Goal: Task Accomplishment & Management: Manage account settings

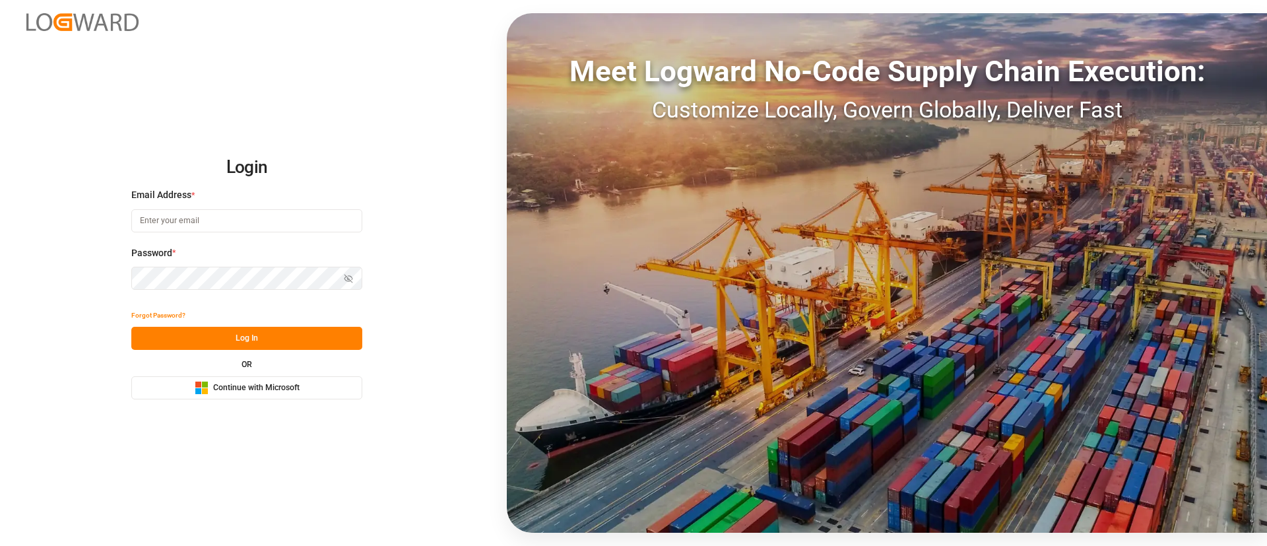
click at [261, 394] on div "Microsoft Logo Continue with Microsoft" at bounding box center [247, 388] width 105 height 14
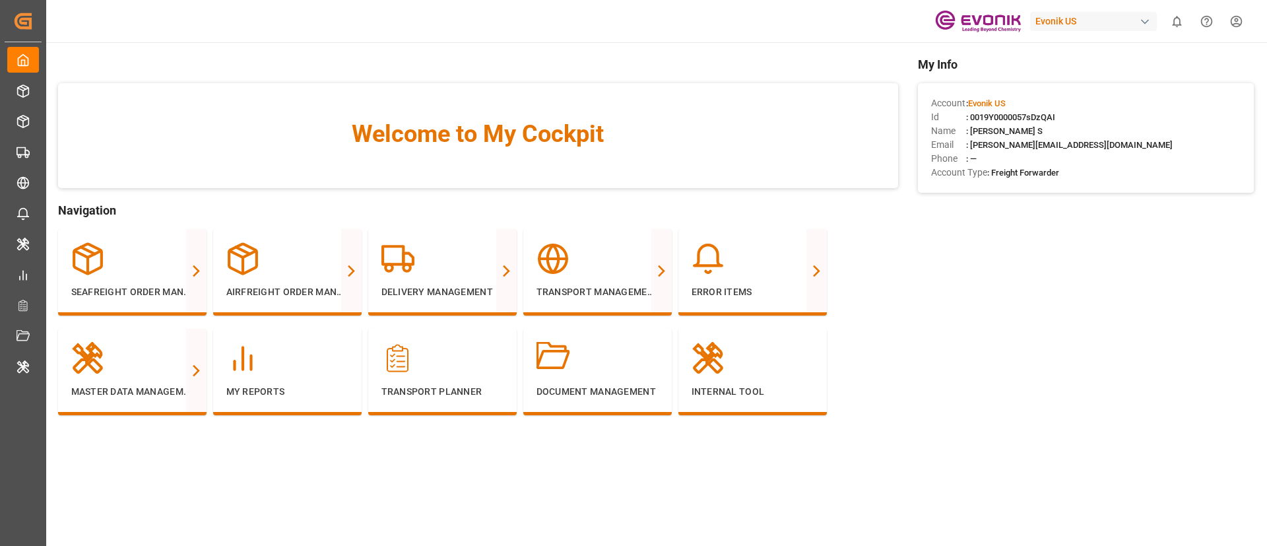
click at [289, 98] on div "Welcome to My Cockpit" at bounding box center [478, 135] width 840 height 105
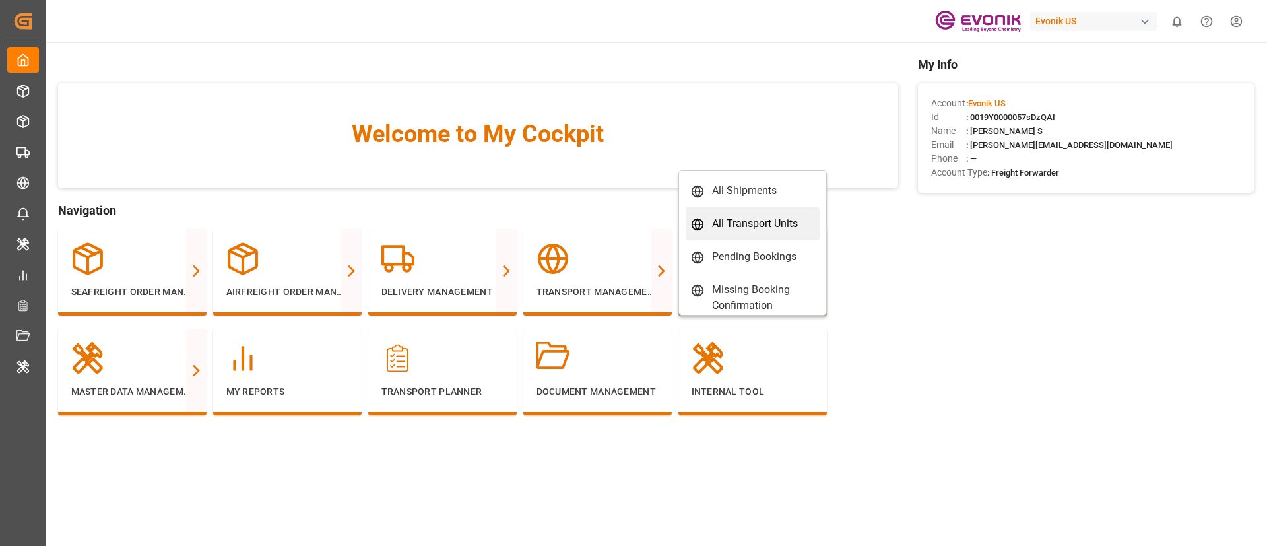
click at [736, 225] on div "All Transport Units" at bounding box center [755, 224] width 86 height 16
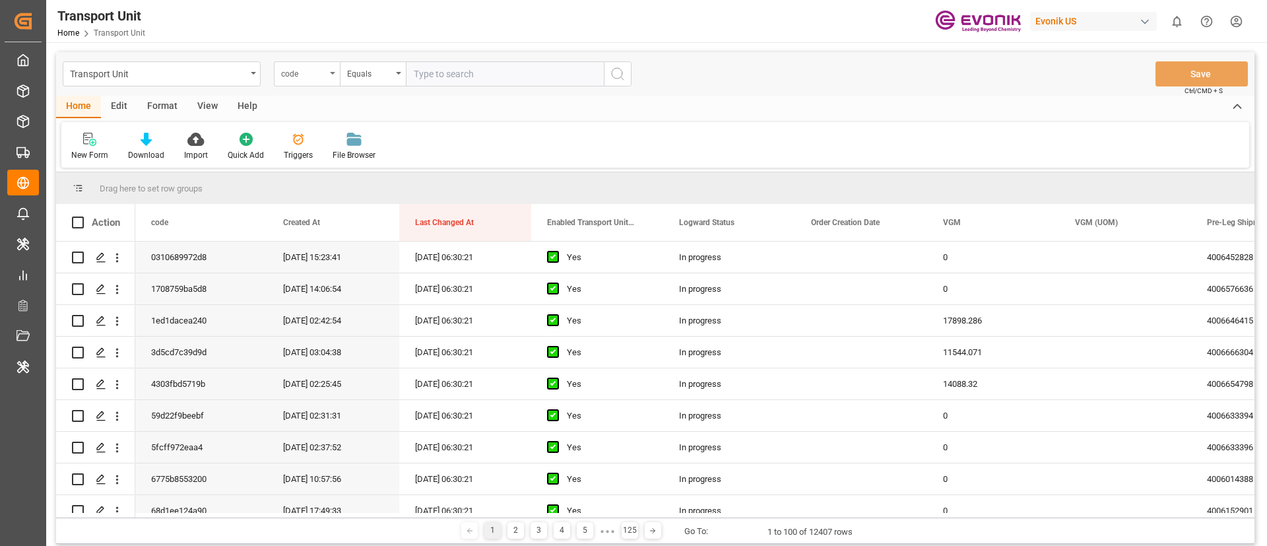
click at [294, 76] on div "code" at bounding box center [303, 72] width 45 height 15
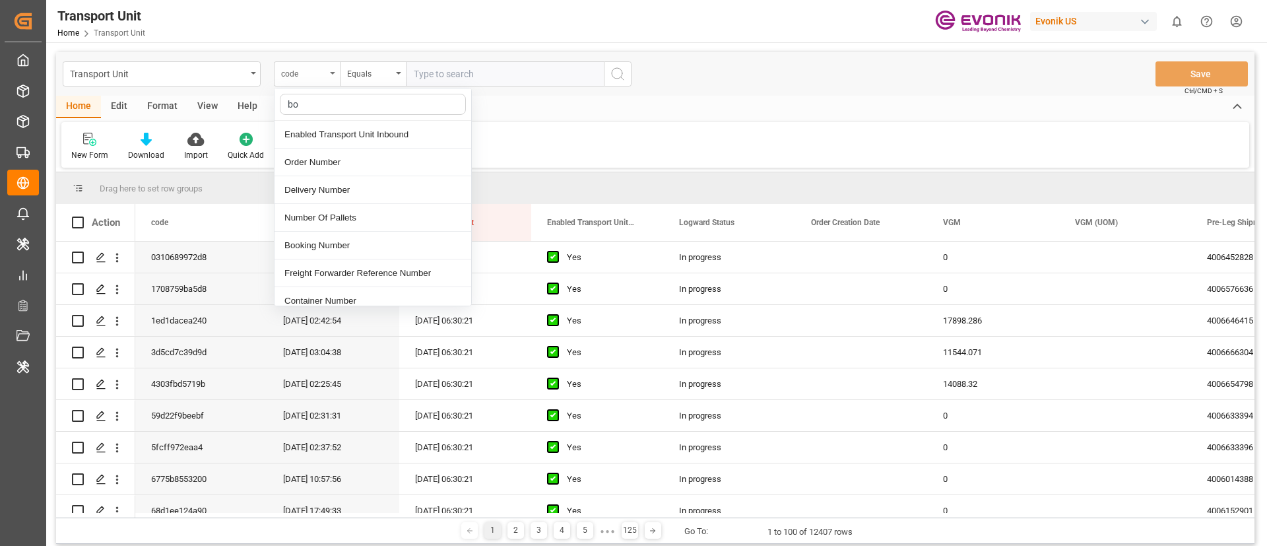
type input "boo"
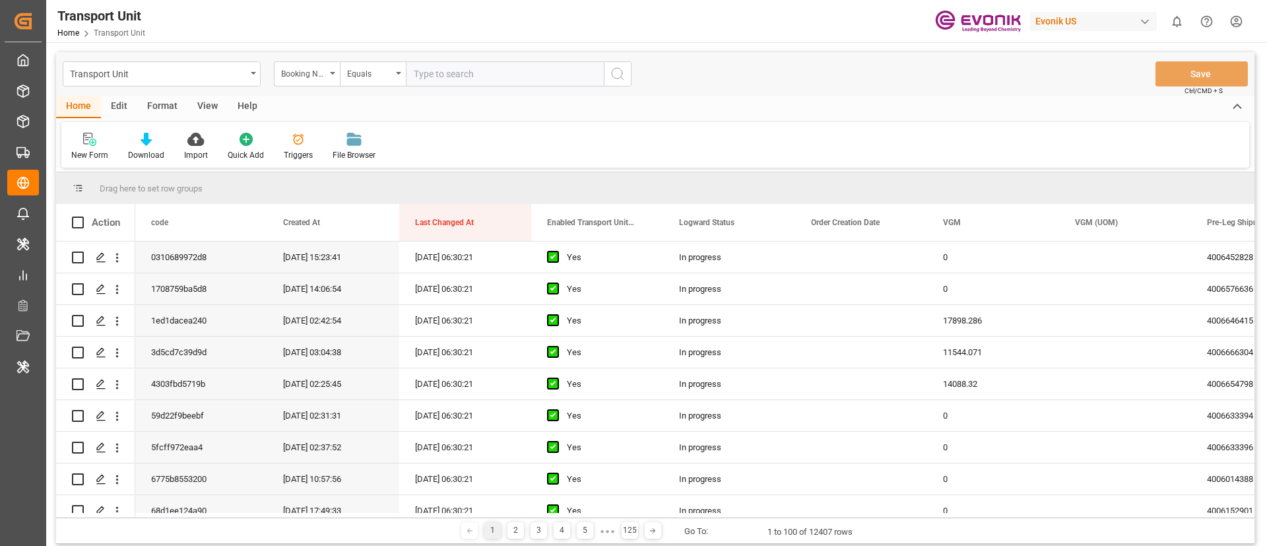
click at [437, 53] on div "Transport Unit Booking Number Equals Save Ctrl/CMD + S" at bounding box center [655, 74] width 1199 height 44
click at [436, 72] on input "text" at bounding box center [505, 73] width 198 height 25
paste input "245478289"
type input "245478289"
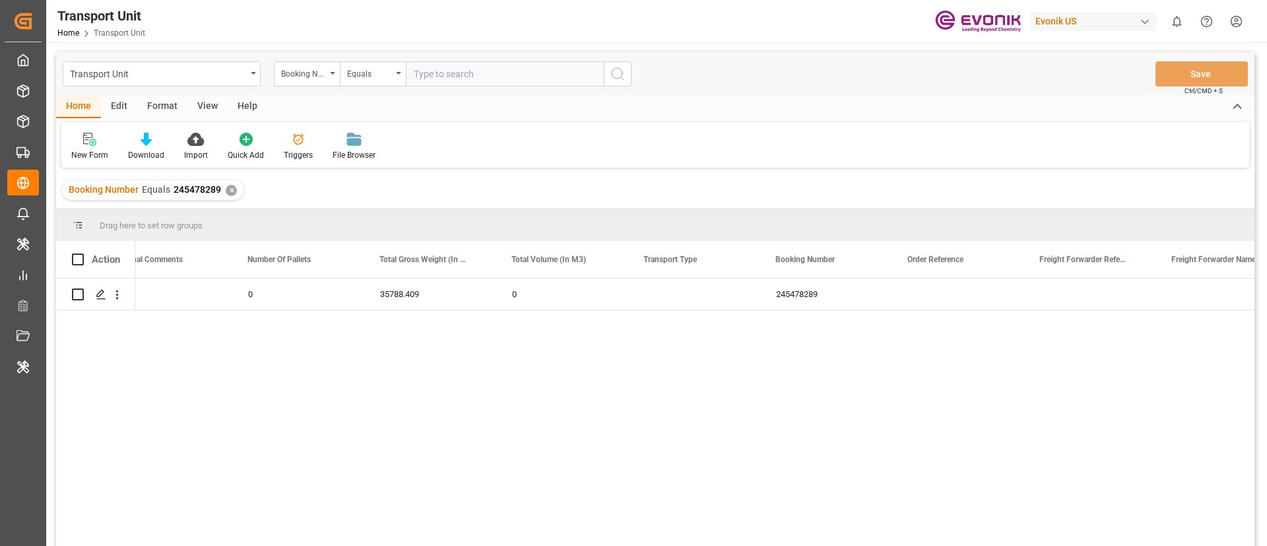
scroll to position [0, 1620]
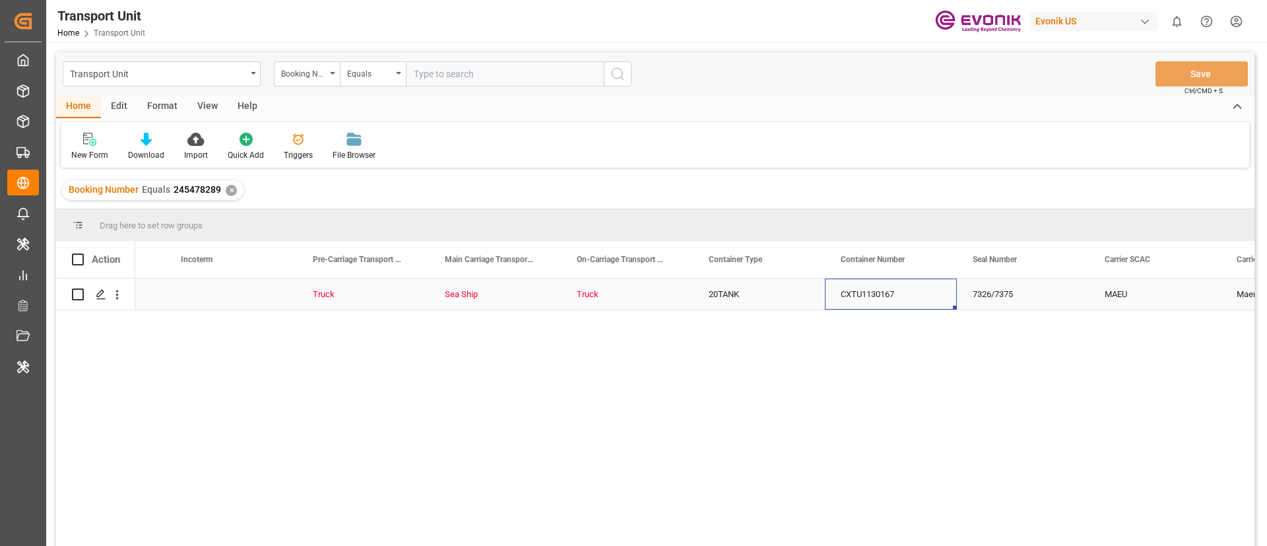
click at [857, 294] on div "CXTU1130167" at bounding box center [891, 294] width 132 height 31
click at [305, 79] on div "Booking Number" at bounding box center [303, 72] width 45 height 15
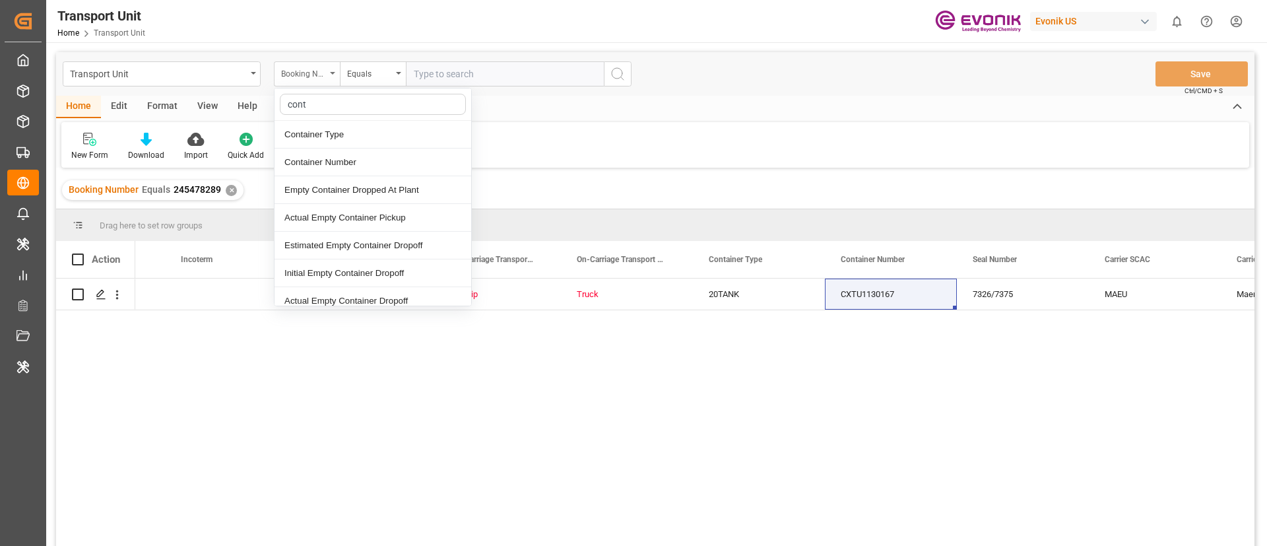
type input "conta"
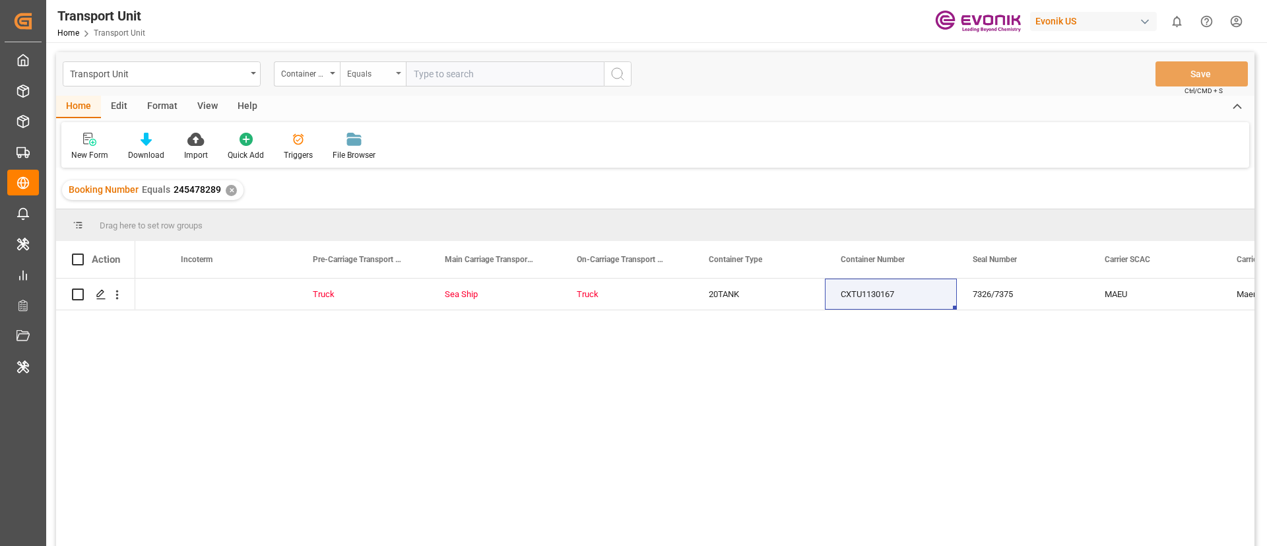
click at [399, 68] on div "Equals" at bounding box center [373, 73] width 66 height 25
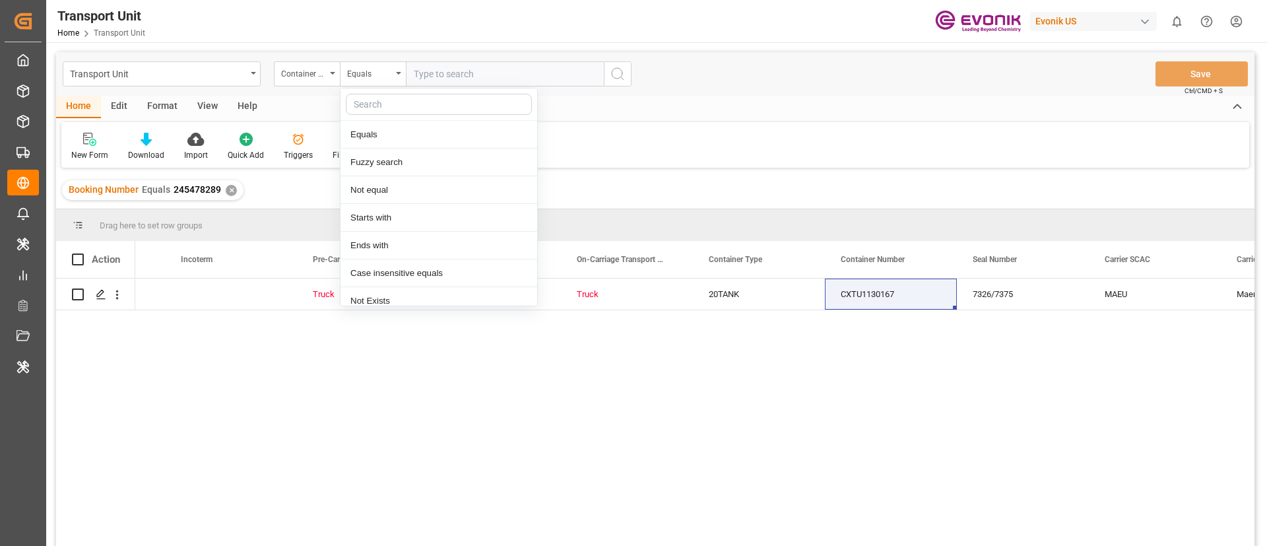
click at [434, 75] on input "text" at bounding box center [505, 73] width 198 height 25
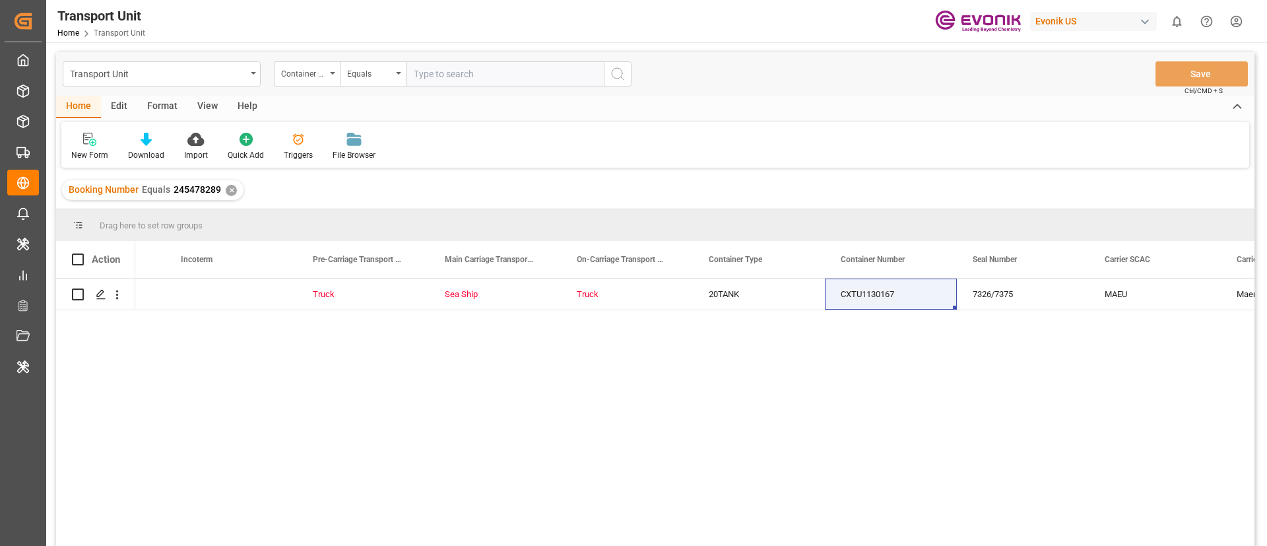
paste input "CXTU1130167"
type input "CXTU1130167"
click at [230, 197] on div "Booking Number Equals 245478289 ✕" at bounding box center [152, 190] width 181 height 20
click at [228, 194] on div "✕" at bounding box center [231, 190] width 11 height 11
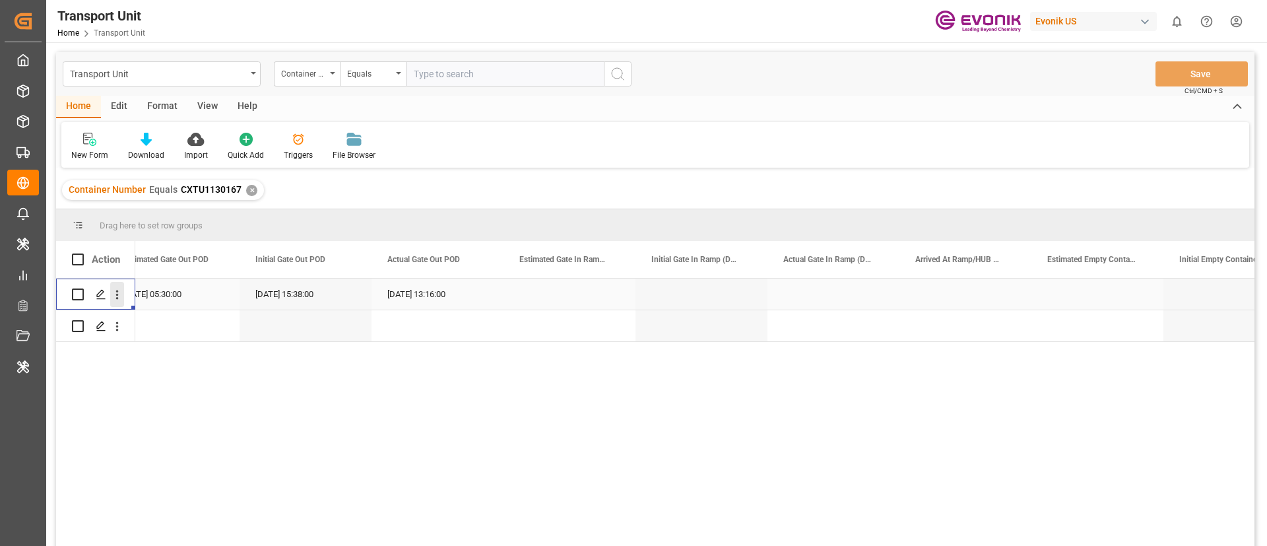
click at [116, 296] on icon "open menu" at bounding box center [117, 295] width 14 height 14
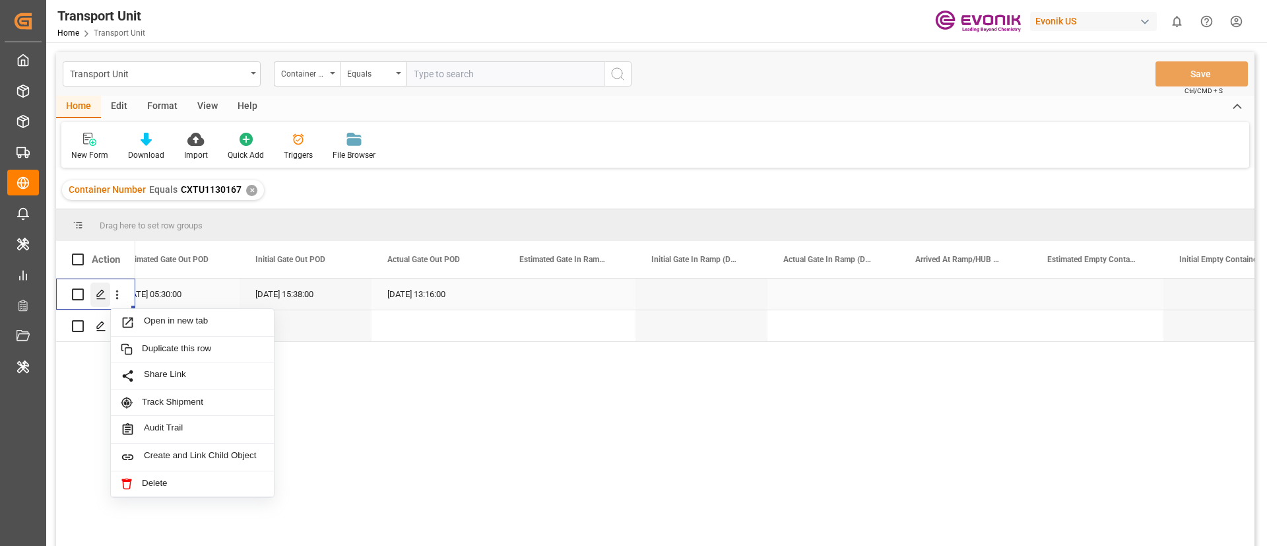
click at [100, 297] on icon "Press SPACE to select this row." at bounding box center [101, 294] width 11 height 11
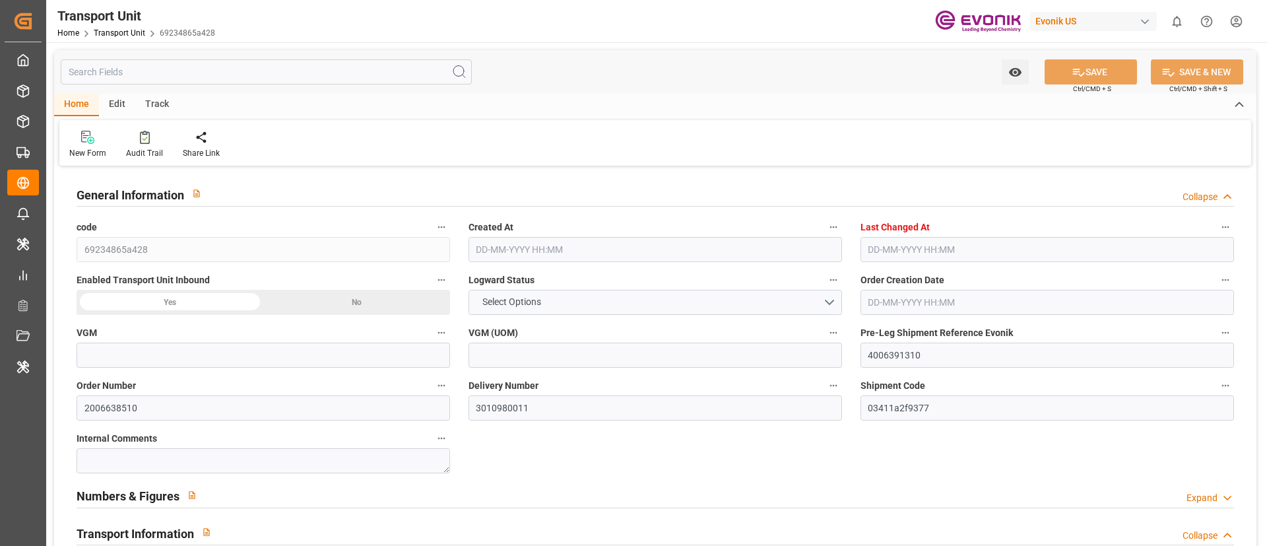
type input "69234865a428"
type input "4006391310"
type input "2006638510"
type input "3010980011"
type input "03411a2f9377"
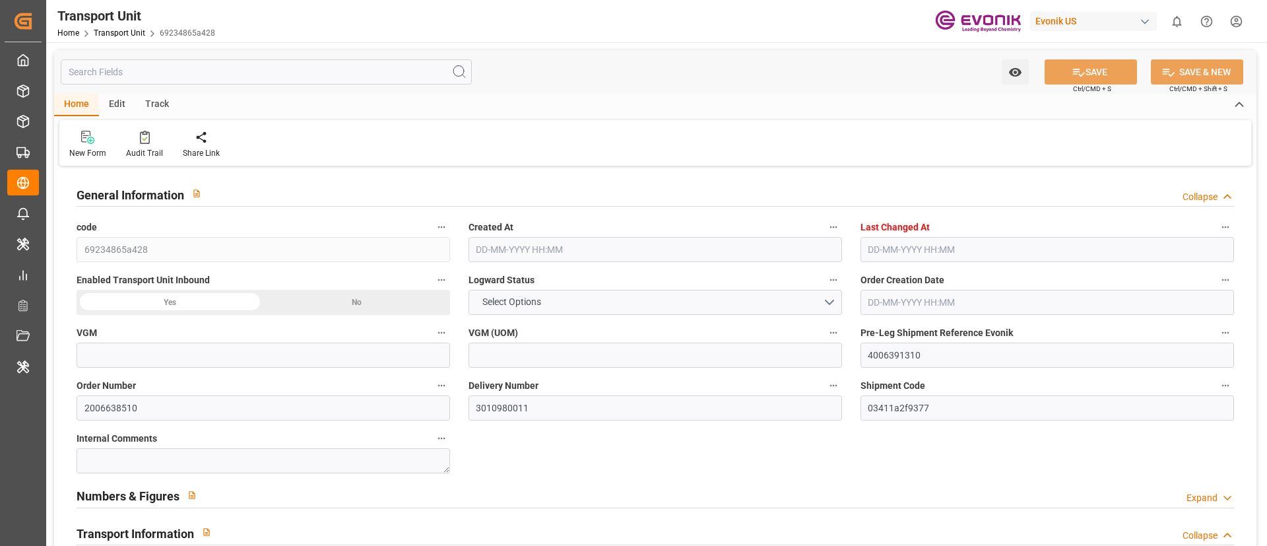
type input "245478289"
type input "Truck"
type input "Sea Ship"
type input "Truck"
type input "CXTU1130167"
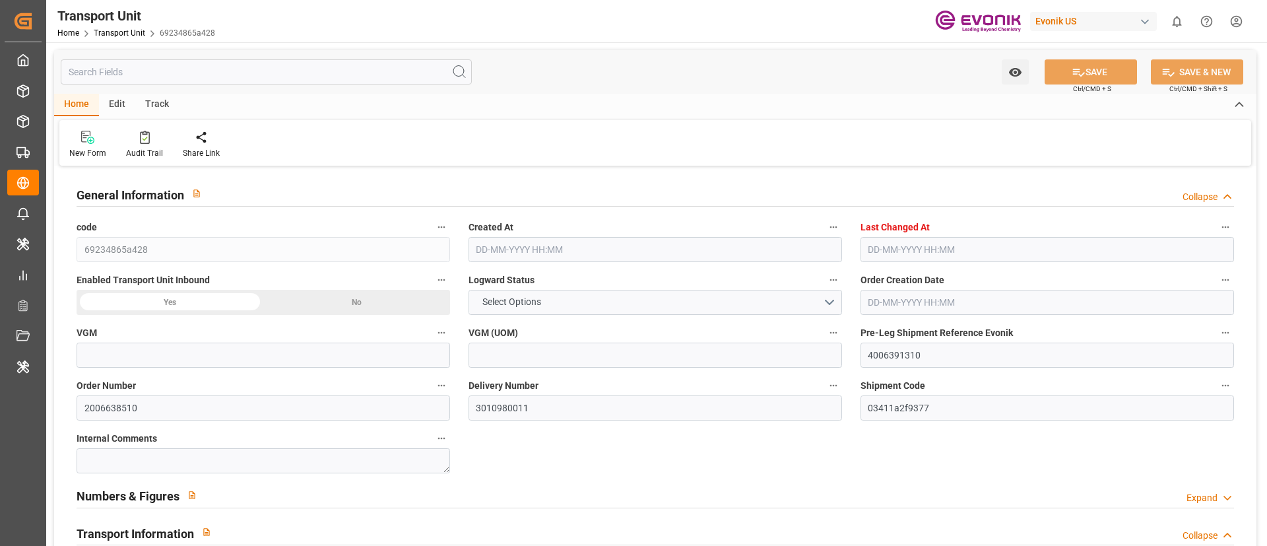
type input "7326/7375"
type input "MAEU"
type textarea "53563-1146"
type input "[GEOGRAPHIC_DATA]"
type textarea "35420-000"
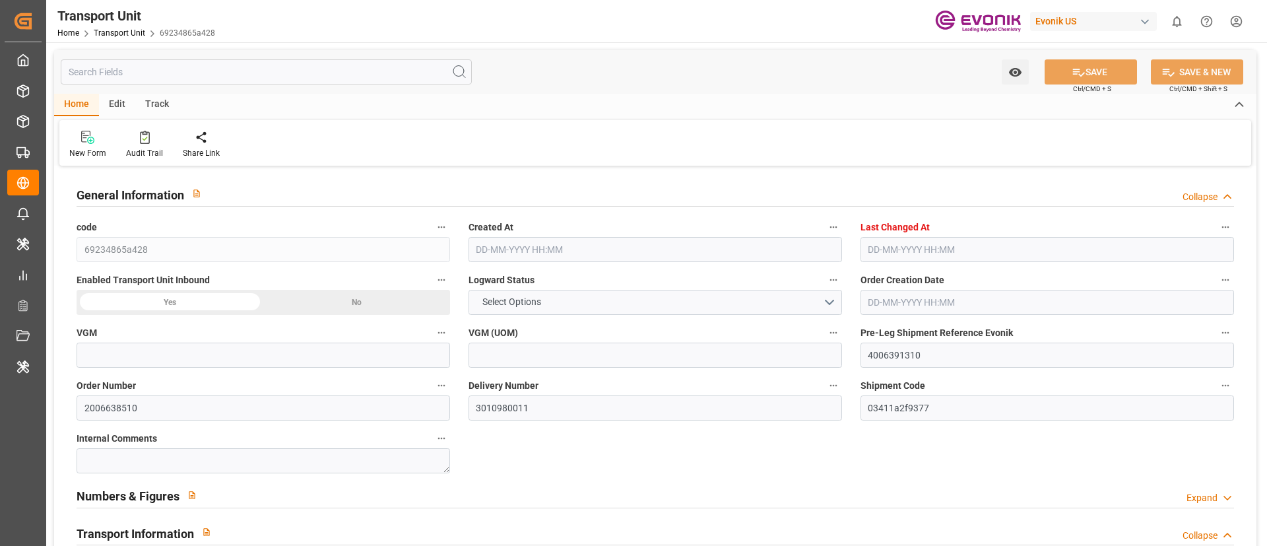
type input "[GEOGRAPHIC_DATA]"
type input "MAERSK [PERSON_NAME]"
type input "[GEOGRAPHIC_DATA]"
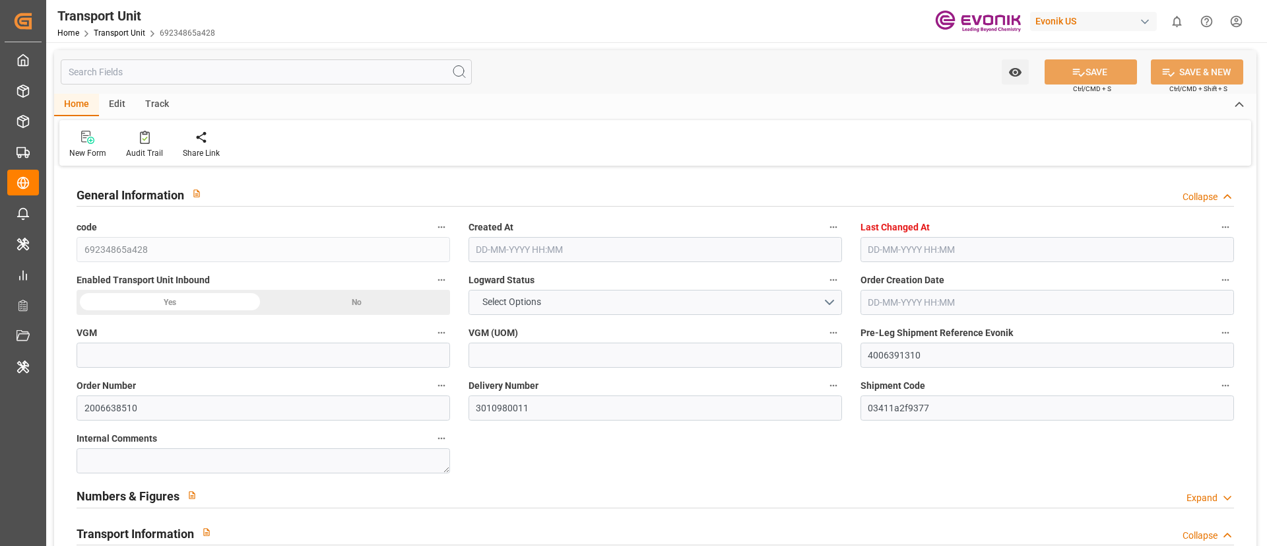
type input "450S"
type input "Logward System"
type input "4006391306"
type input "D2P"
type input "45"
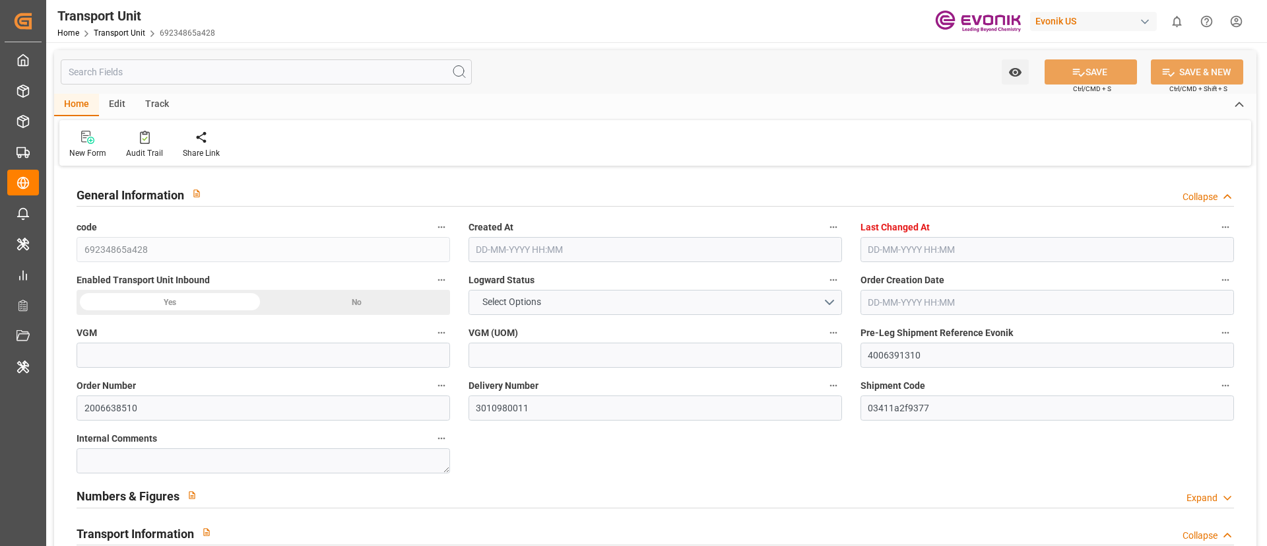
type input "B071"
type input "Maersk Agency U S A Inc"
type input "0090029568"
type input "[GEOGRAPHIC_DATA]"
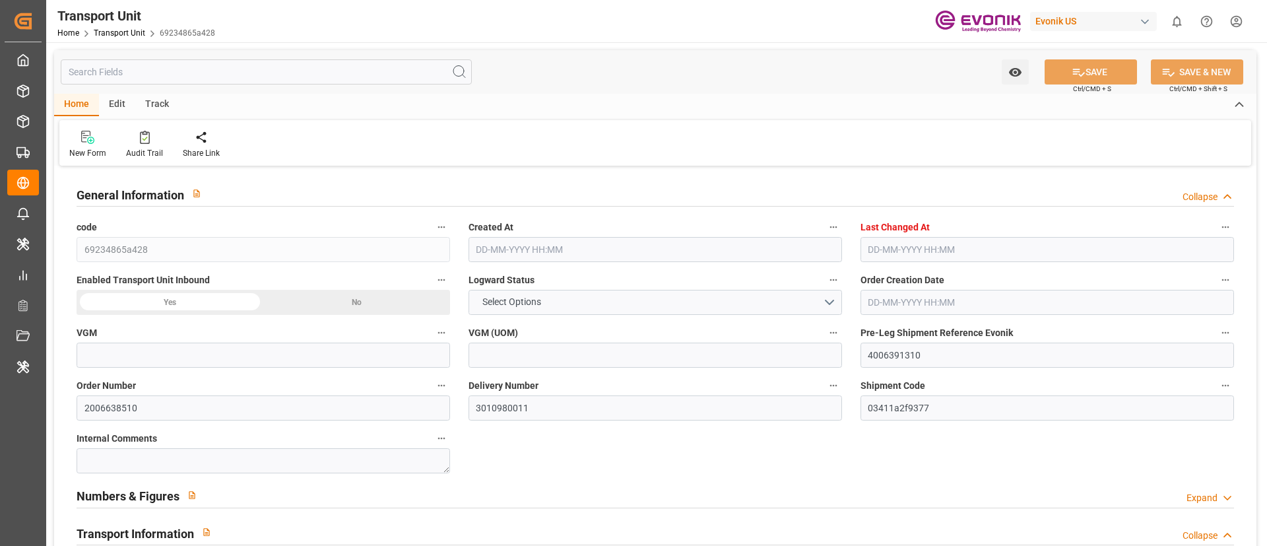
type input "[GEOGRAPHIC_DATA]"
type input "US"
type input "TRUCK"
type input "VESSEL"
type input "MAERSK [PERSON_NAME]"
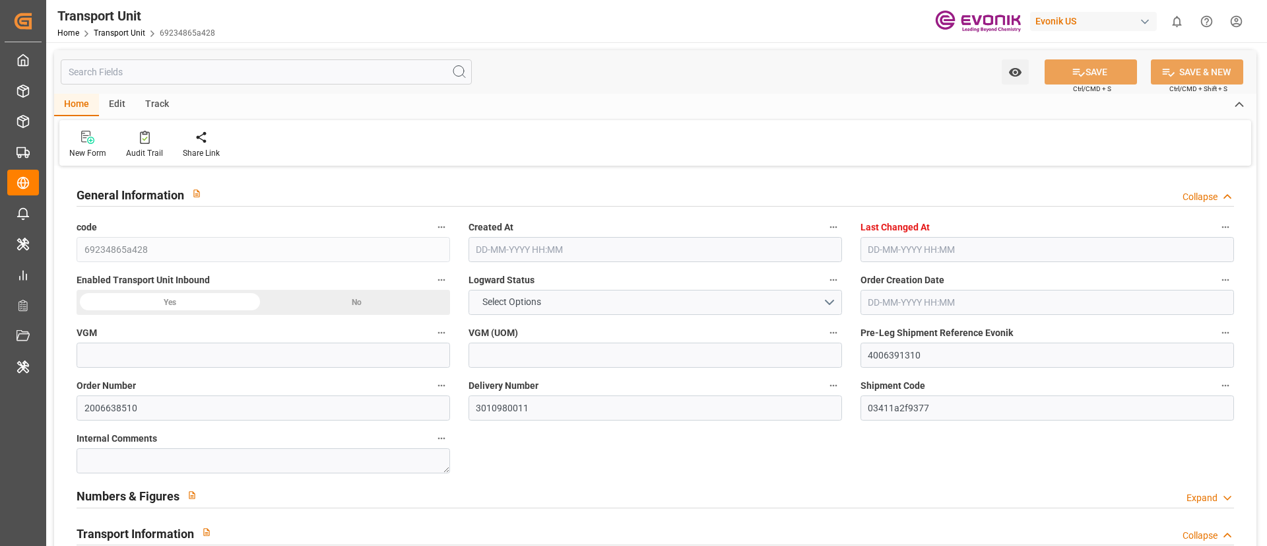
type input "TRUCK"
type input "23192.6"
type input "Maersk"
type input "Maersk Line AS"
type input "USJAX"
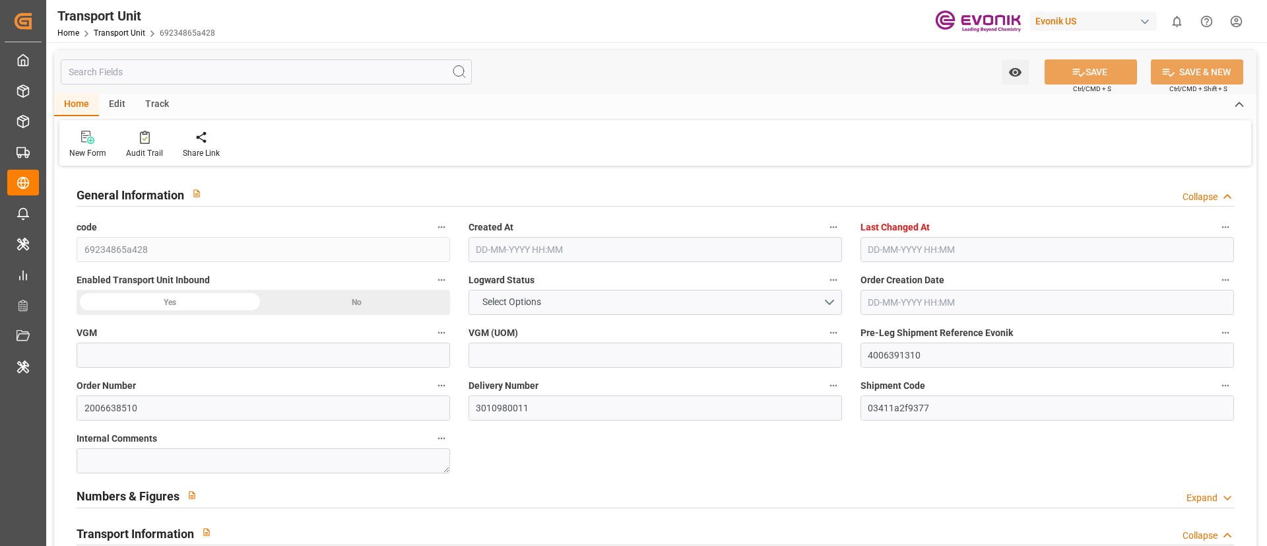
type input "BRRIO"
type input "9283186"
type input "9283239"
type input "USJAX"
type input "BRRIO"
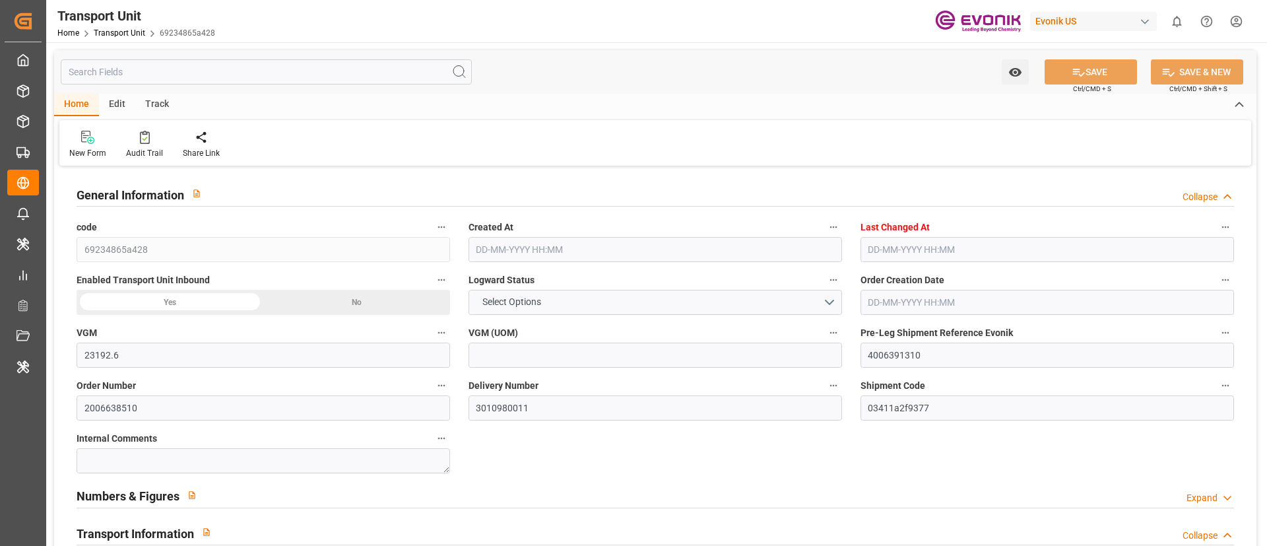
type input "9283186"
type input "35788.409"
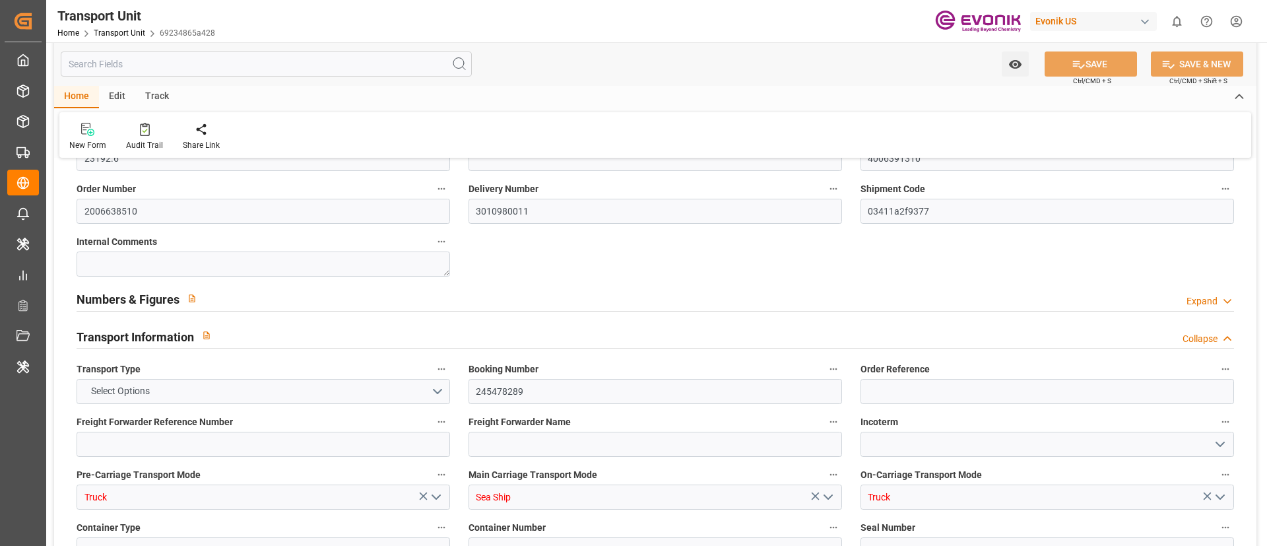
type input "04-10-2024 19:21"
type input "21-08-2025 16:52"
type input "29-12-2024"
type input "04-12-2024 13:18"
type input "27-11-2024 14:44"
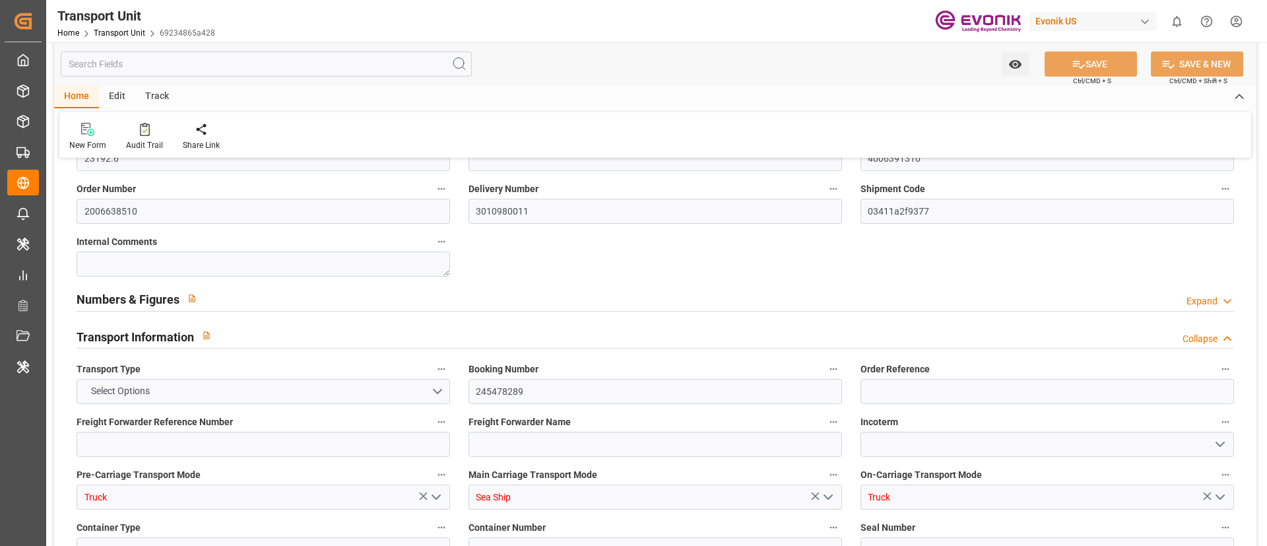
type input "29-11-2024"
type input "04-12-2024 13:46"
type input "18-12-2024 00:00"
type input "01-11-2024 15:15"
type input "18-12-2024 20:47"
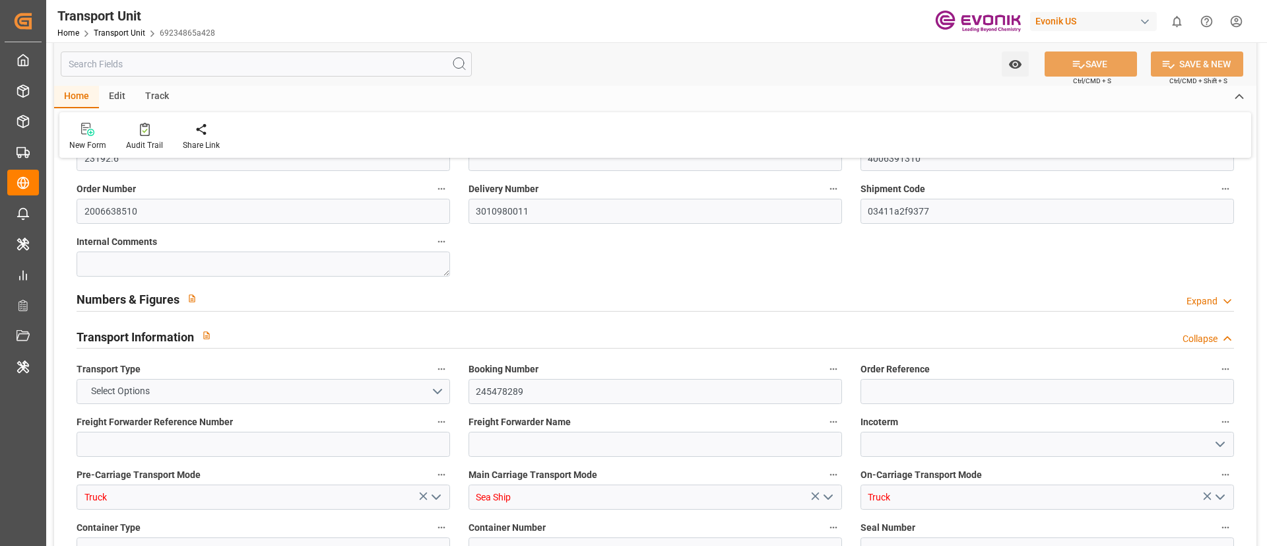
type input "13-01-2025 00:00"
type input "27-11-2024 15:30"
type input "13-01-2025 00:30"
type input "17-01-2025 05:30"
type input "17-01-2025 15:38"
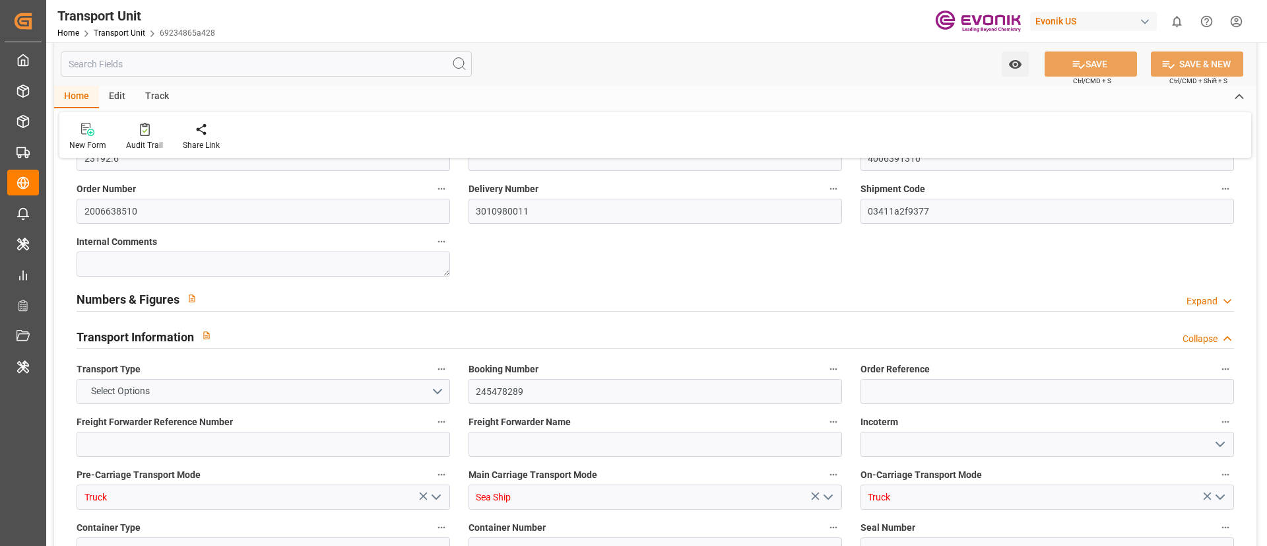
type input "21-01-2025 13:16"
type input "21-08-2025"
type input "21-08-2025 16:52"
type input "28-11-2024 00:00"
type input "18-12-2024"
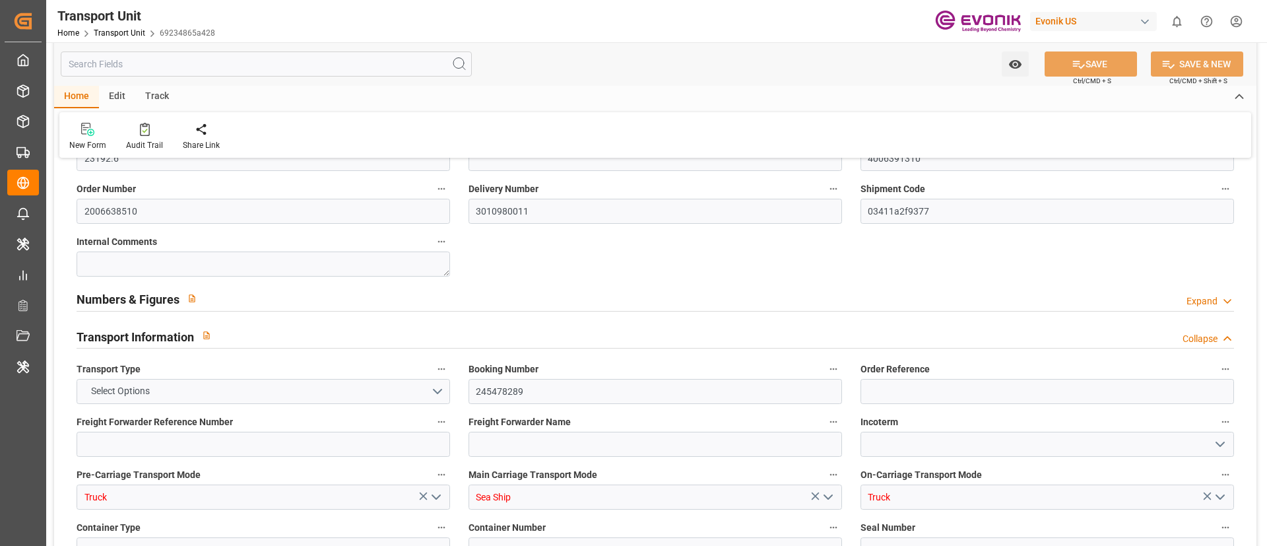
type input "29-11-2024 00:57"
type input "18-12-2024 18:47"
type input "18-12-2024 21:19"
type input "13-01-2025 00:20"
type input "13-01-2025 02:30"
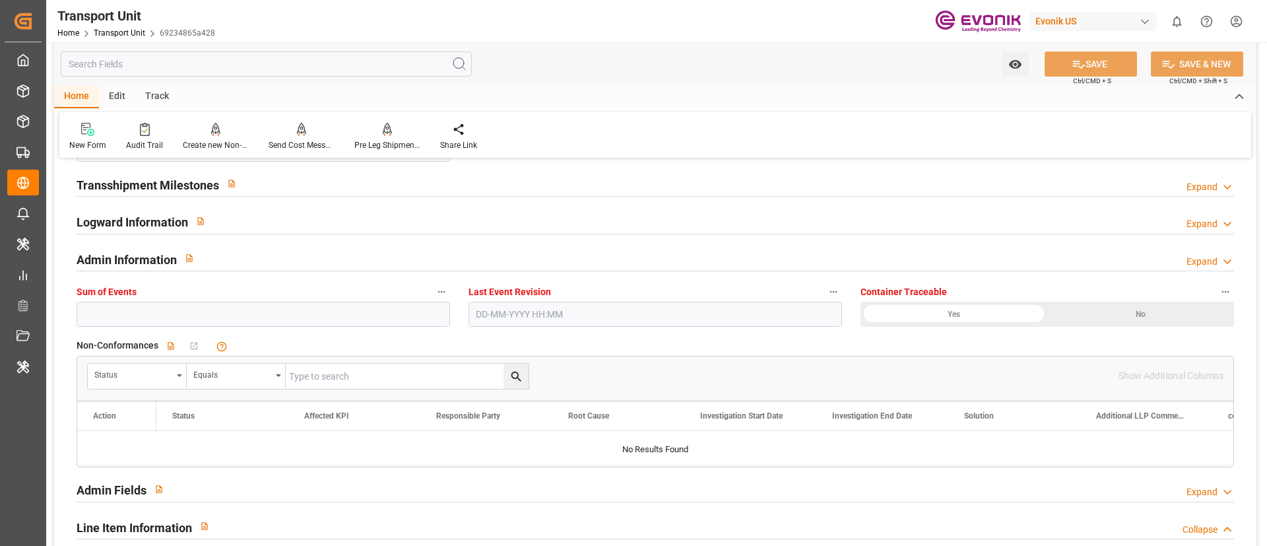
scroll to position [1788, 0]
click at [530, 253] on div "Admin Information Expand" at bounding box center [656, 256] width 1158 height 25
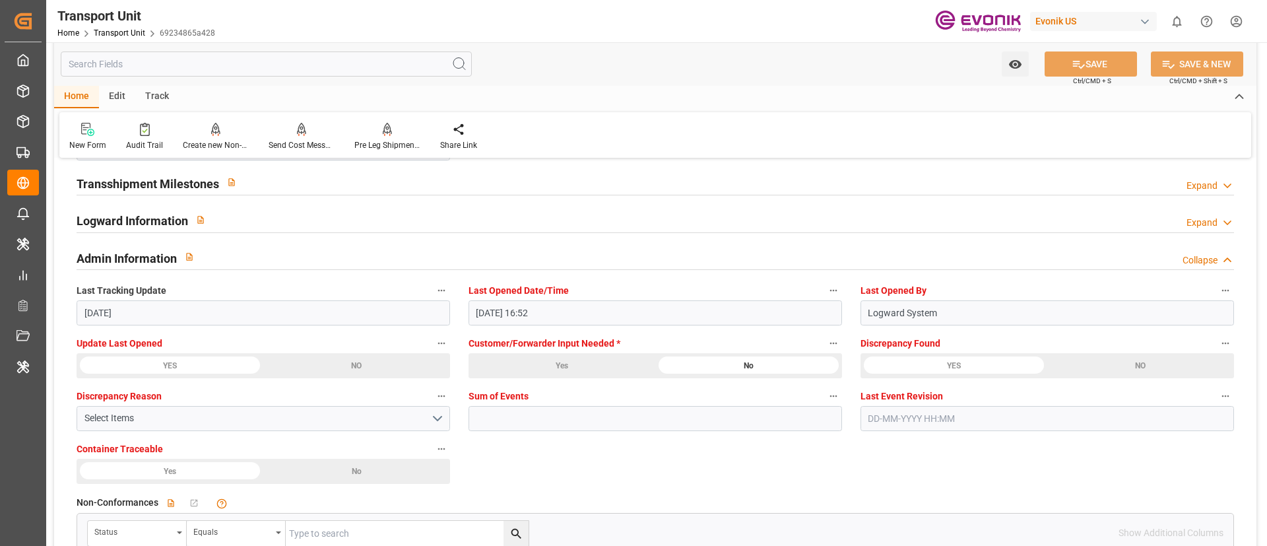
click at [530, 253] on div "Admin Information Collapse" at bounding box center [656, 256] width 1158 height 25
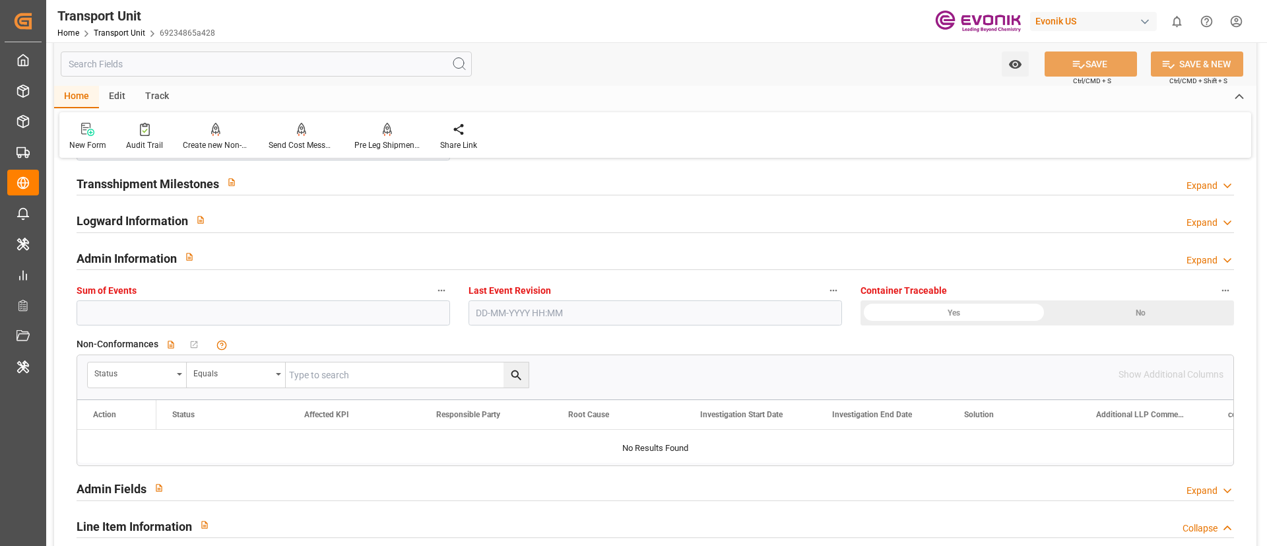
click at [530, 253] on div "Admin Information Expand" at bounding box center [656, 256] width 1158 height 25
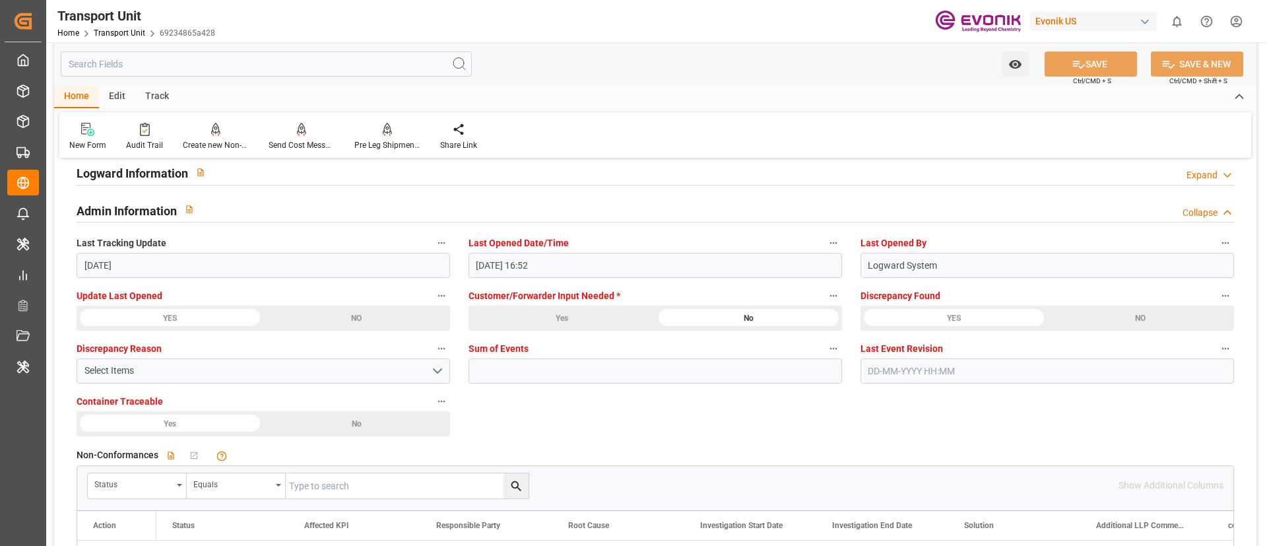
scroll to position [1762, 0]
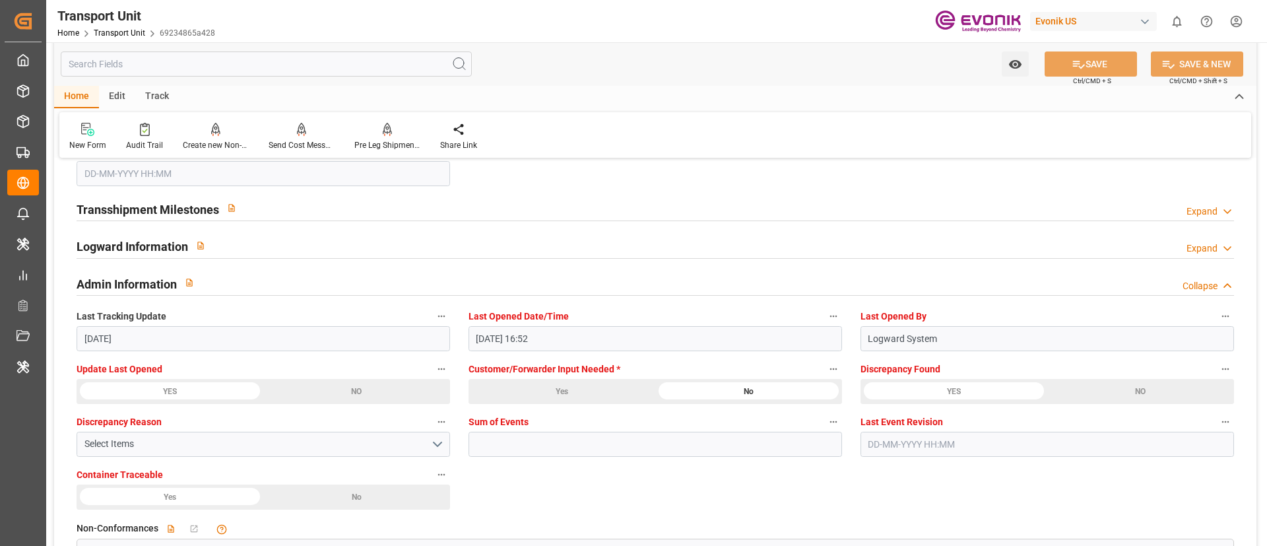
click at [462, 237] on div "Logward Information Expand" at bounding box center [656, 245] width 1158 height 25
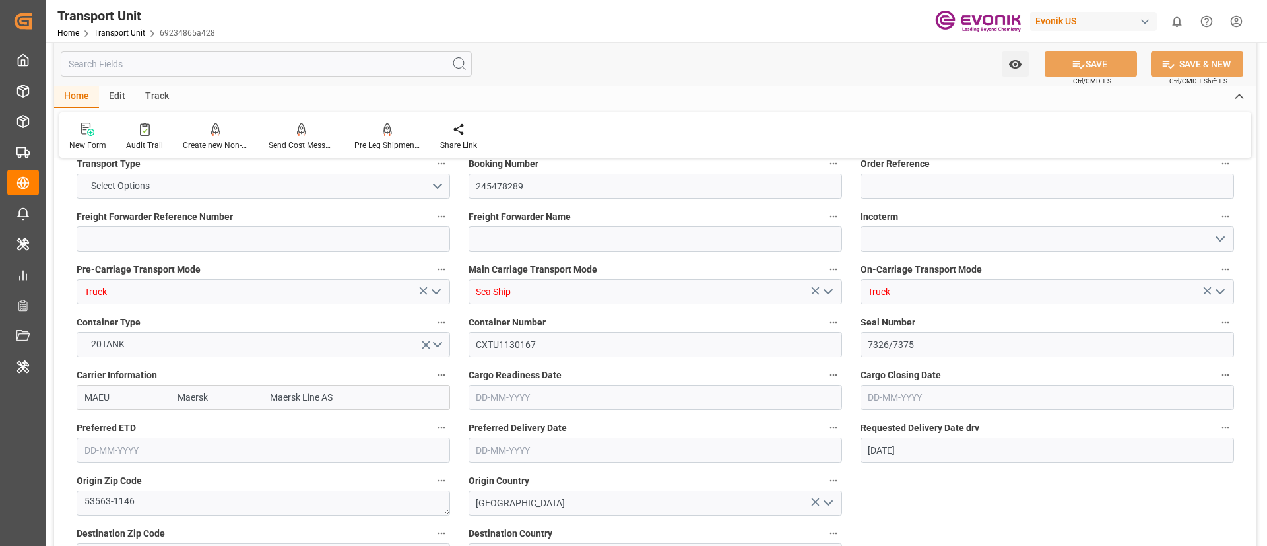
scroll to position [475, 0]
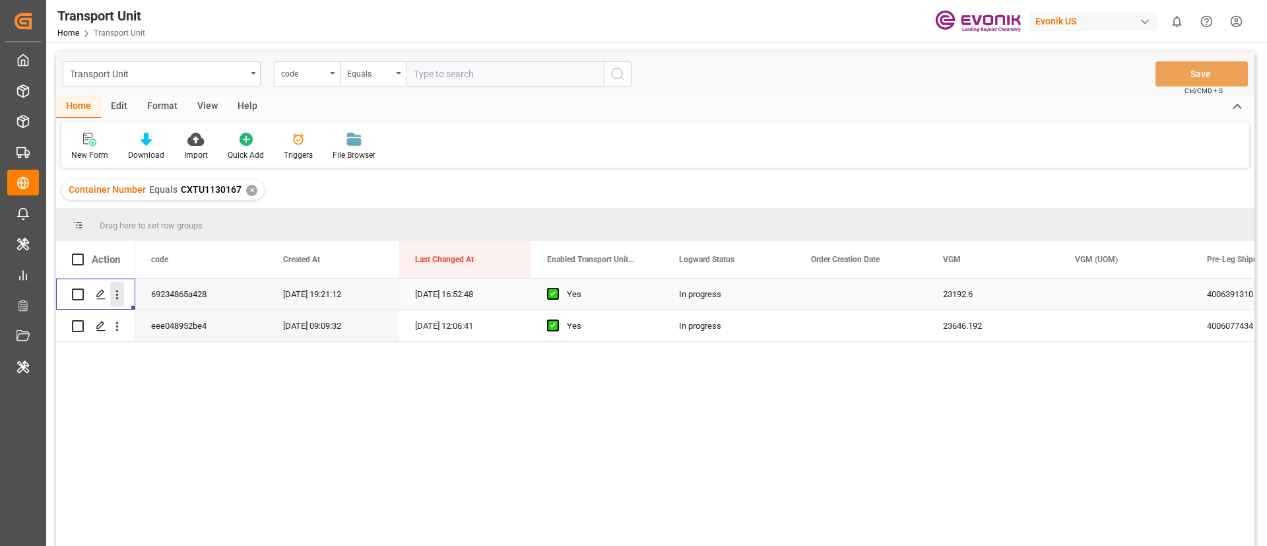
click at [120, 303] on button "open menu" at bounding box center [117, 294] width 14 height 25
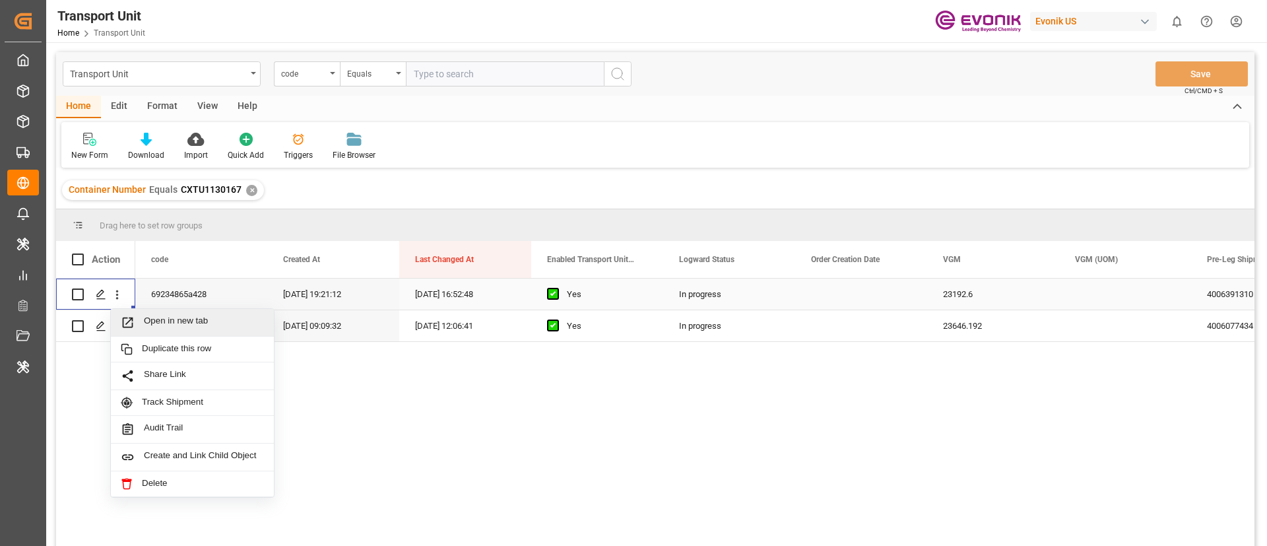
click at [155, 315] on span "Open in new tab" at bounding box center [204, 322] width 120 height 14
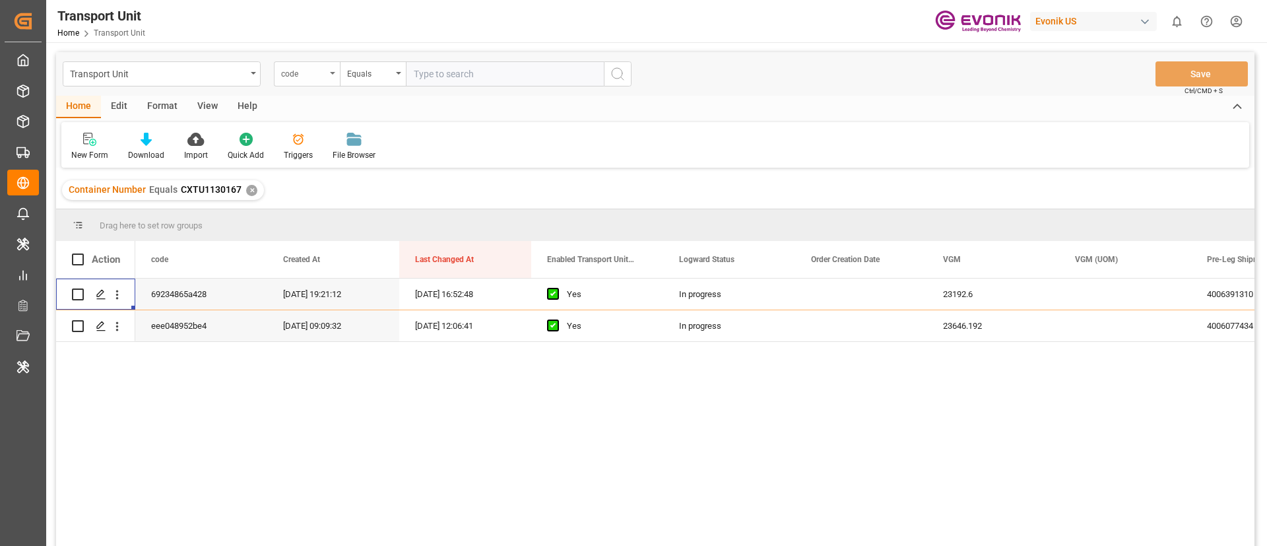
click at [286, 66] on div "code" at bounding box center [303, 72] width 45 height 15
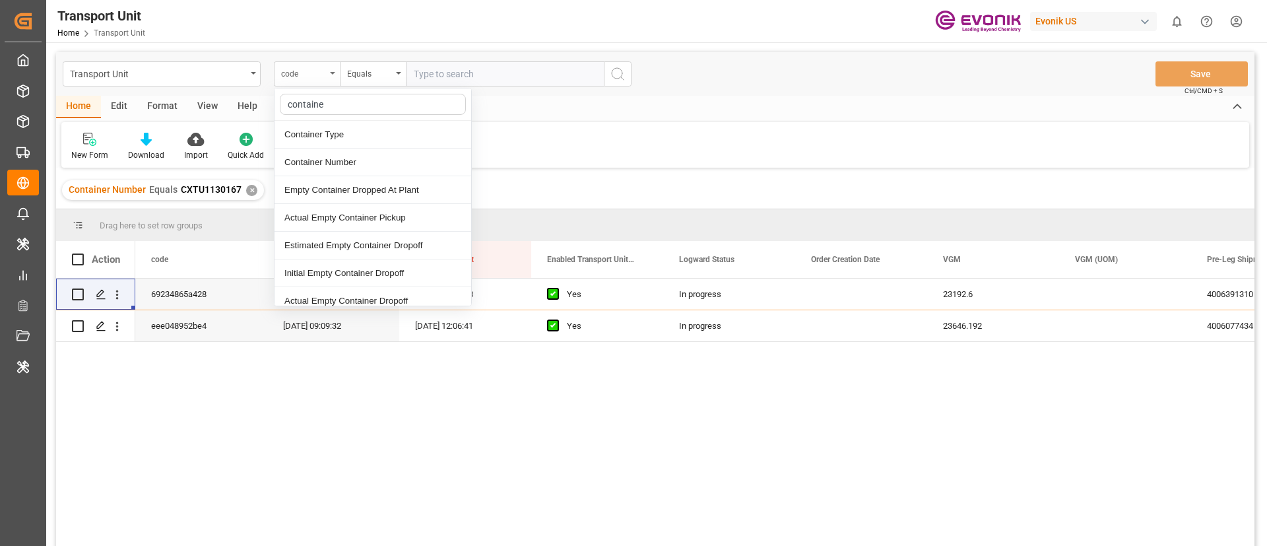
type input "container"
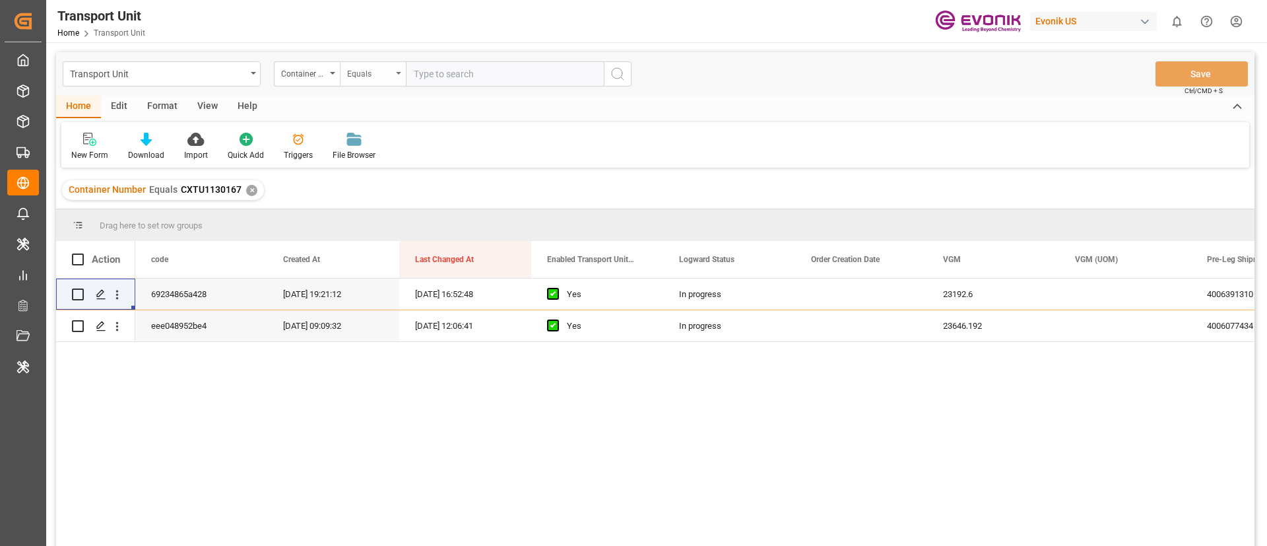
click at [383, 67] on div "Equals" at bounding box center [369, 72] width 45 height 15
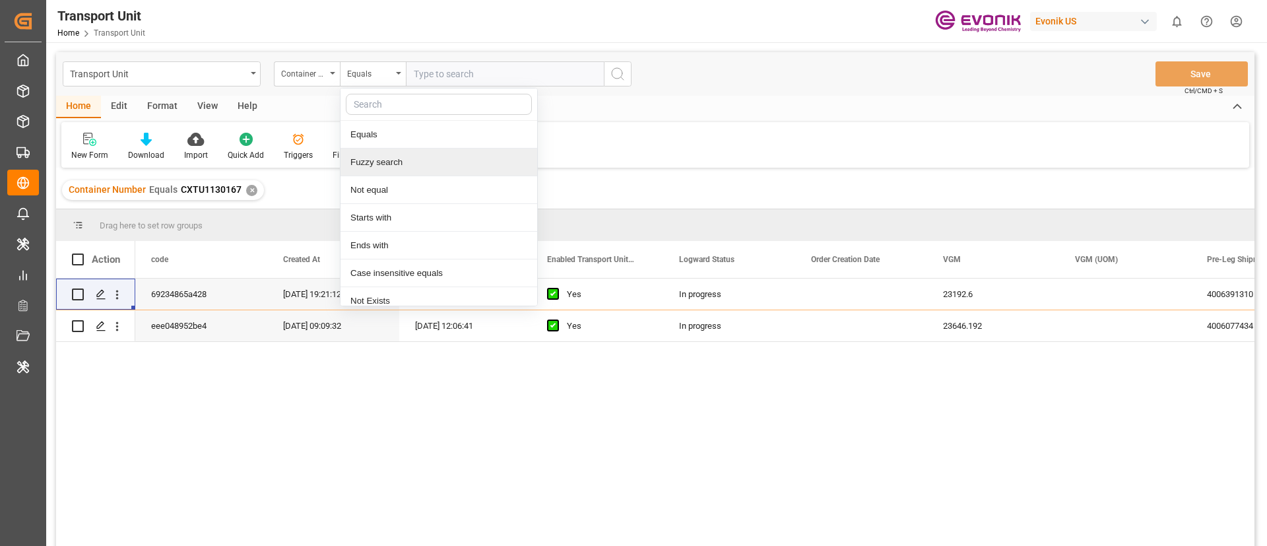
click at [382, 155] on div "Fuzzy search" at bounding box center [439, 162] width 197 height 28
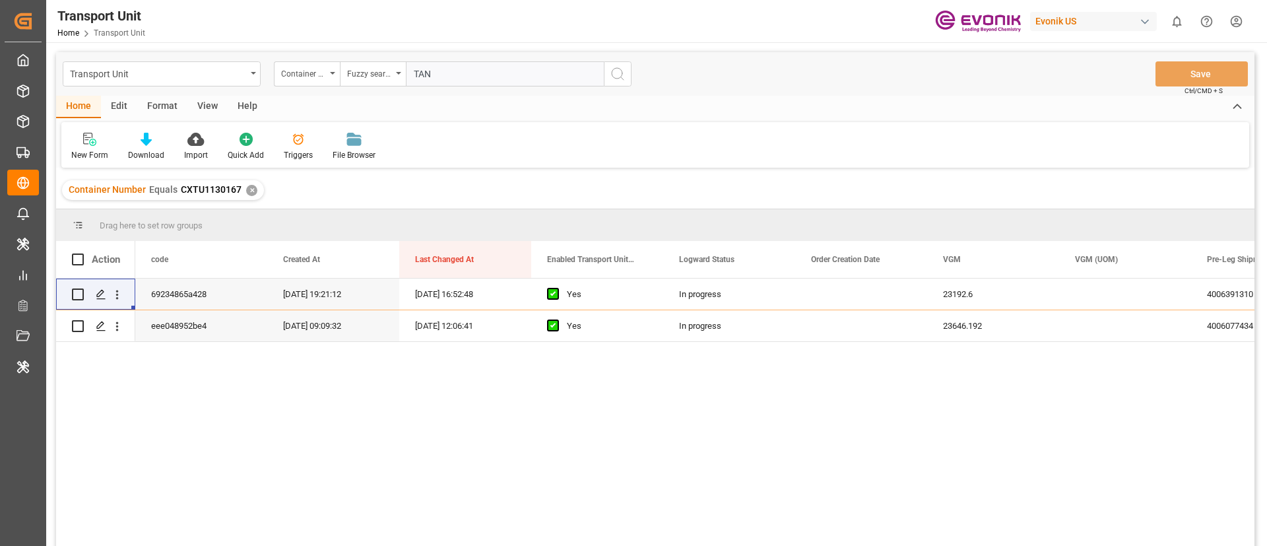
type input "TANK"
click at [247, 193] on div "✕" at bounding box center [251, 190] width 11 height 11
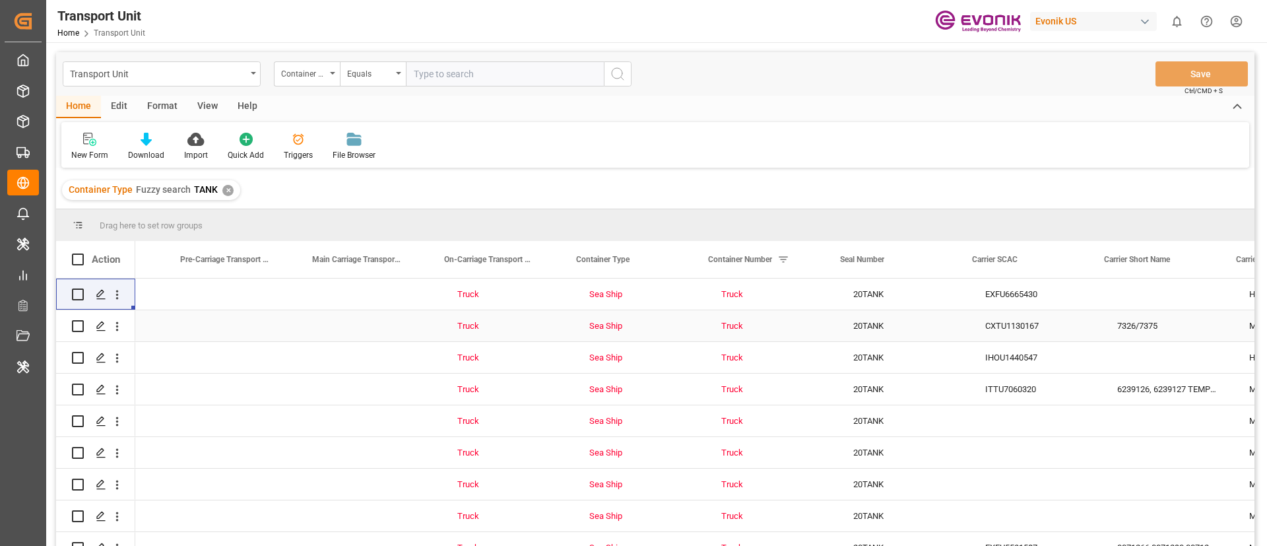
scroll to position [0, 2874]
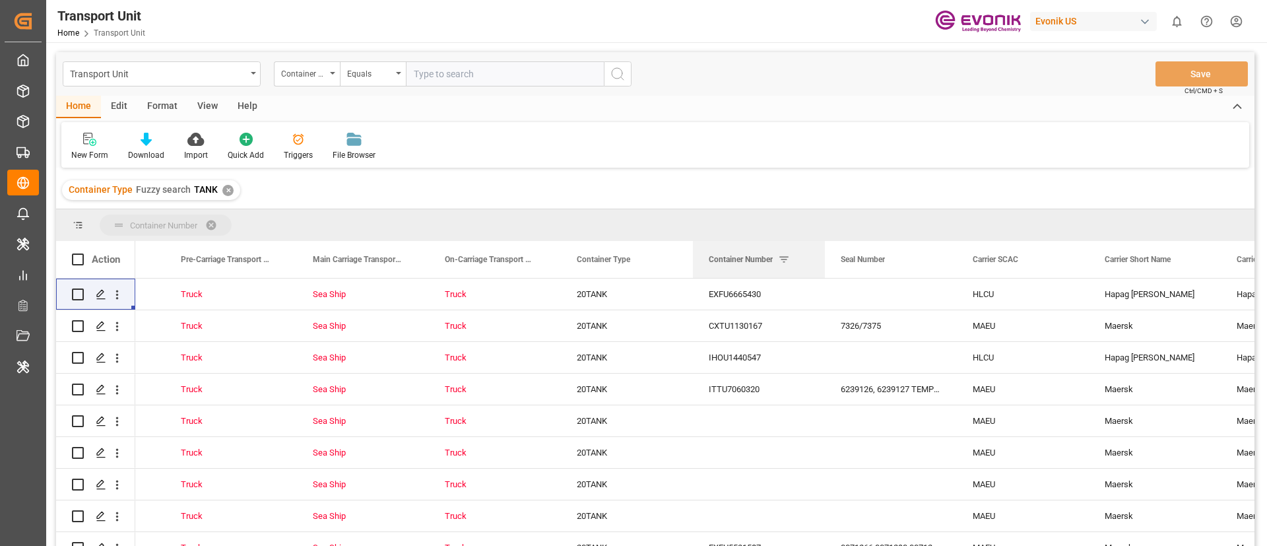
drag, startPoint x: 722, startPoint y: 252, endPoint x: 715, endPoint y: 237, distance: 16.8
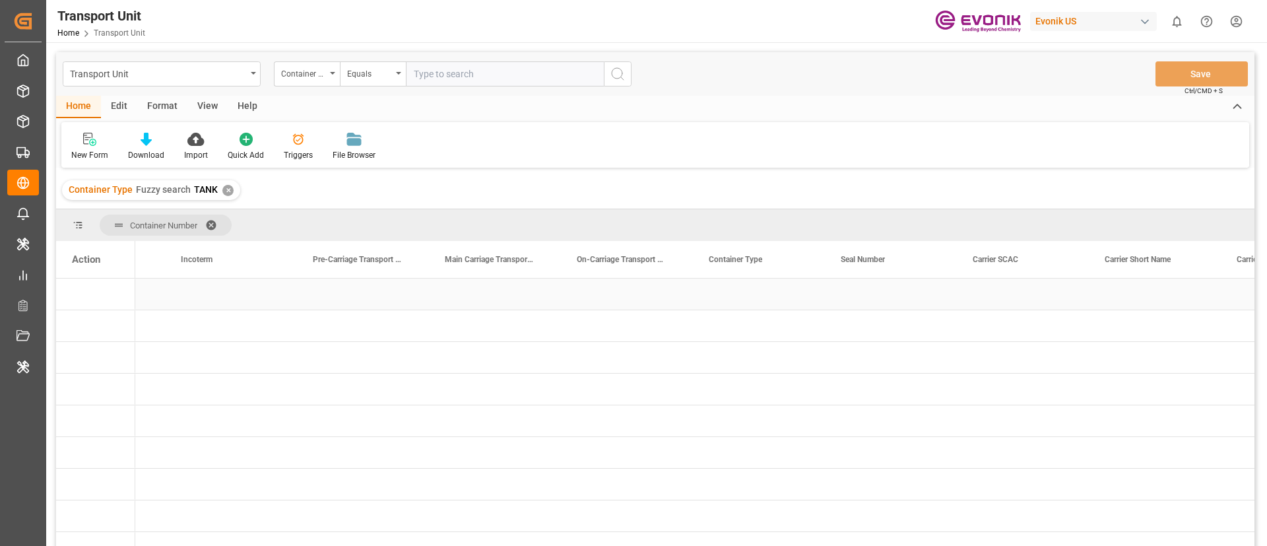
click at [115, 303] on div "Press SPACE to select this row." at bounding box center [95, 294] width 79 height 31
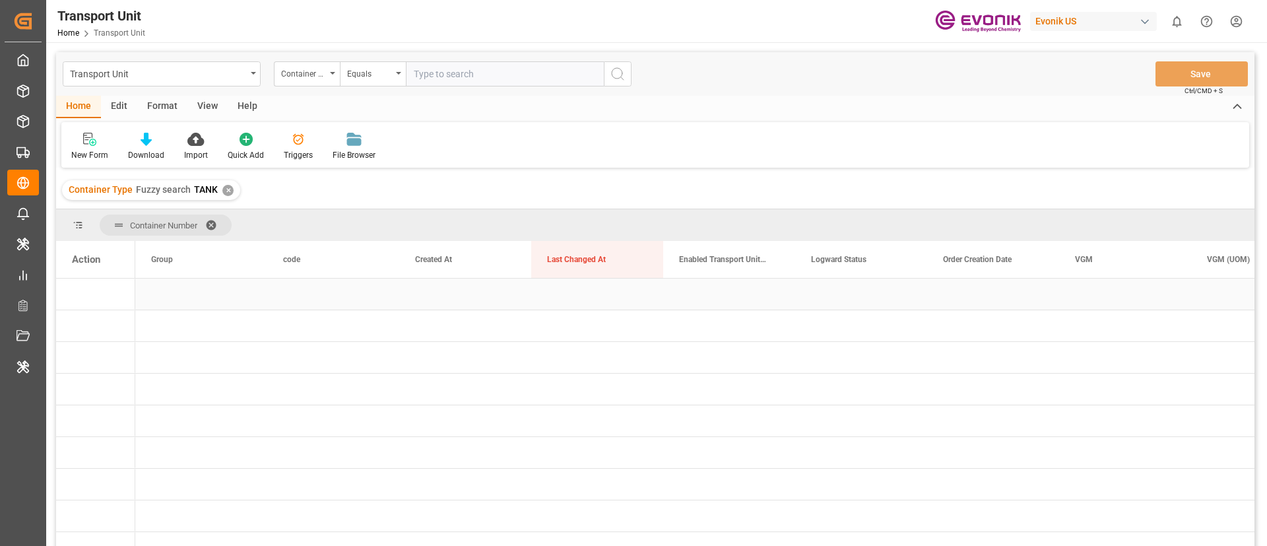
scroll to position [0, 1]
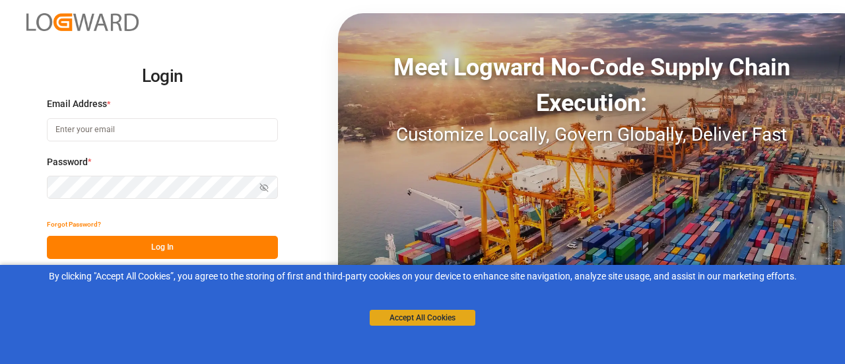
click at [426, 318] on button "Accept All Cookies" at bounding box center [423, 318] width 106 height 16
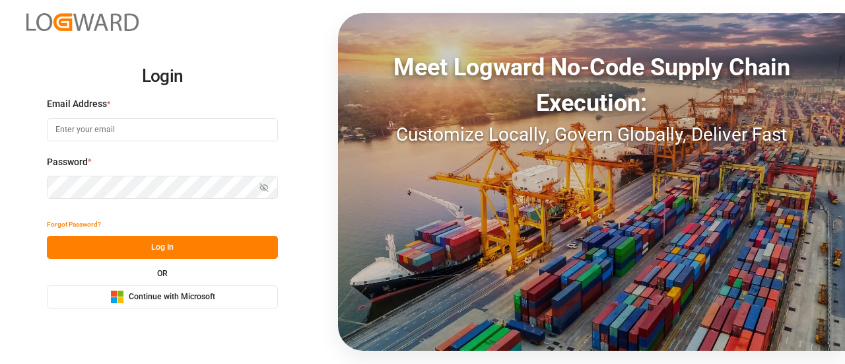
click at [180, 300] on span "Continue with Microsoft" at bounding box center [172, 297] width 86 height 12
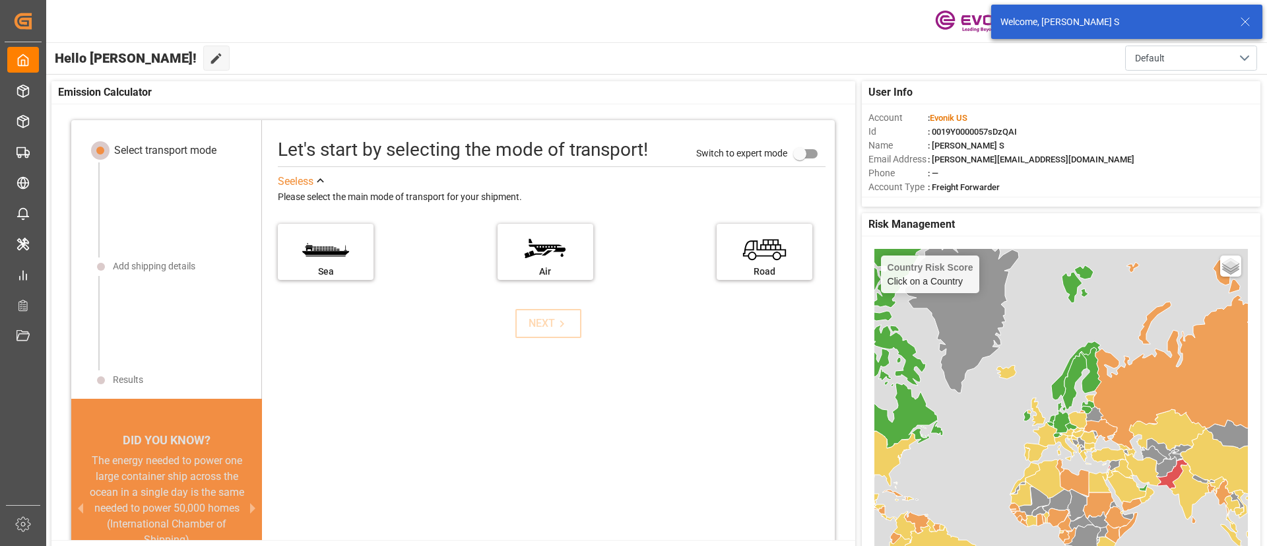
click at [844, 17] on icon at bounding box center [1245, 22] width 16 height 16
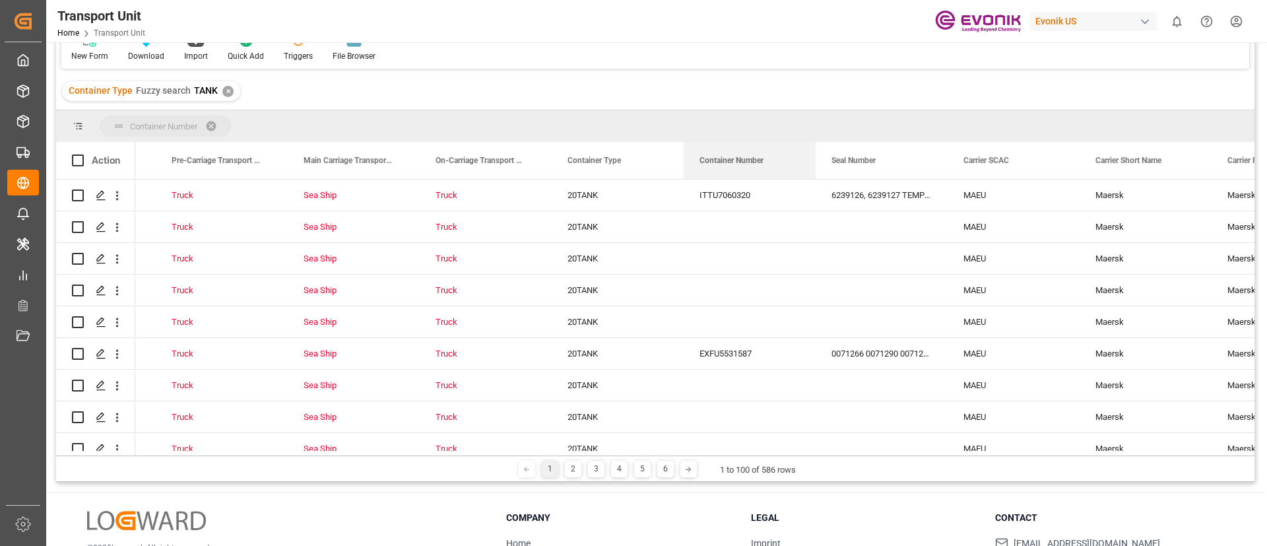
drag, startPoint x: 735, startPoint y: 152, endPoint x: 719, endPoint y: 137, distance: 21.9
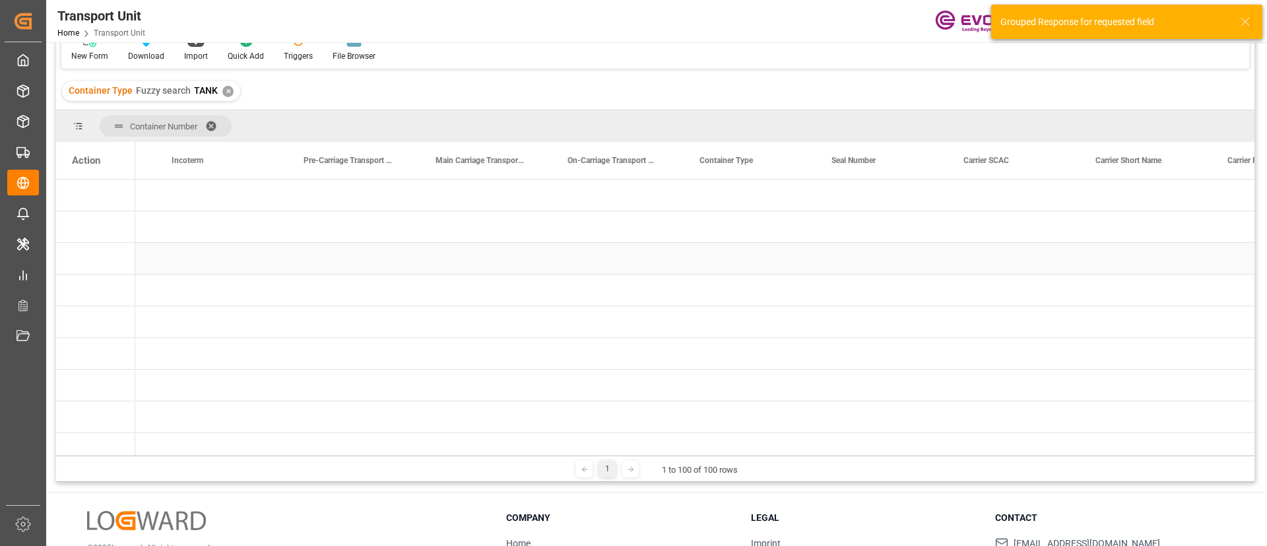
click at [117, 244] on div "Press SPACE to select this row." at bounding box center [95, 258] width 79 height 31
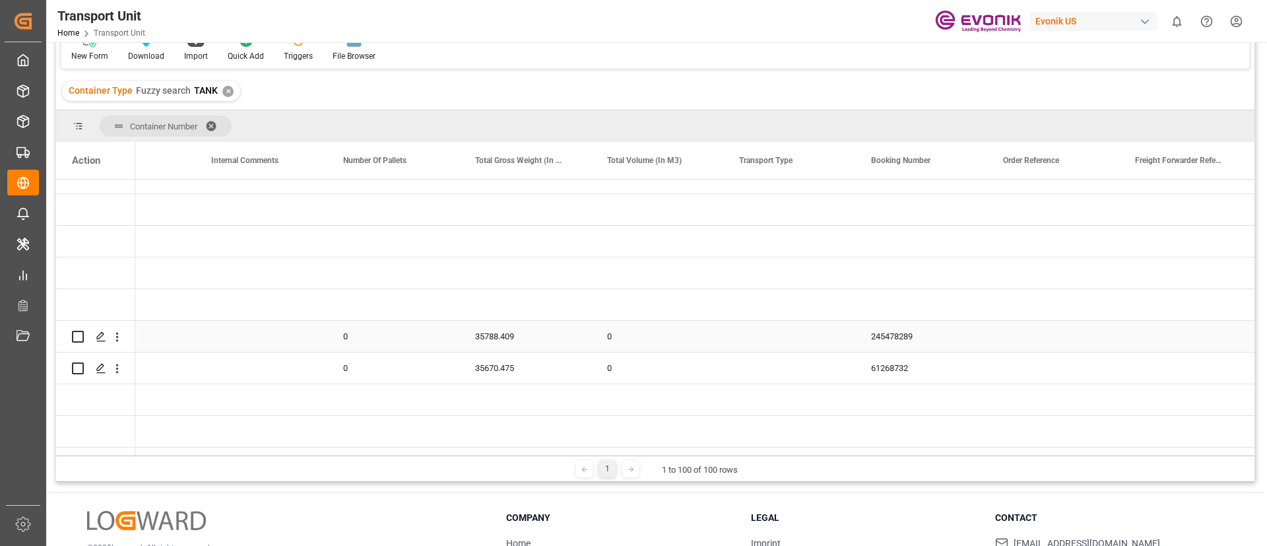
click at [892, 339] on div "245478289" at bounding box center [921, 336] width 132 height 31
click at [120, 333] on icon "open menu" at bounding box center [117, 337] width 14 height 14
click at [166, 359] on span "Open in new tab" at bounding box center [204, 365] width 120 height 14
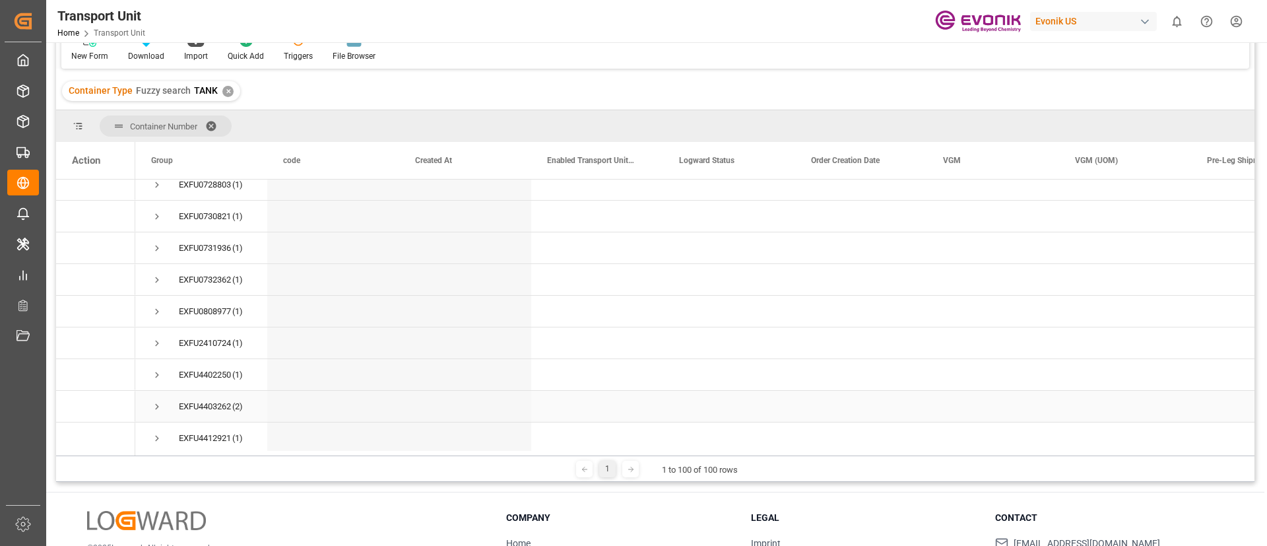
scroll to position [1628, 0]
click at [160, 339] on span "Press SPACE to select this row." at bounding box center [157, 341] width 12 height 12
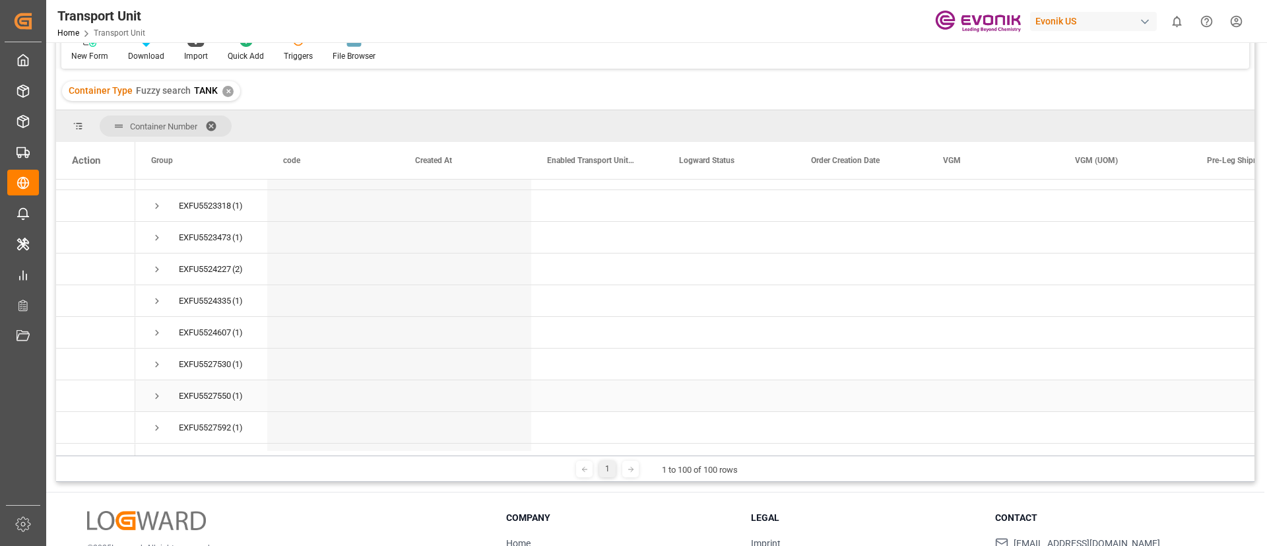
scroll to position [2460, 0]
click at [215, 273] on div "EXFU5524227" at bounding box center [205, 270] width 52 height 30
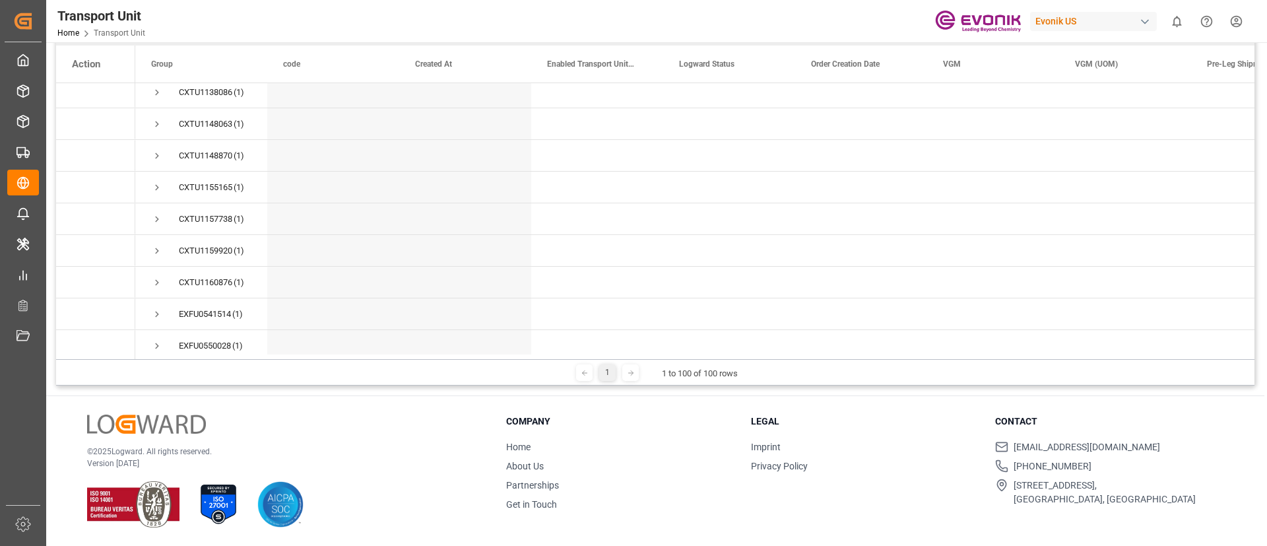
scroll to position [0, 0]
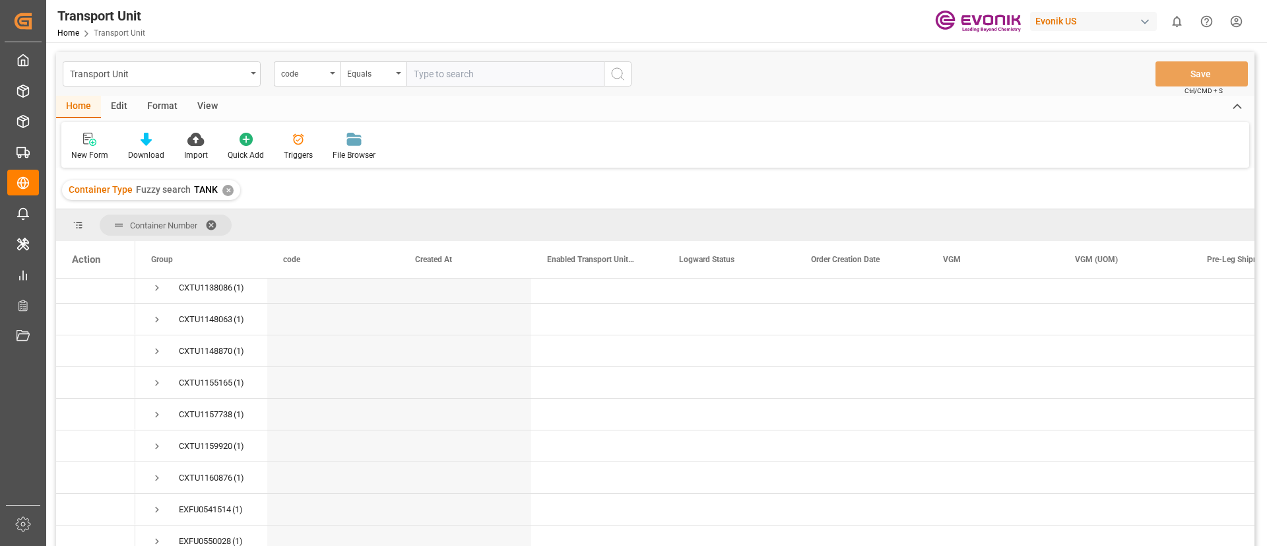
click at [223, 189] on div "✕" at bounding box center [227, 190] width 11 height 11
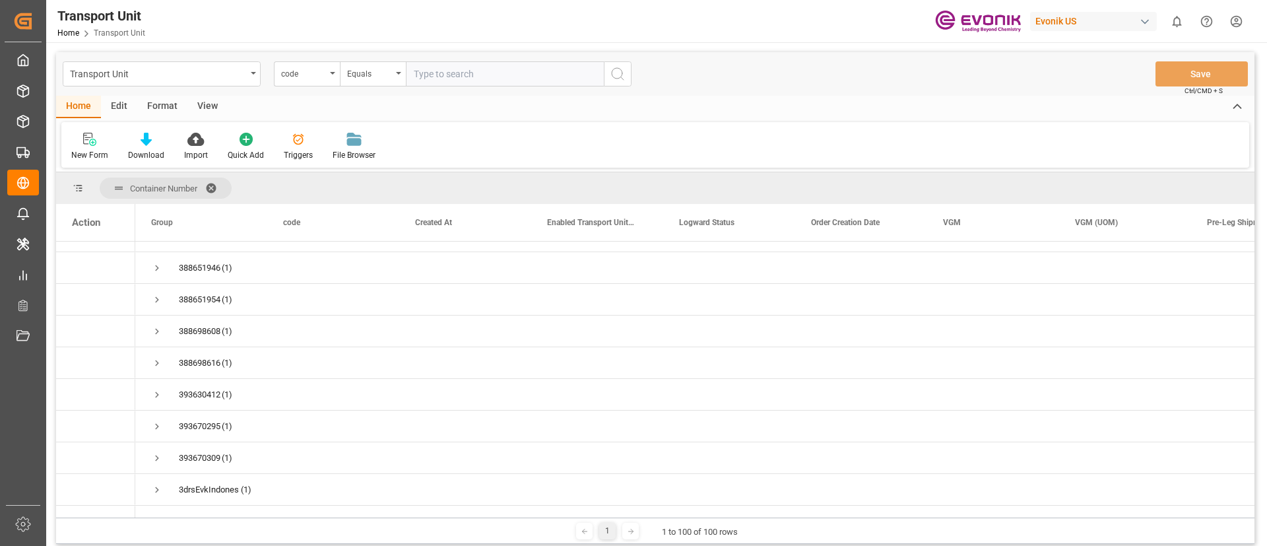
scroll to position [2901, 0]
click at [164, 104] on div "Format" at bounding box center [162, 107] width 50 height 22
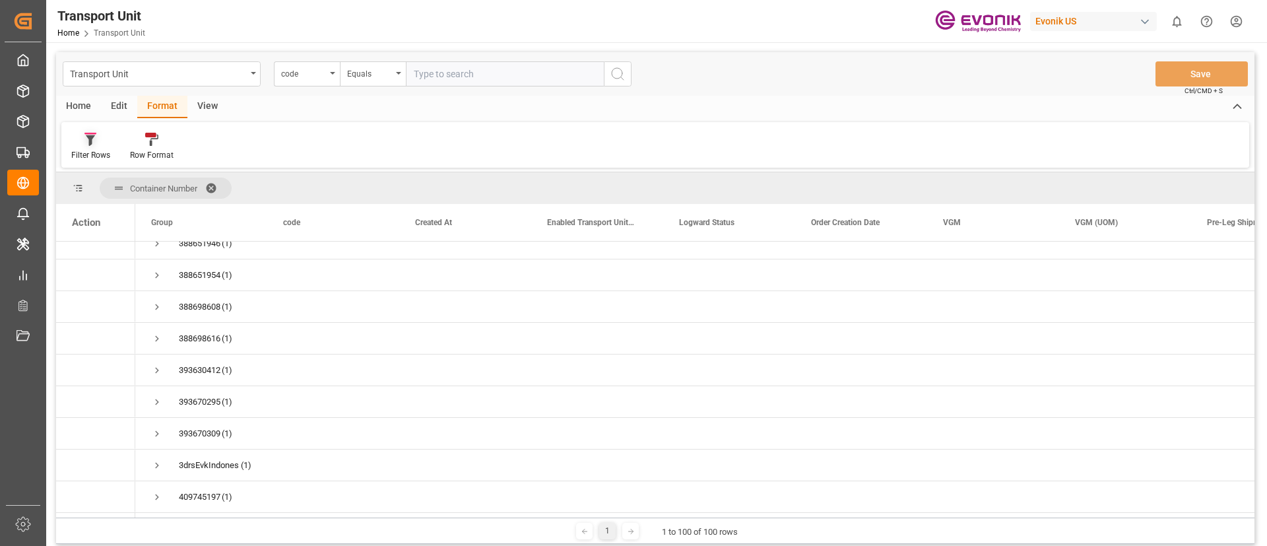
click at [102, 135] on div at bounding box center [90, 139] width 39 height 14
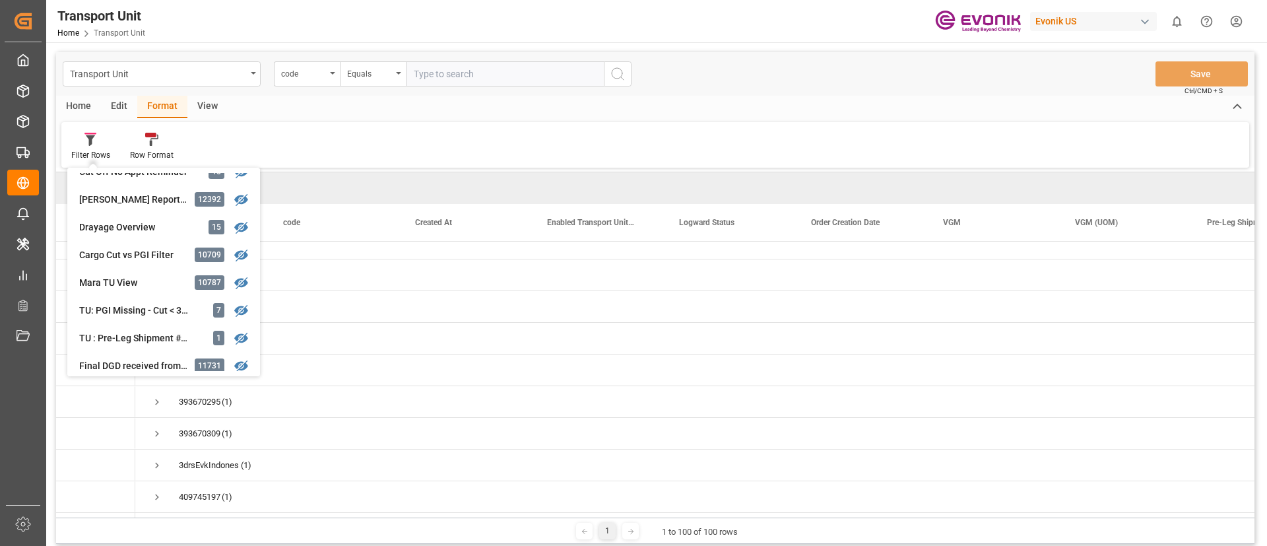
scroll to position [0, 0]
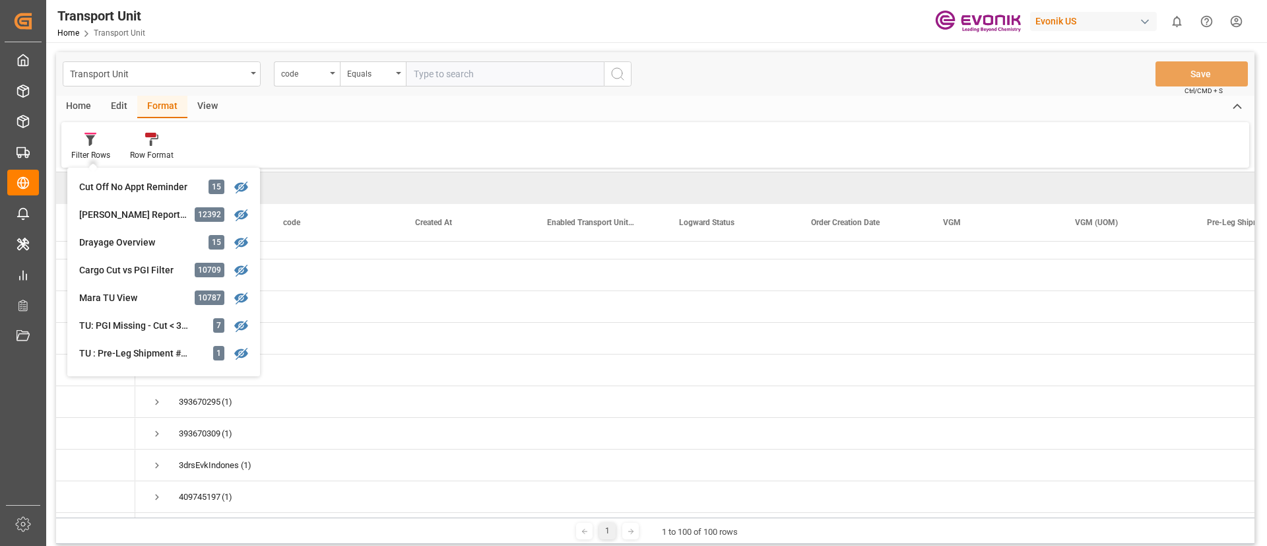
click at [479, 131] on div "Filter Rows Cut Off No Appt Reminder 15 Chris Canal Report TU 12392 Drayage Ove…" at bounding box center [655, 145] width 1188 height 46
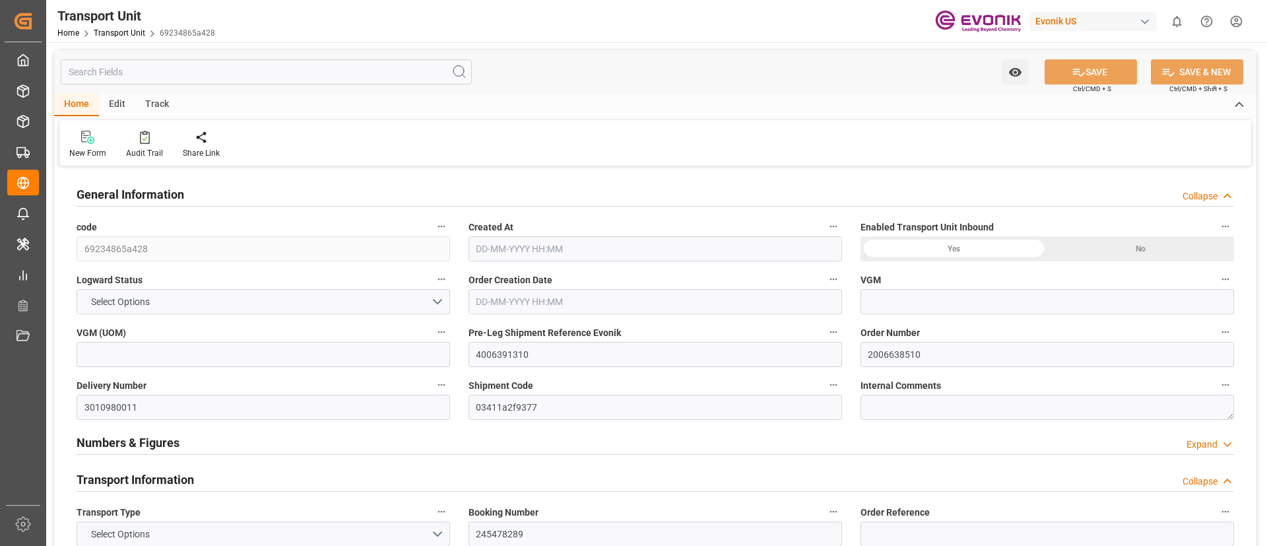
type input "69234865a428"
type input "4006391310"
type input "2006638510"
type input "3010980011"
type input "03411a2f9377"
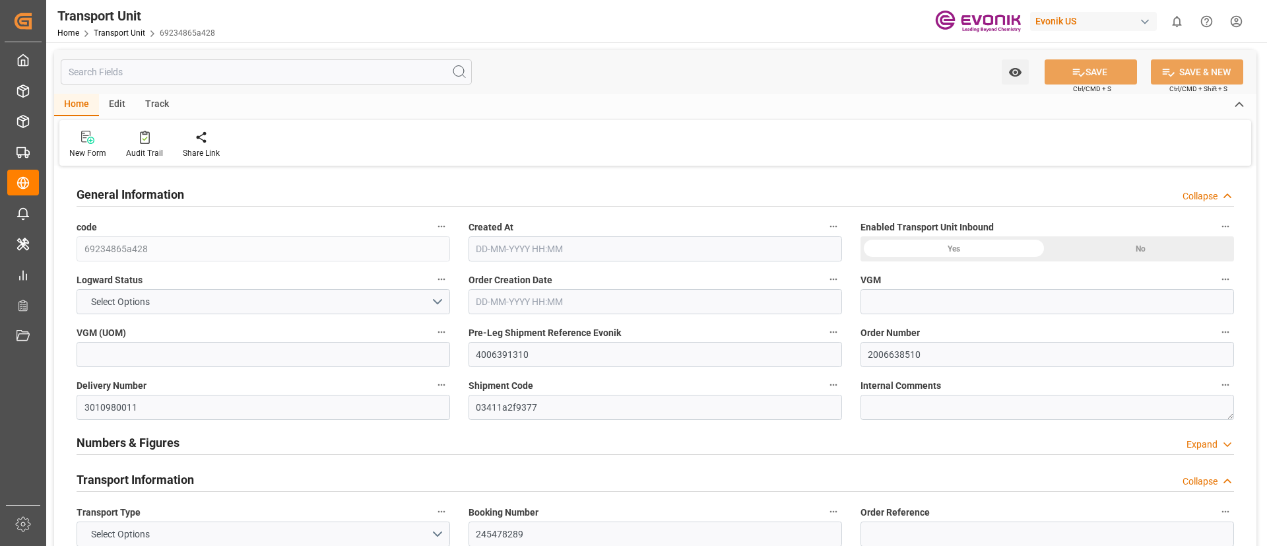
type input "245478289"
type input "Truck"
type input "Sea Ship"
type input "Truck"
type input "CXTU1130167"
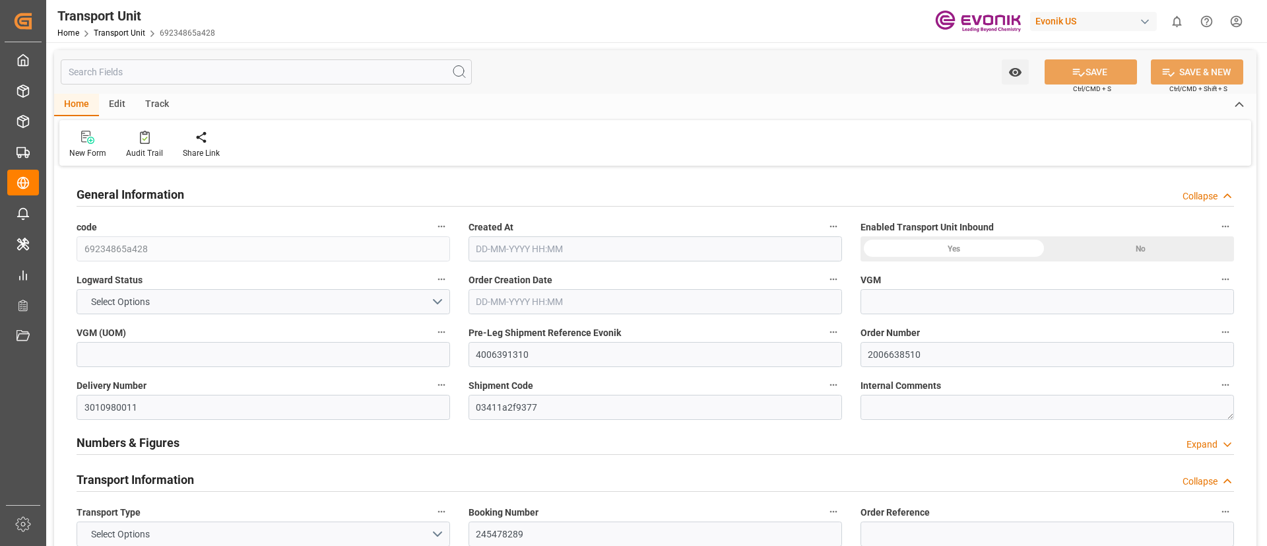
type input "7326/7375"
type input "MAEU"
type textarea "53563-1146"
type input "[GEOGRAPHIC_DATA]"
type textarea "35420-000"
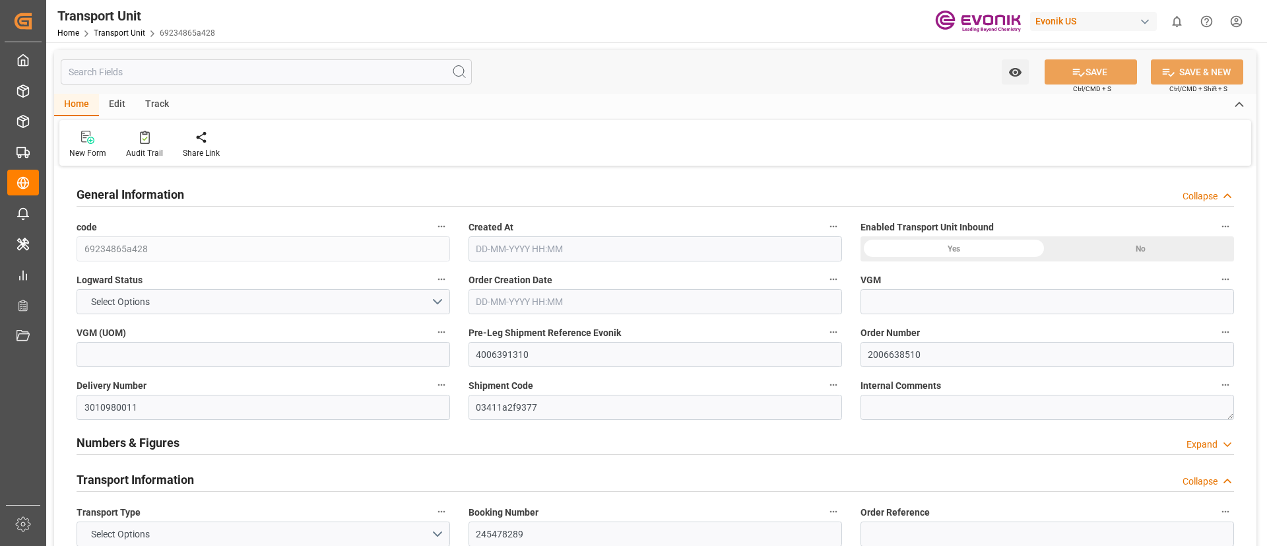
type input "[GEOGRAPHIC_DATA]"
type input "MAERSK [PERSON_NAME]"
type input "450S"
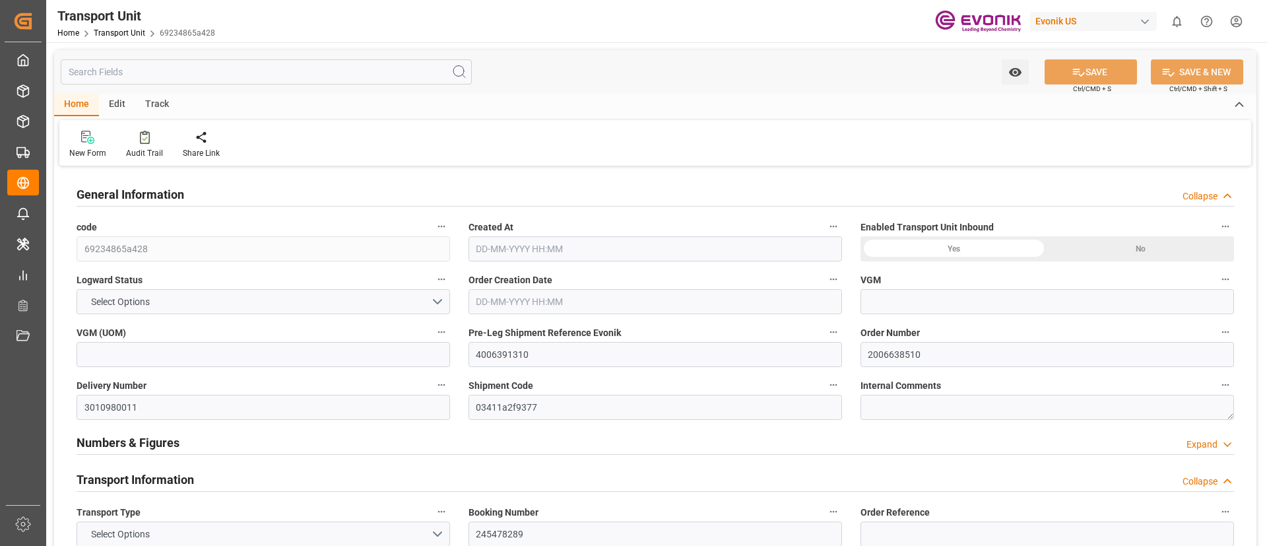
type input "4006391306"
type input "[GEOGRAPHIC_DATA]"
type input "US"
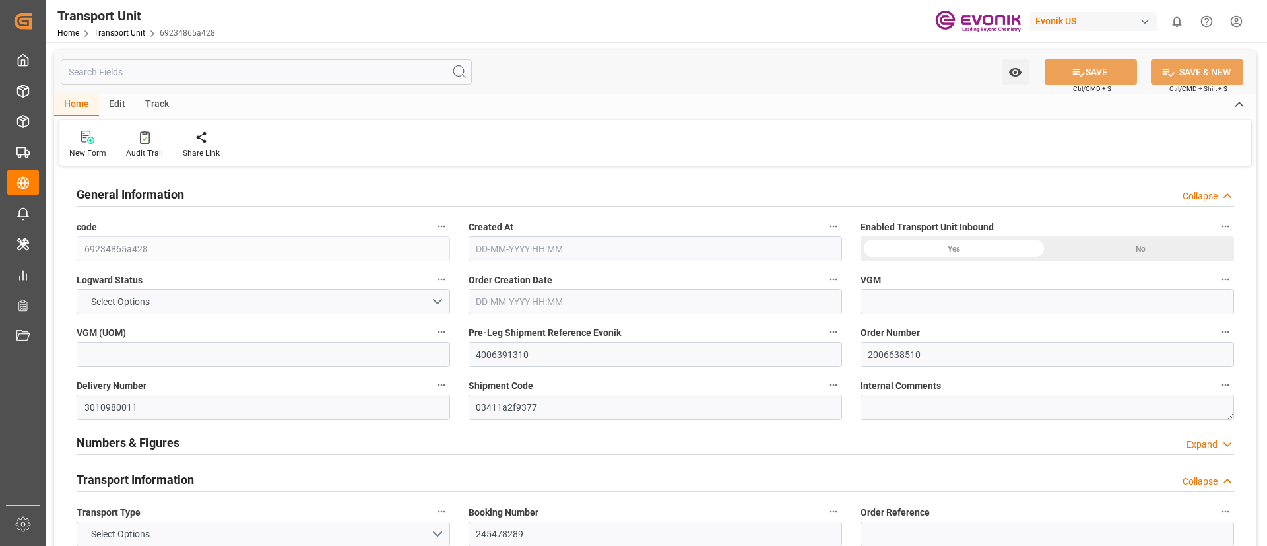
type input "TRUCK"
type input "VESSEL"
type input "MAERSK [PERSON_NAME]"
type input "TRUCK"
type input "23192.6"
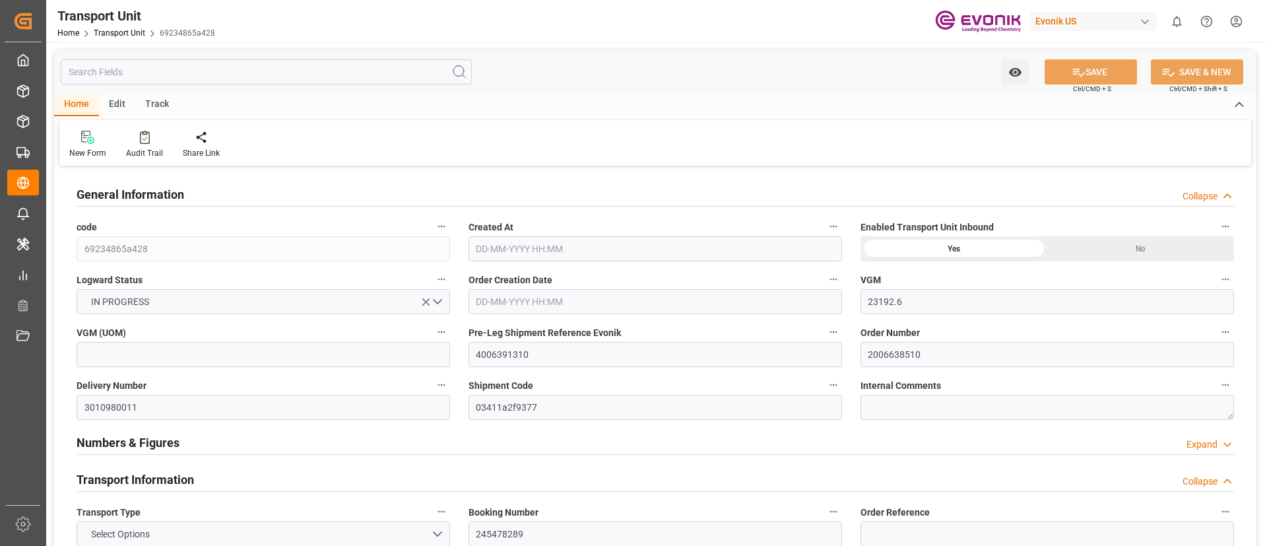
type input "Maersk"
type input "Maersk Line AS"
type input "USJAX"
type input "BRRIO"
type input "9283186"
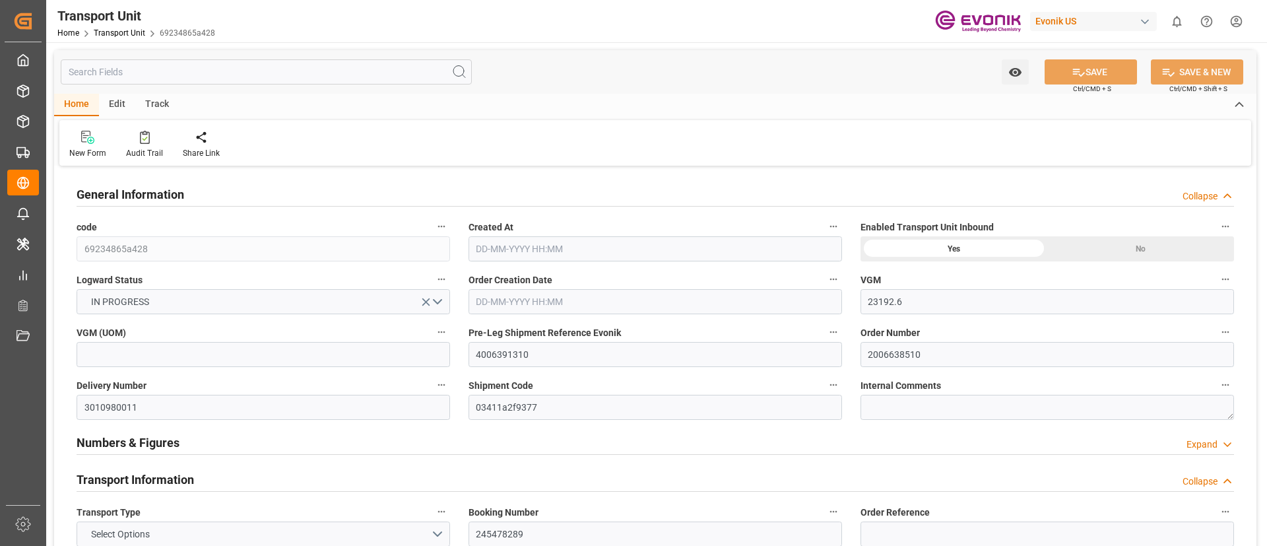
type input "USJAX"
type input "BRRIO"
type input "9283186"
type input "35788.409"
type input "[DATE] 19:21"
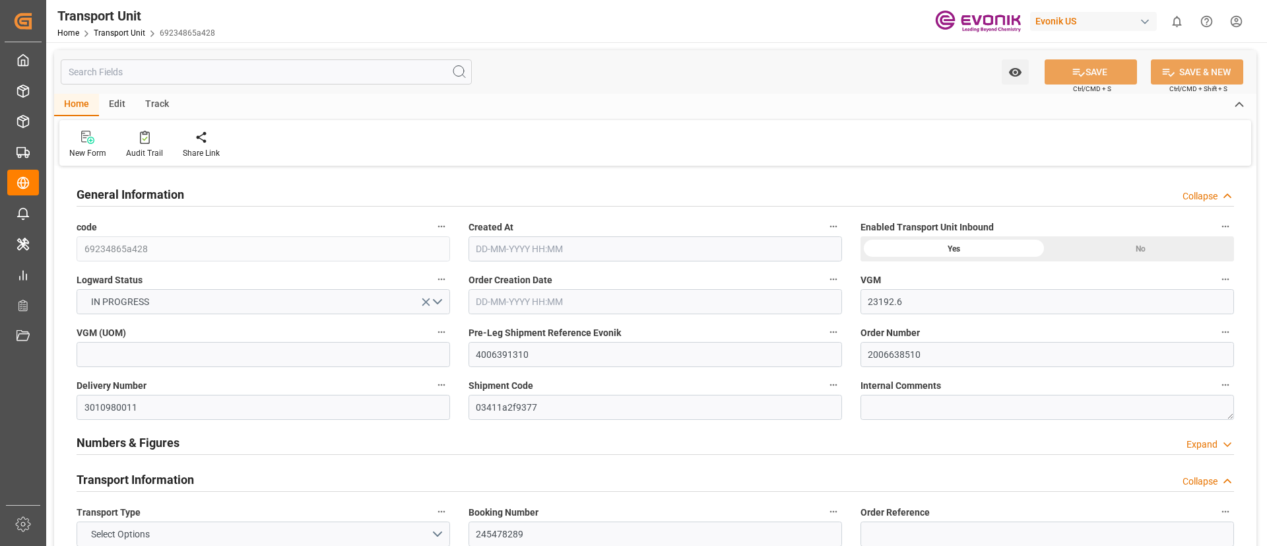
type input "[DATE]"
type input "[DATE] 13:18"
type input "[DATE] 14:44"
type input "[DATE]"
type input "[DATE] 13:46"
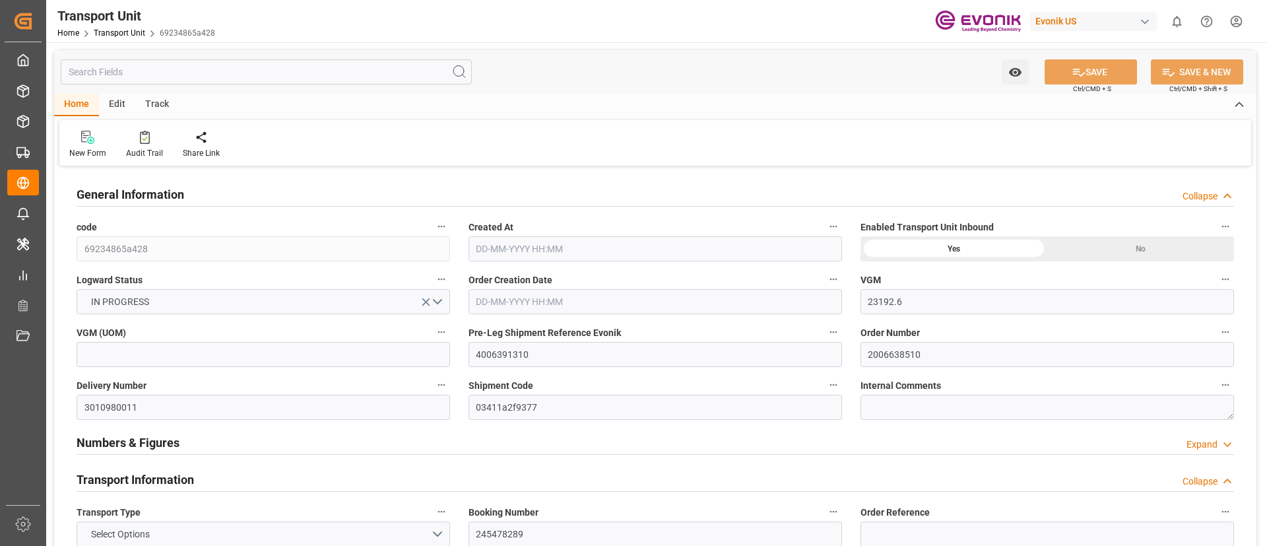
type input "[DATE] 00:00"
type input "[DATE] 15:15"
type input "[DATE] 20:47"
type input "[DATE] 00:00"
type input "[DATE] 15:30"
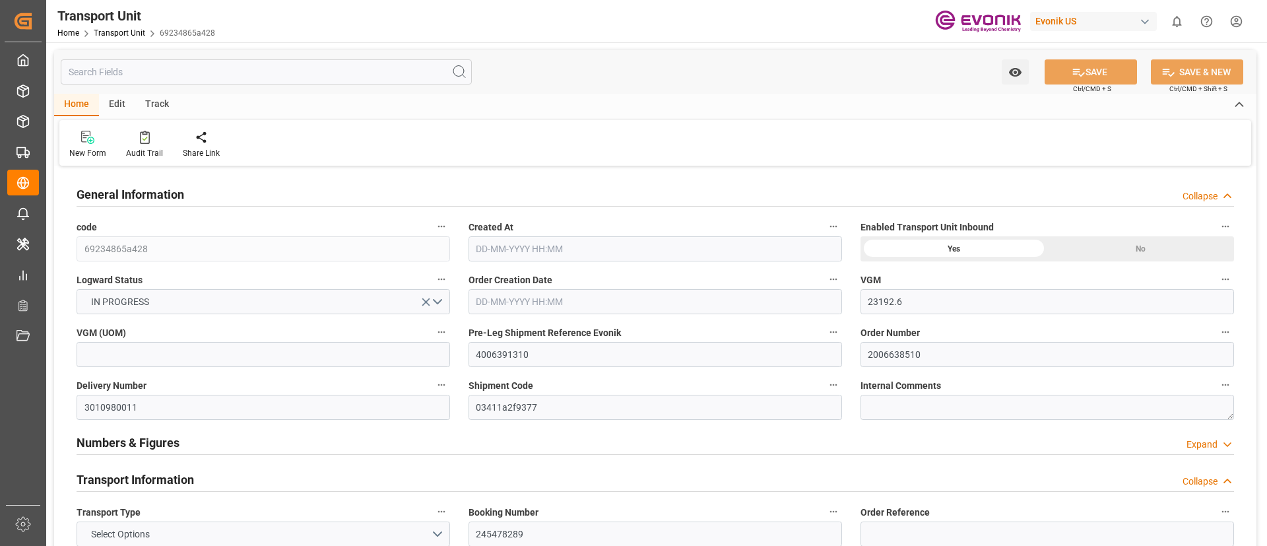
type input "[DATE] 00:30"
type input "[DATE] 05:30"
type input "[DATE] 15:38"
type input "[DATE] 13:16"
type input "[DATE] 00:00"
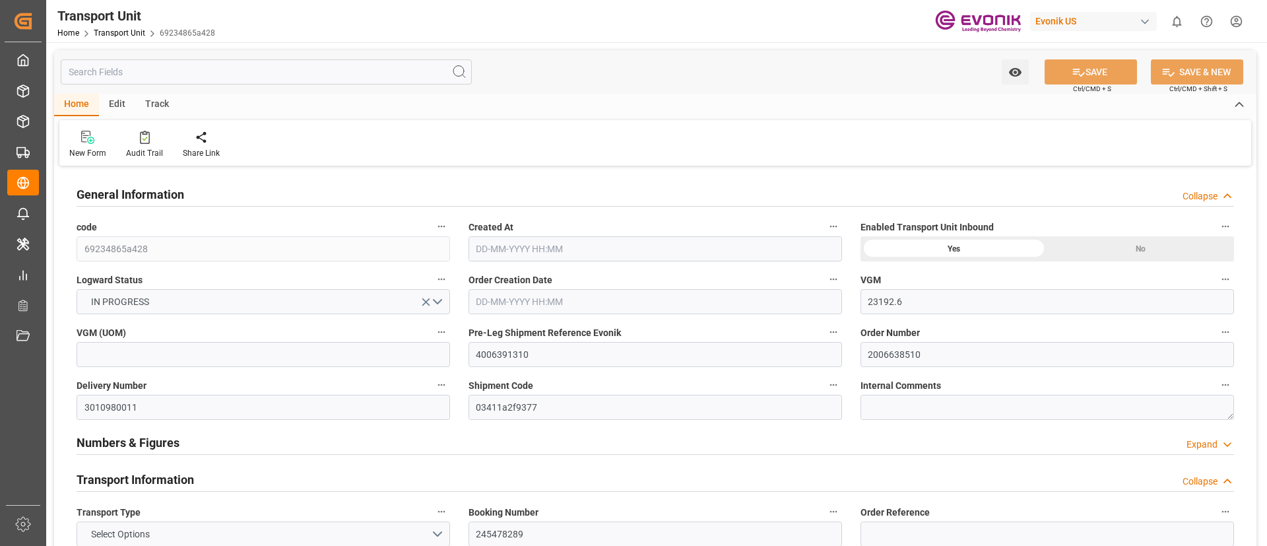
type input "[DATE]"
type input "[DATE] 00:57"
type input "[DATE] 18:47"
type input "[DATE] 21:19"
type input "[DATE] 00:20"
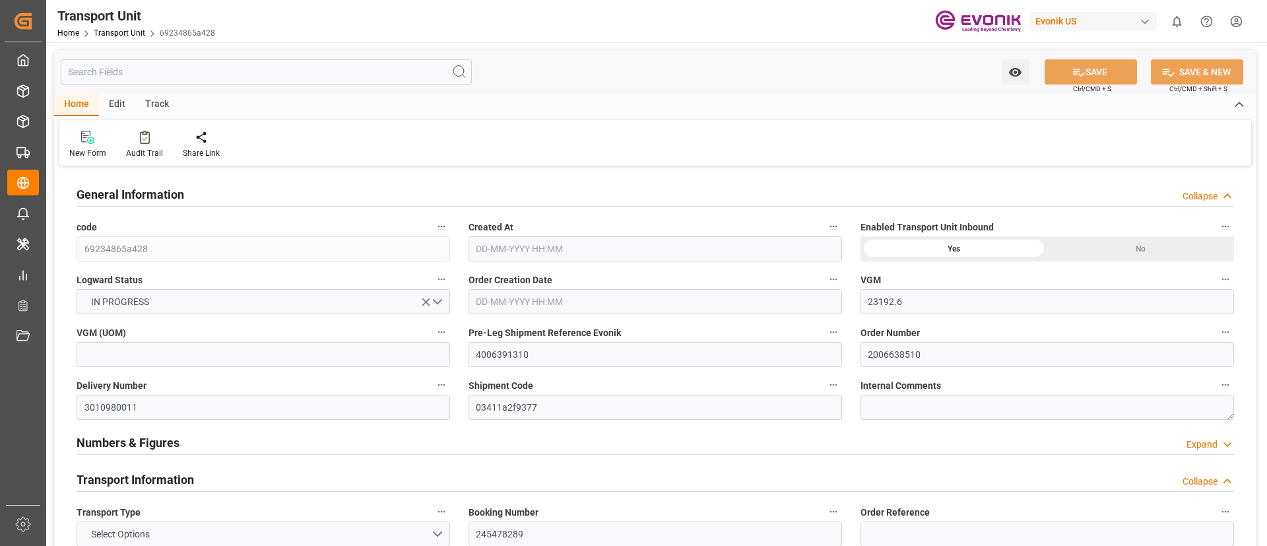
type input "[DATE] 02:30"
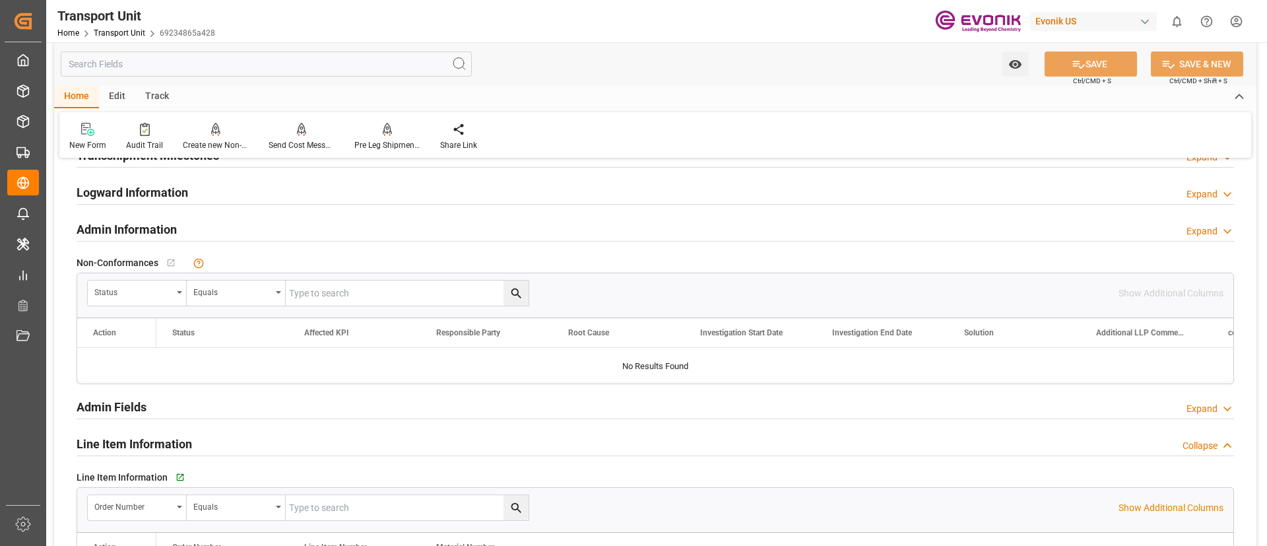
scroll to position [1828, 0]
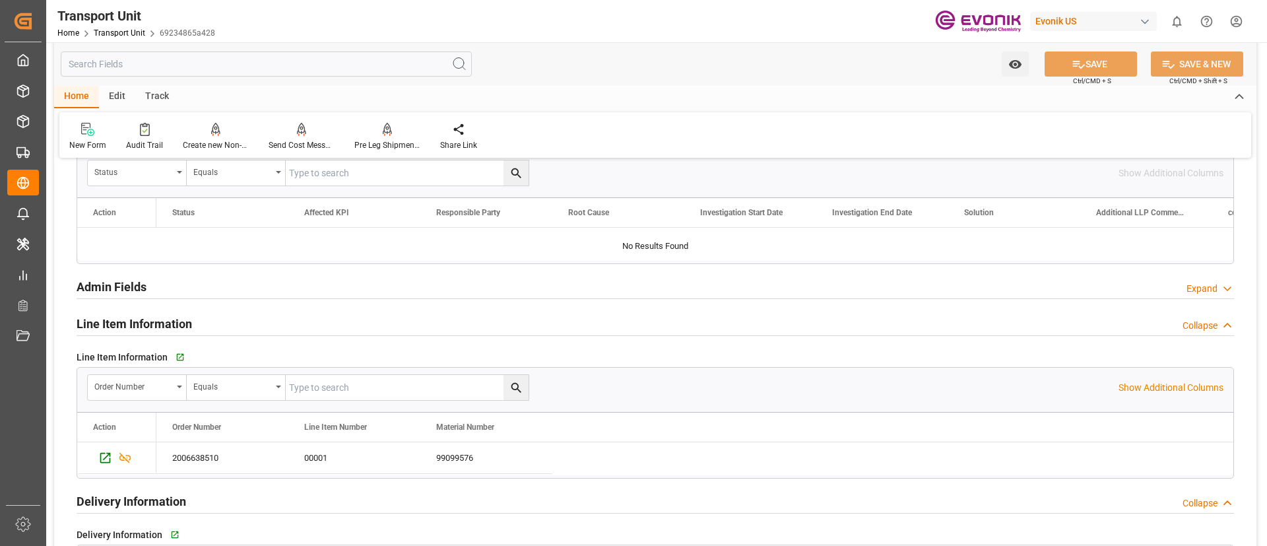
click at [554, 282] on div "Admin Fields Expand" at bounding box center [656, 285] width 1158 height 25
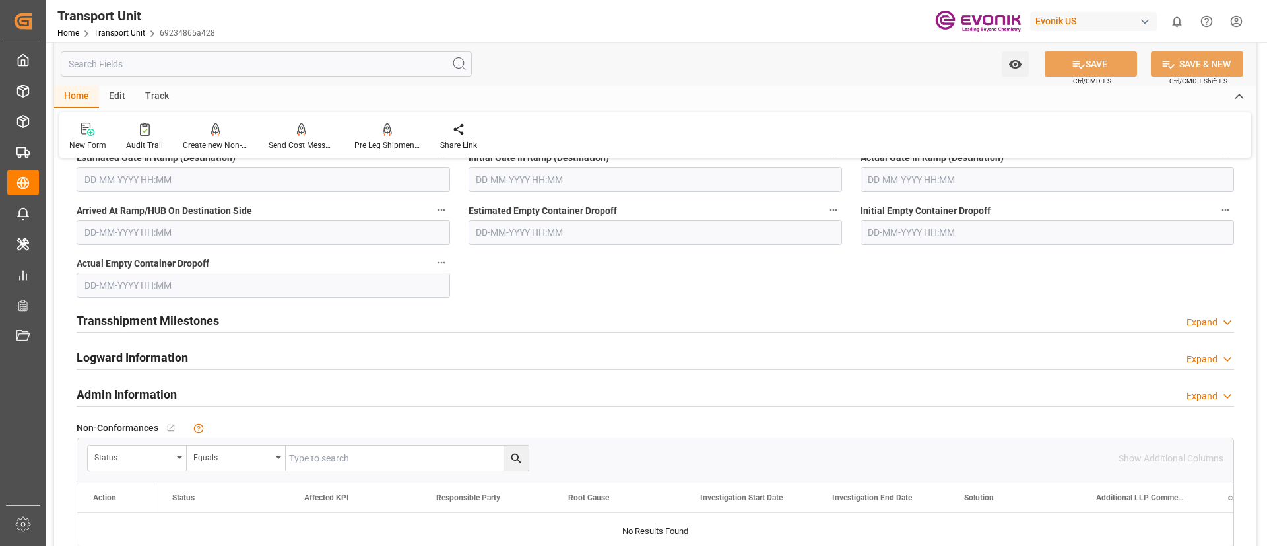
scroll to position [1635, 0]
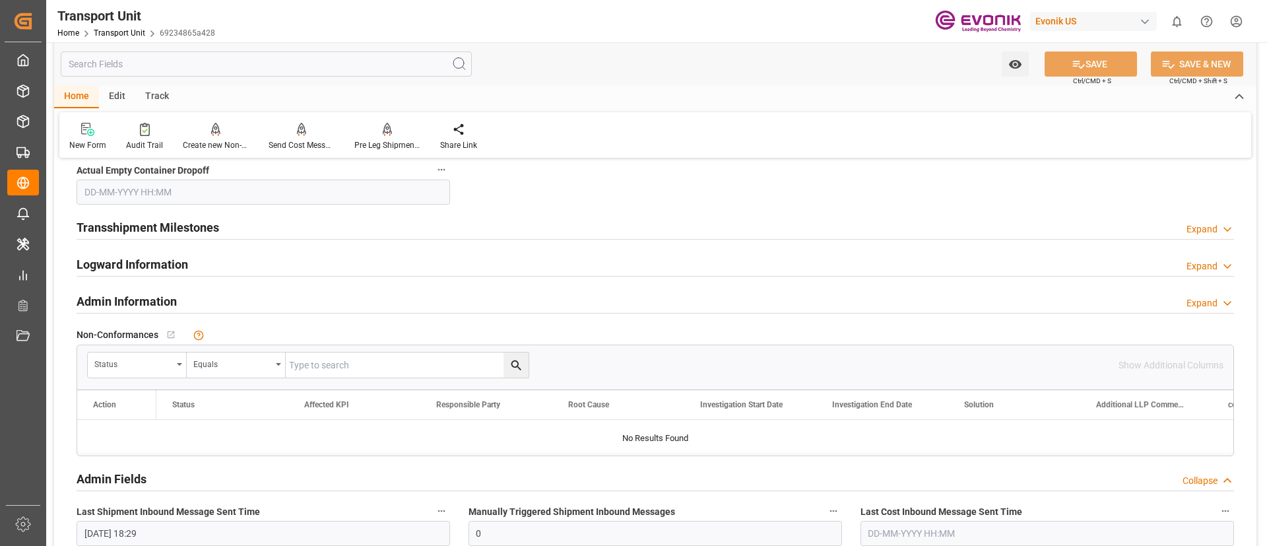
click at [548, 261] on div "Logward Information Expand" at bounding box center [656, 263] width 1158 height 25
click at [548, 261] on div "Logward Information Collapse" at bounding box center [656, 263] width 1158 height 25
click at [1228, 263] on icon at bounding box center [1227, 266] width 13 height 14
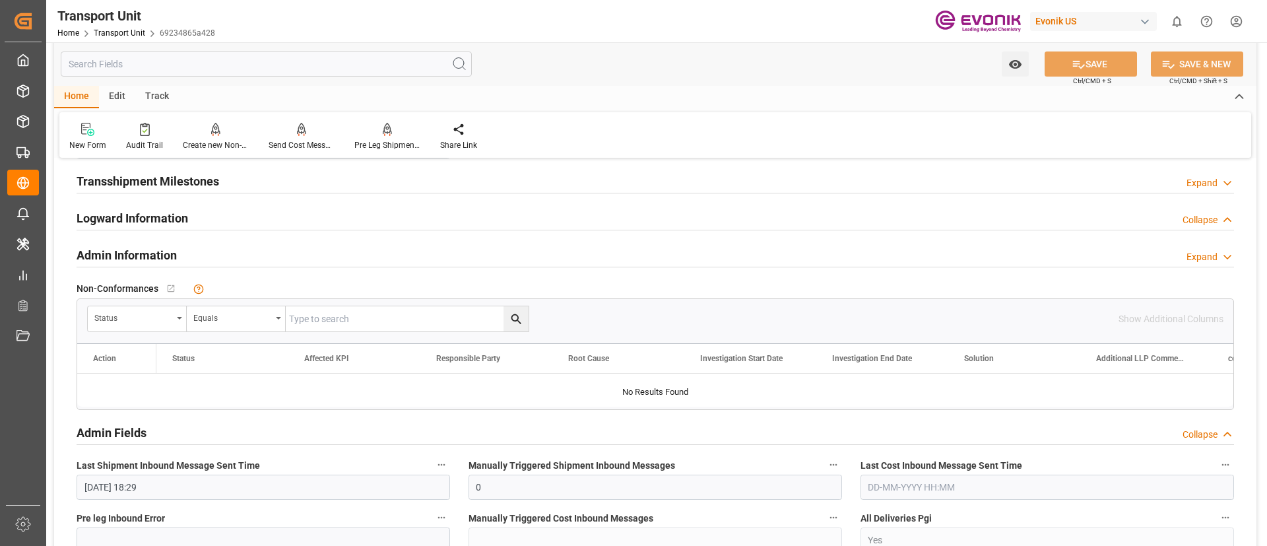
scroll to position [1668, 0]
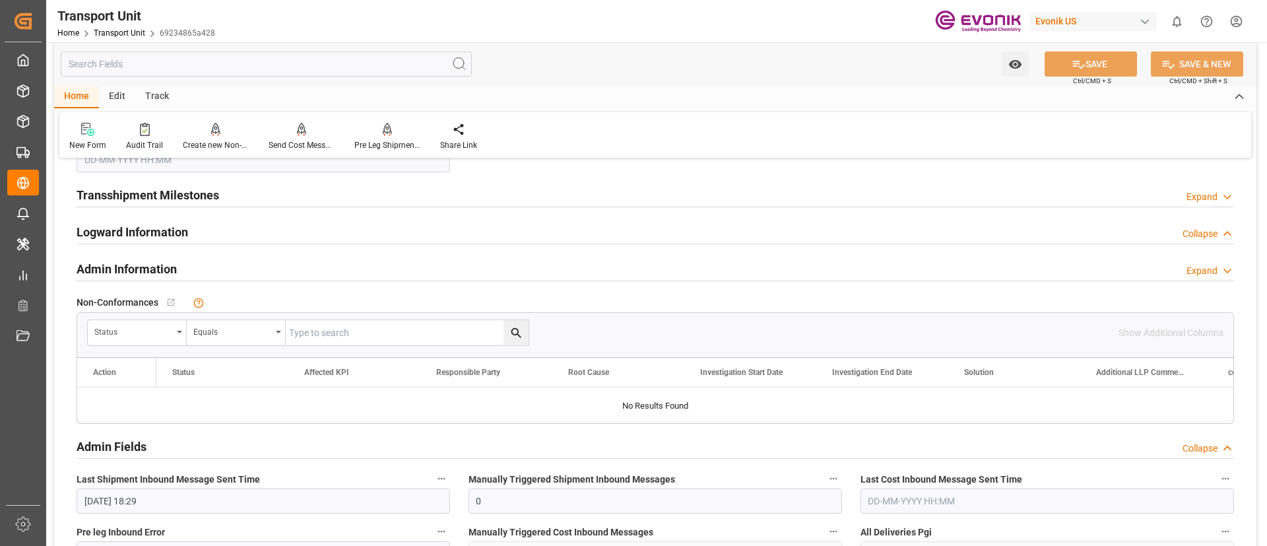
click at [1206, 205] on div "Transshipment Milestones Expand" at bounding box center [656, 193] width 1158 height 25
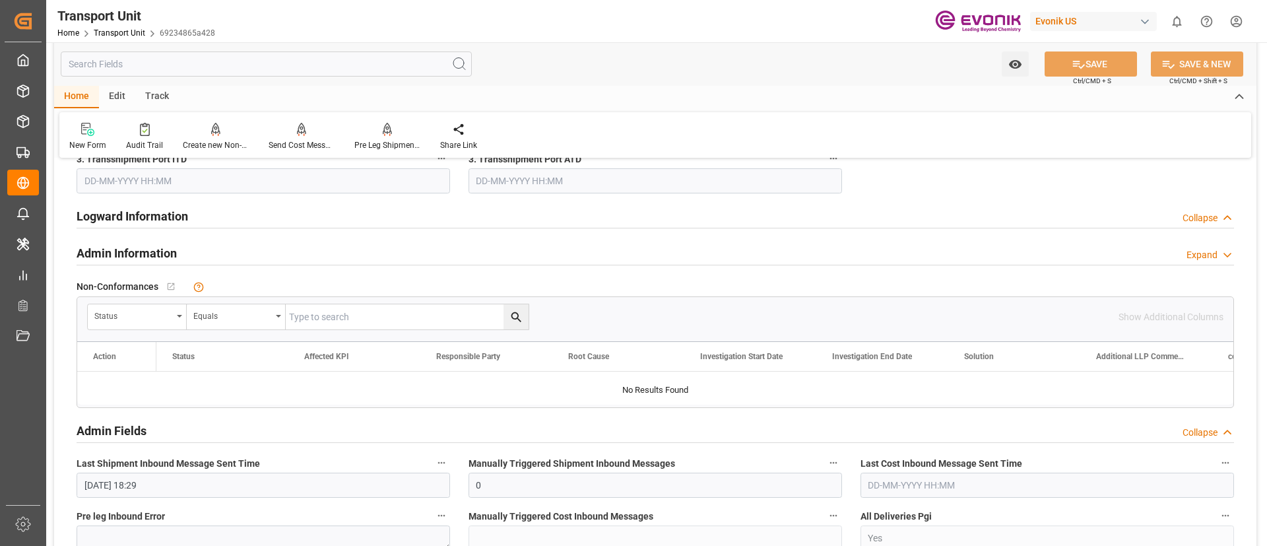
scroll to position [2212, 0]
click at [1183, 215] on div "Collapse" at bounding box center [1200, 218] width 35 height 14
click at [1181, 215] on div "Logward Information Expand" at bounding box center [656, 214] width 1158 height 25
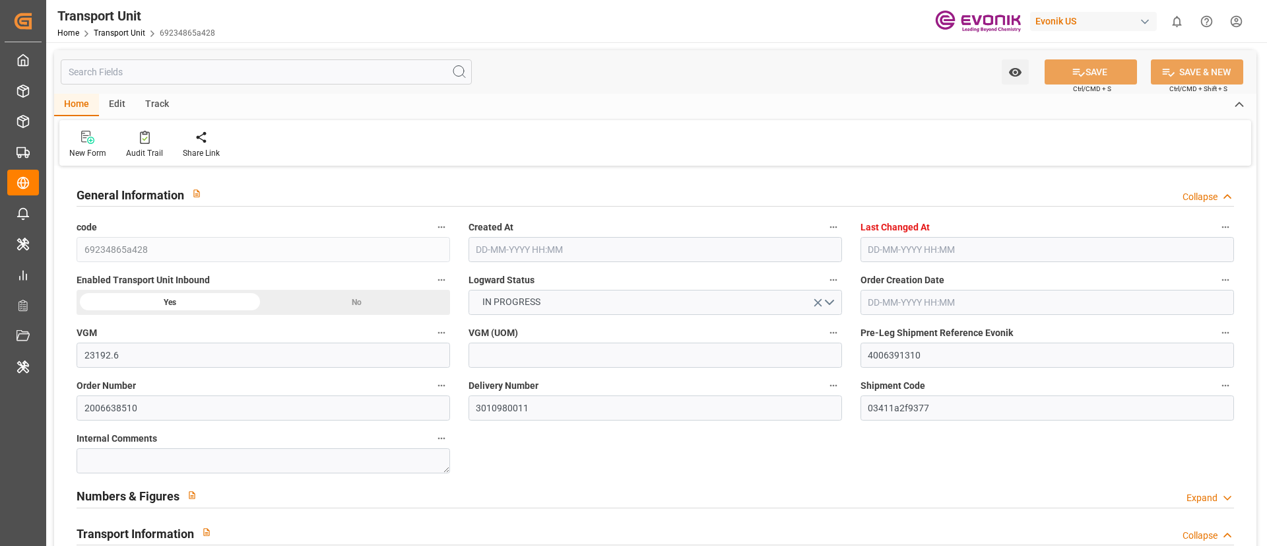
type input "23192.6"
type input "Maersk"
type input "Maersk Line AS"
type input "USJAX"
type input "BRRIO"
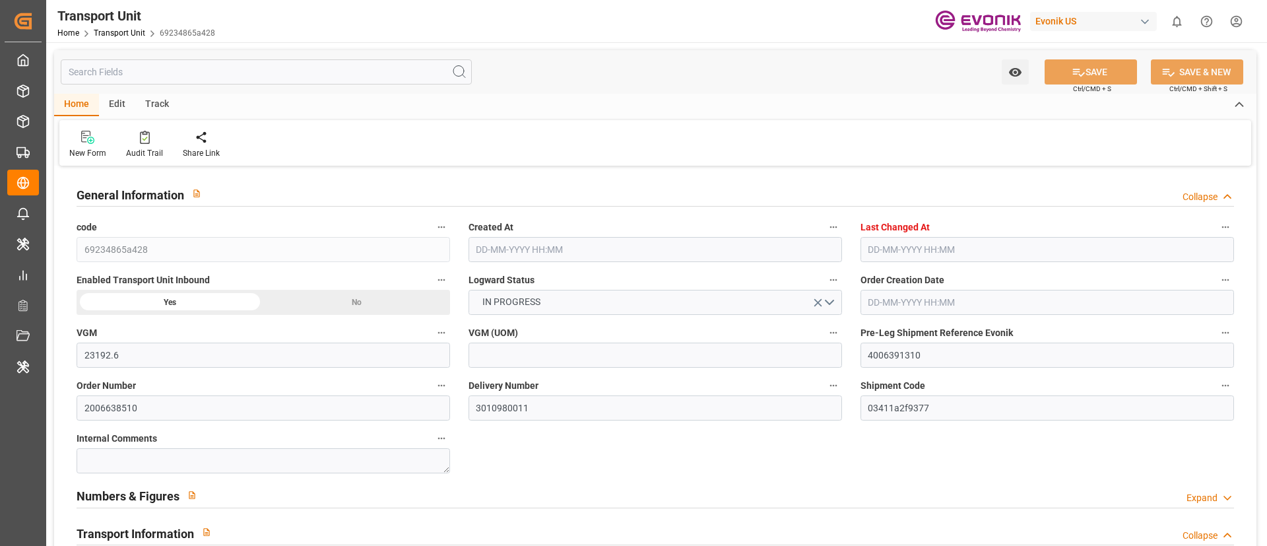
type input "9283186"
type input "9283239"
type input "USJAX"
type input "BRRIO"
type input "9283186"
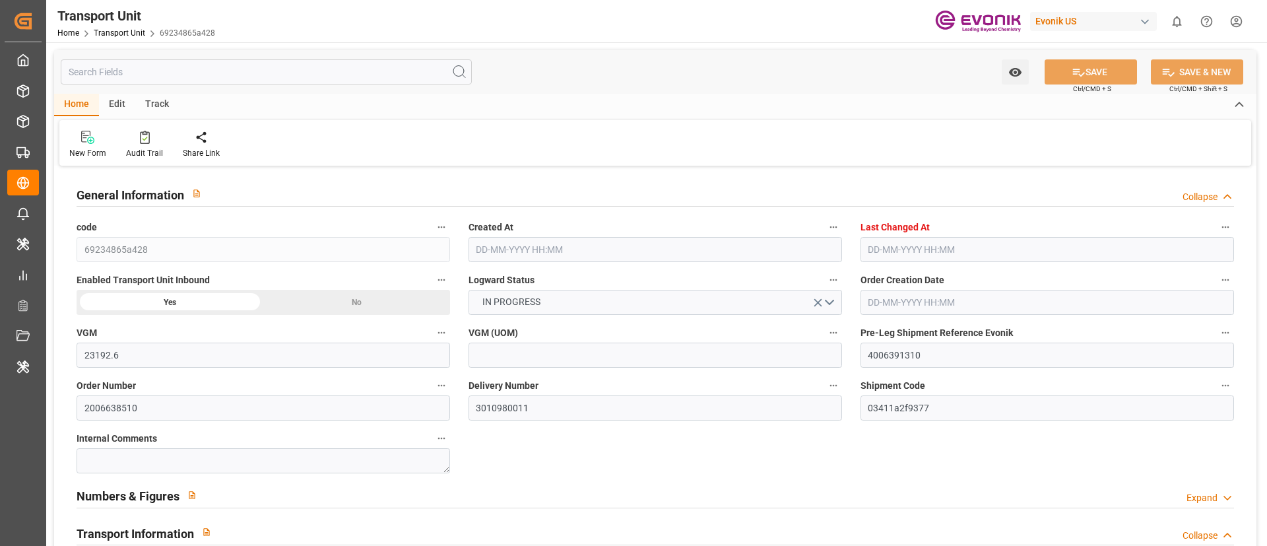
type input "35788.409"
type input "[DATE] 19:21"
type input "[DATE] 16:52"
type input "[DATE]"
type input "[DATE] 13:18"
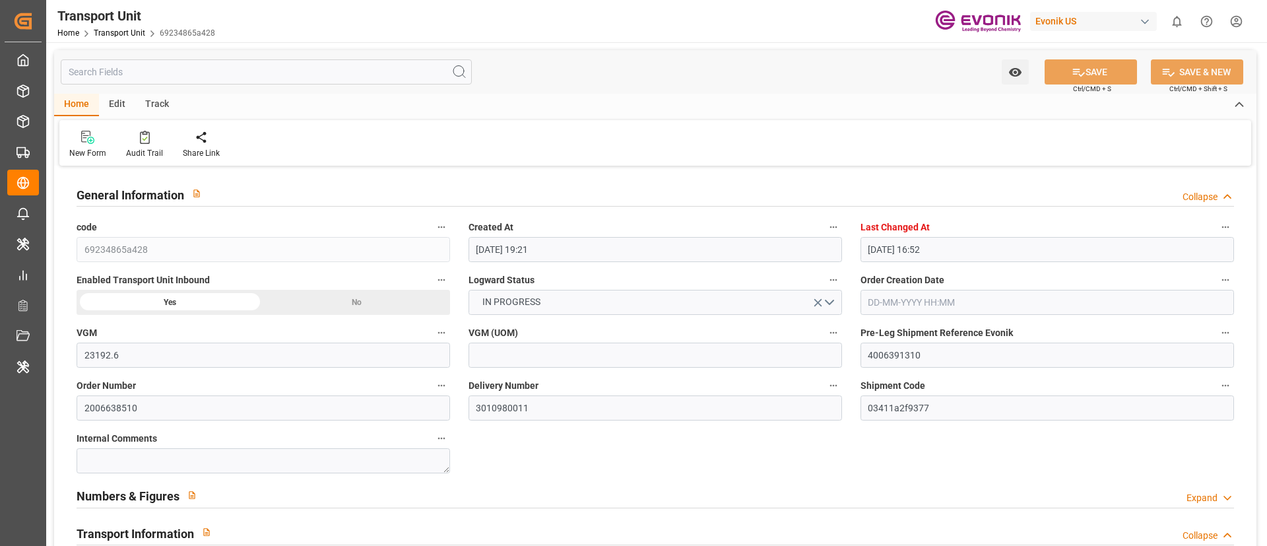
type input "[DATE] 14:44"
type input "[DATE]"
type input "[DATE] 13:46"
type input "[DATE] 00:00"
type input "[DATE] 15:15"
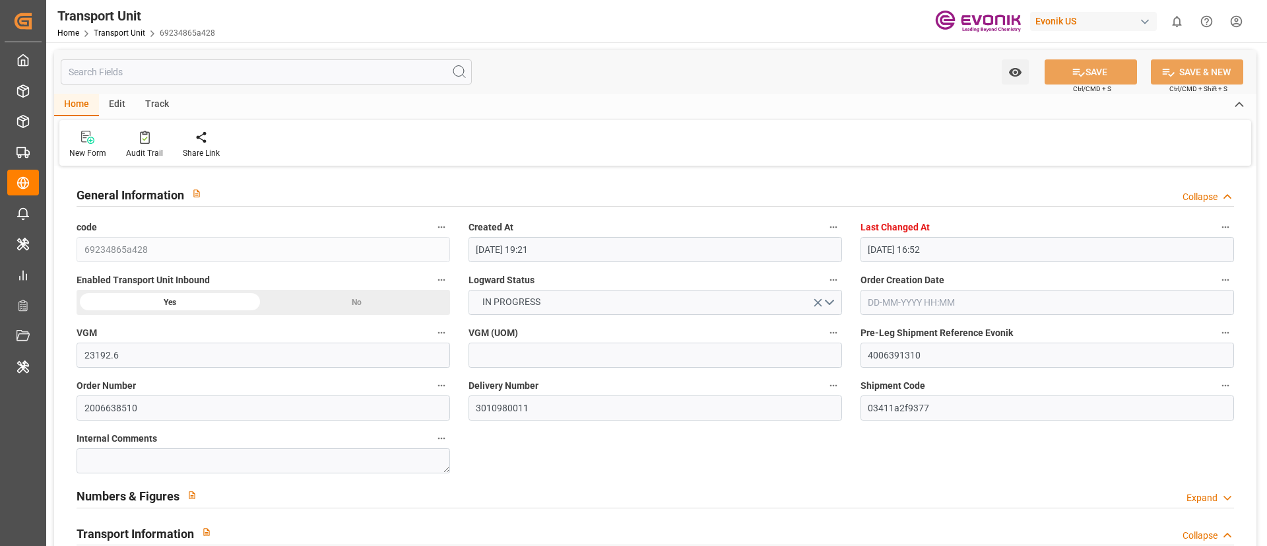
type input "[DATE] 20:47"
type input "[DATE] 00:00"
type input "[DATE] 15:30"
type input "[DATE] 00:30"
type input "[DATE] 05:30"
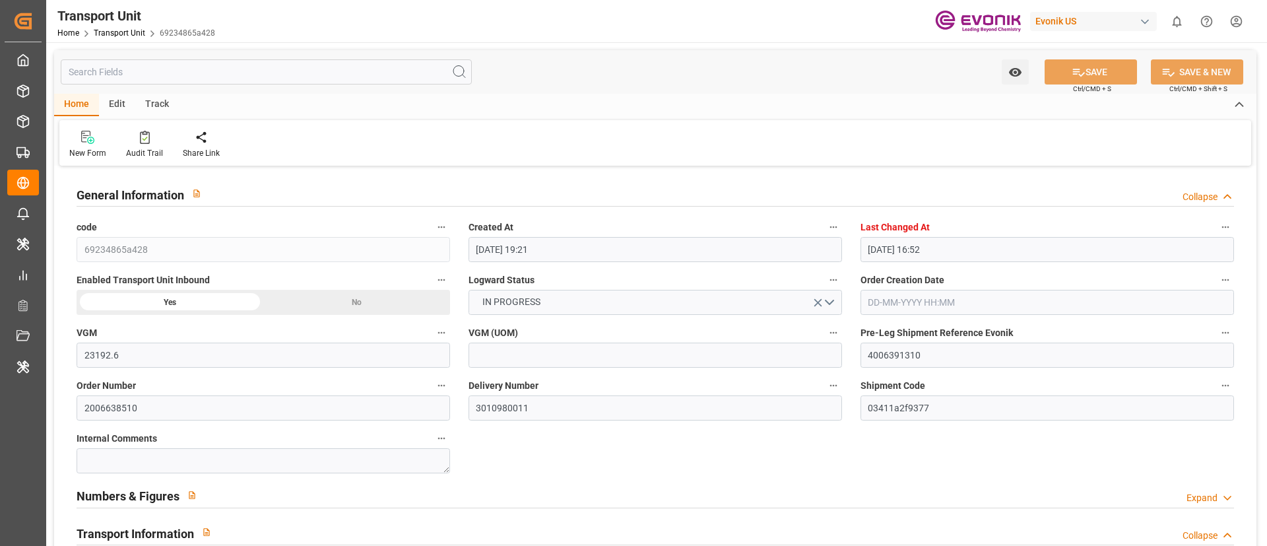
type input "[DATE] 15:38"
type input "[DATE] 13:16"
type input "[DATE] 00:00"
type input "[DATE]"
type input "[DATE] 00:57"
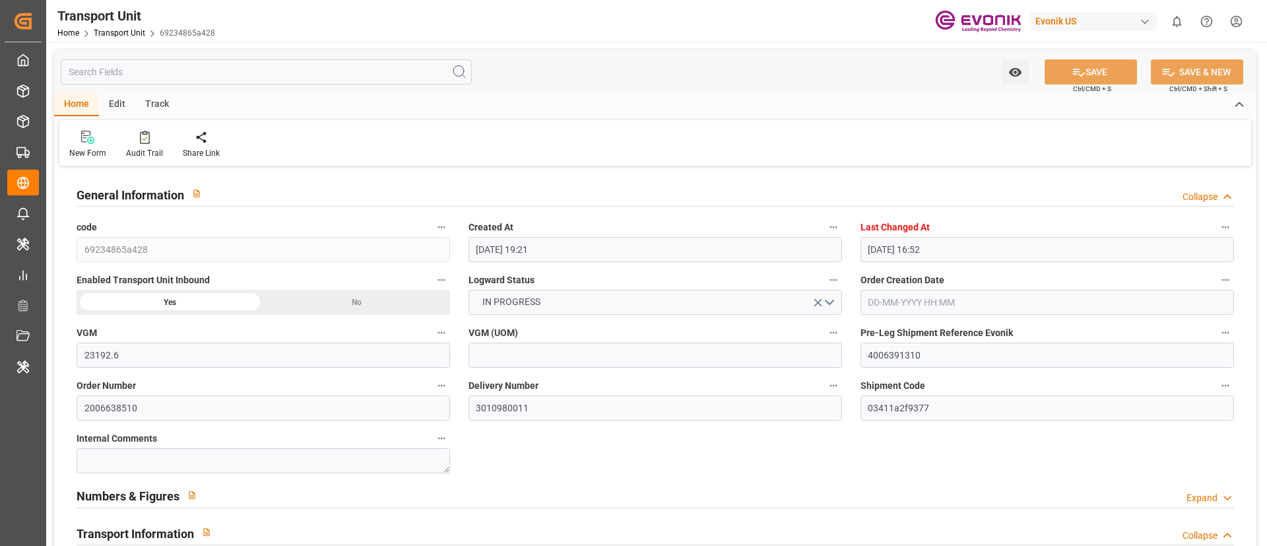
type input "[DATE] 18:47"
type input "[DATE] 21:19"
type input "[DATE] 00:20"
type input "[DATE] 02:30"
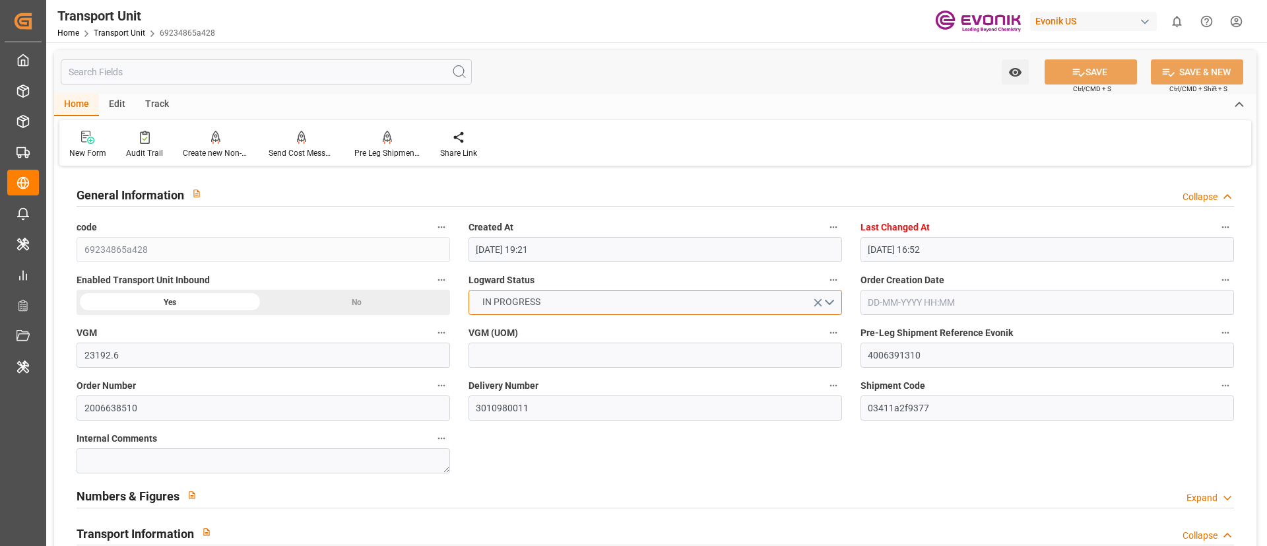
click at [688, 304] on button "IN PROGRESS" at bounding box center [656, 302] width 374 height 25
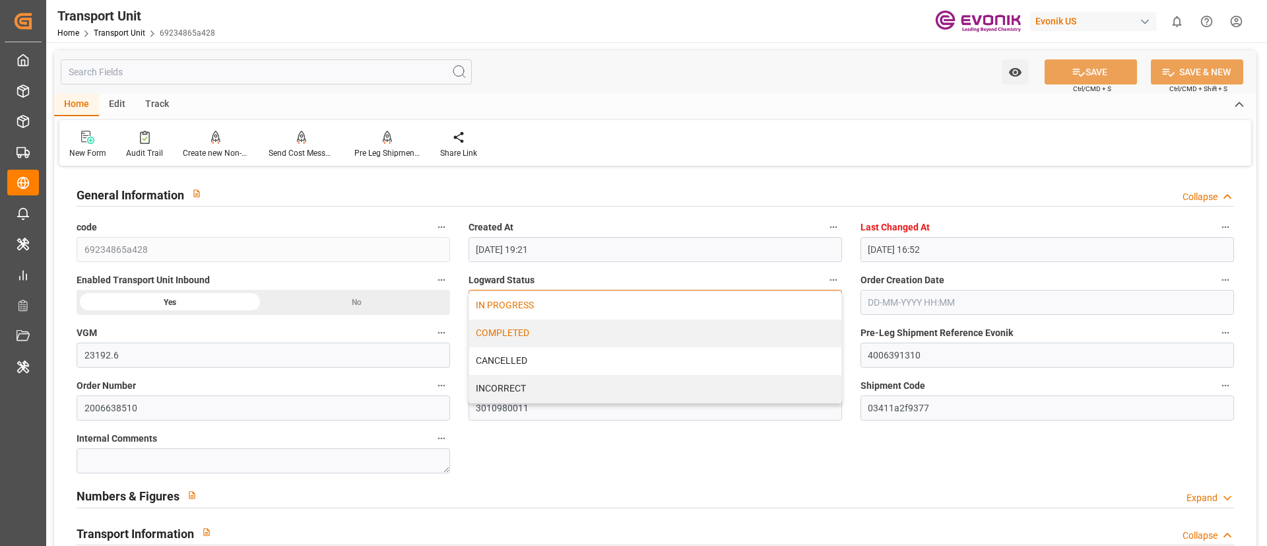
click at [550, 333] on div "COMPLETED" at bounding box center [655, 333] width 372 height 28
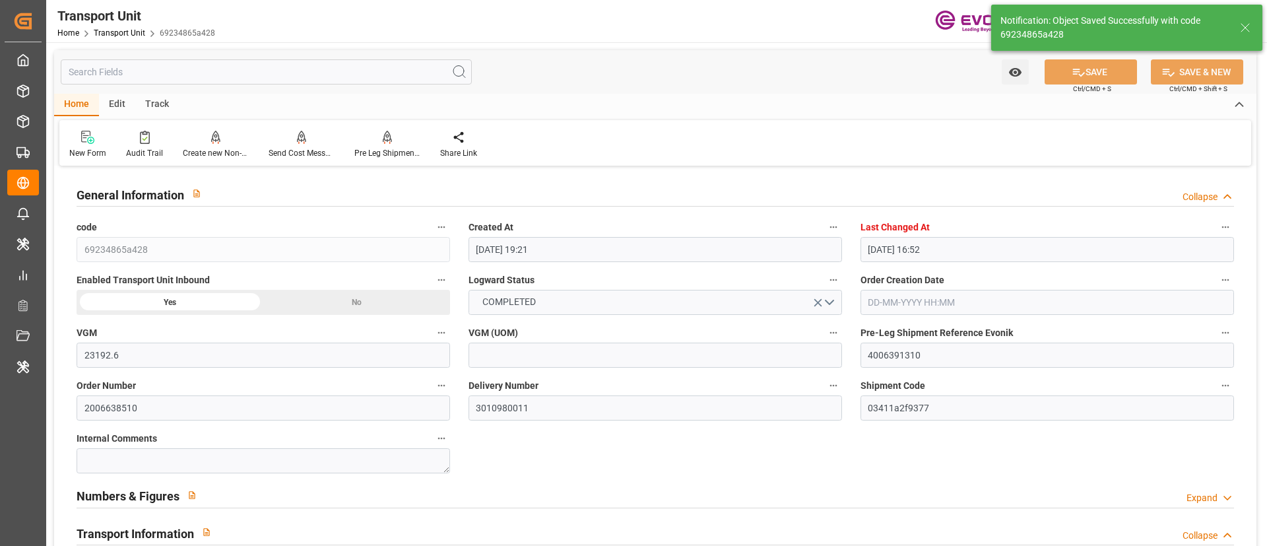
type input "22-08-2025 06:39"
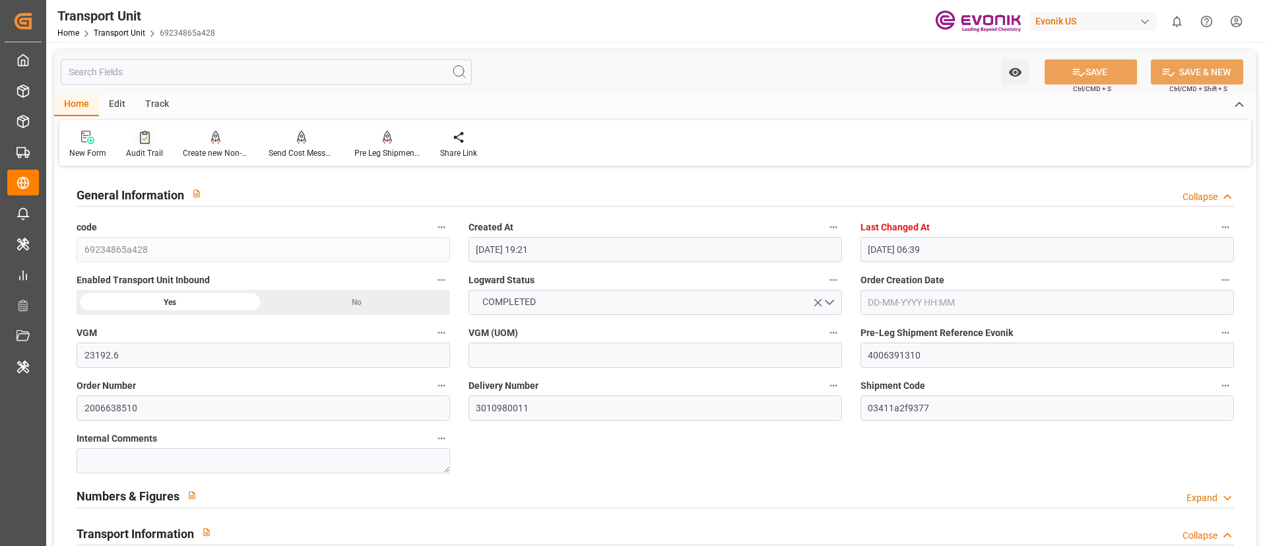
click at [138, 148] on div "Audit Trail" at bounding box center [144, 153] width 37 height 12
type input "69234865a428"
type input "4006391310"
type input "2006638510"
type input "3010980011"
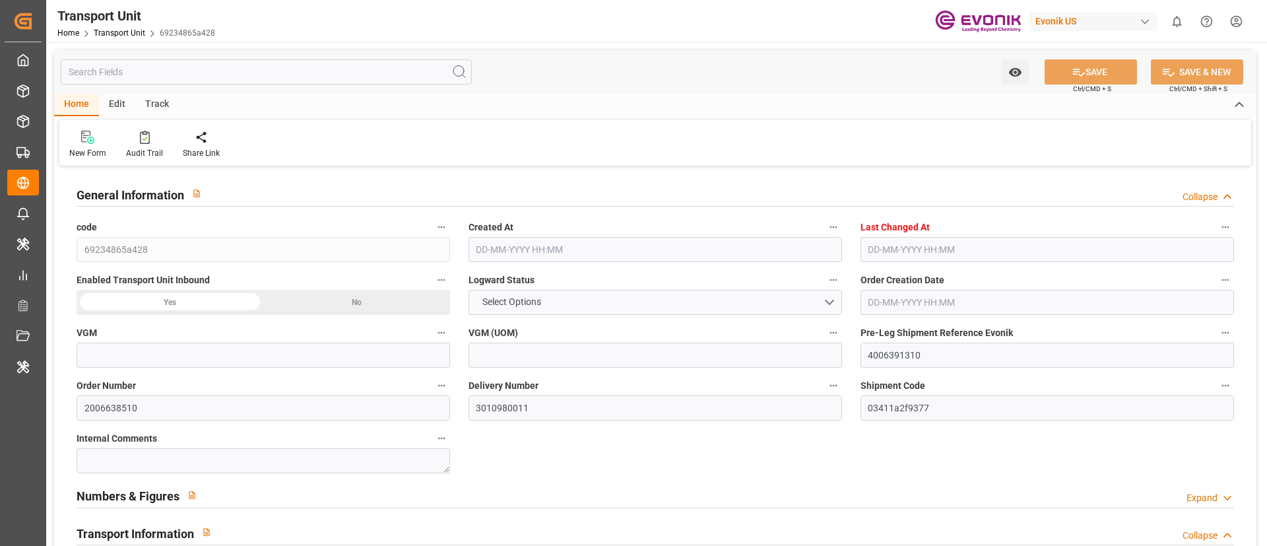
type input "03411a2f9377"
type input "245478289"
type input "Truck"
type input "Sea Ship"
type input "Truck"
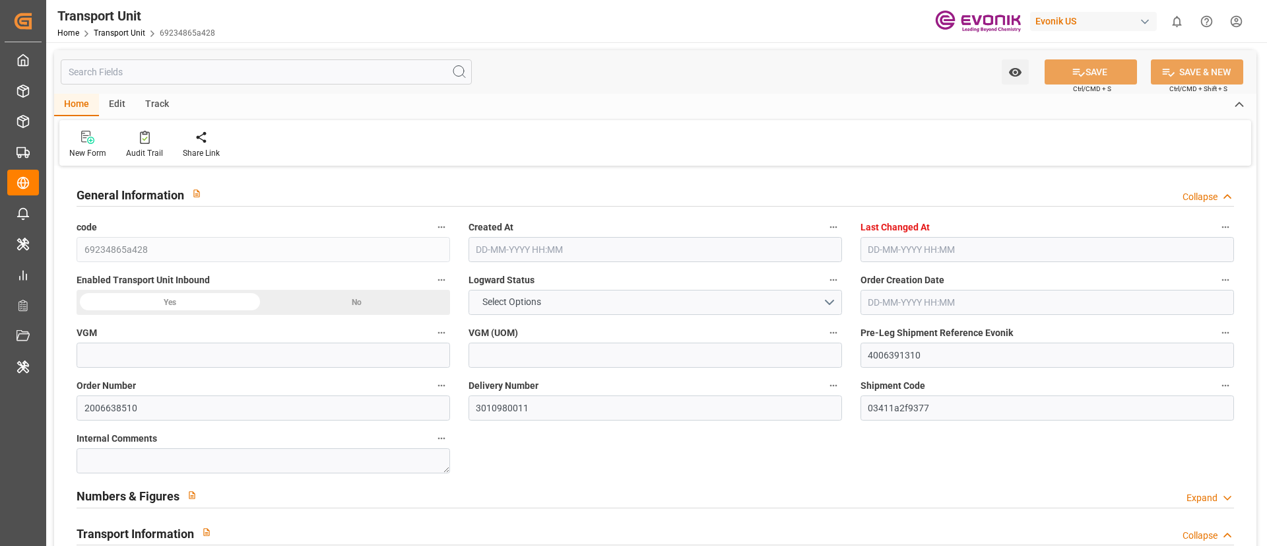
type input "CXTU1130167"
type input "7326/7375"
type input "MAEU"
type textarea "53563-1146"
type input "United States"
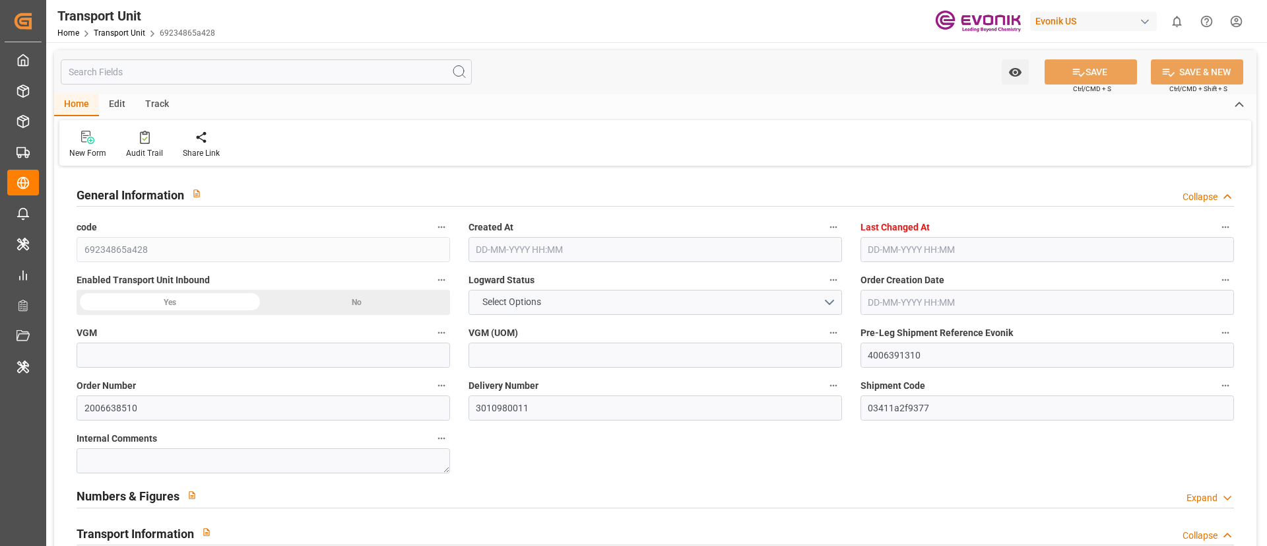
type textarea "35420-000"
type input "Brazil"
type input "Jacksonville"
type input "Rio de Janeiro"
type input "MAERSK MONTE LINZOR"
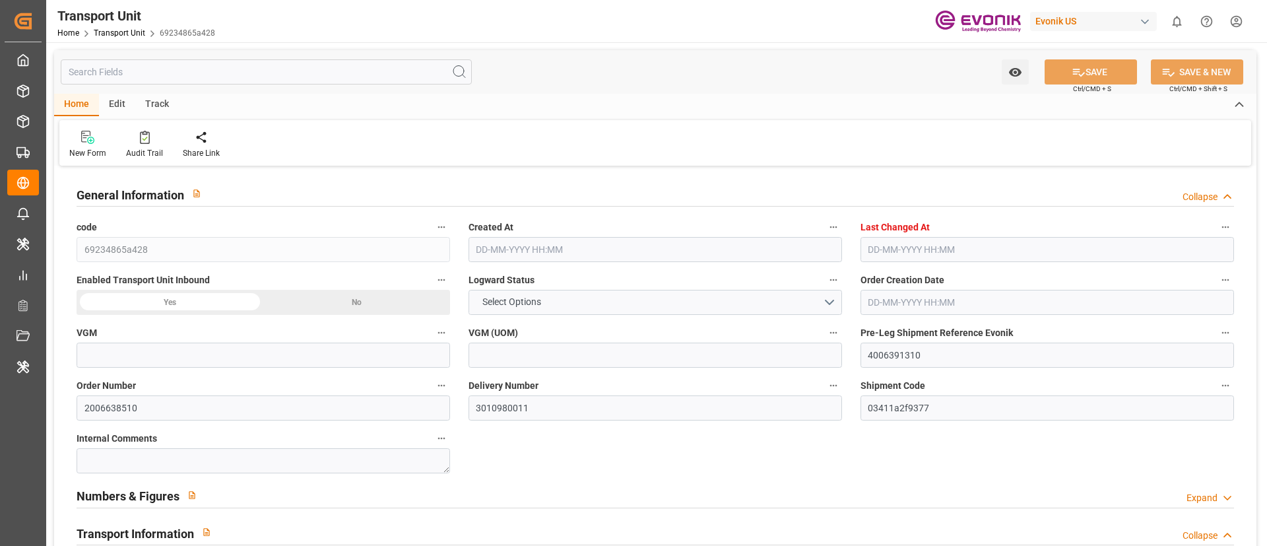
type input "MONTE VERDE"
type input "450S"
type input "4006391306"
type input "D2P"
type input "45"
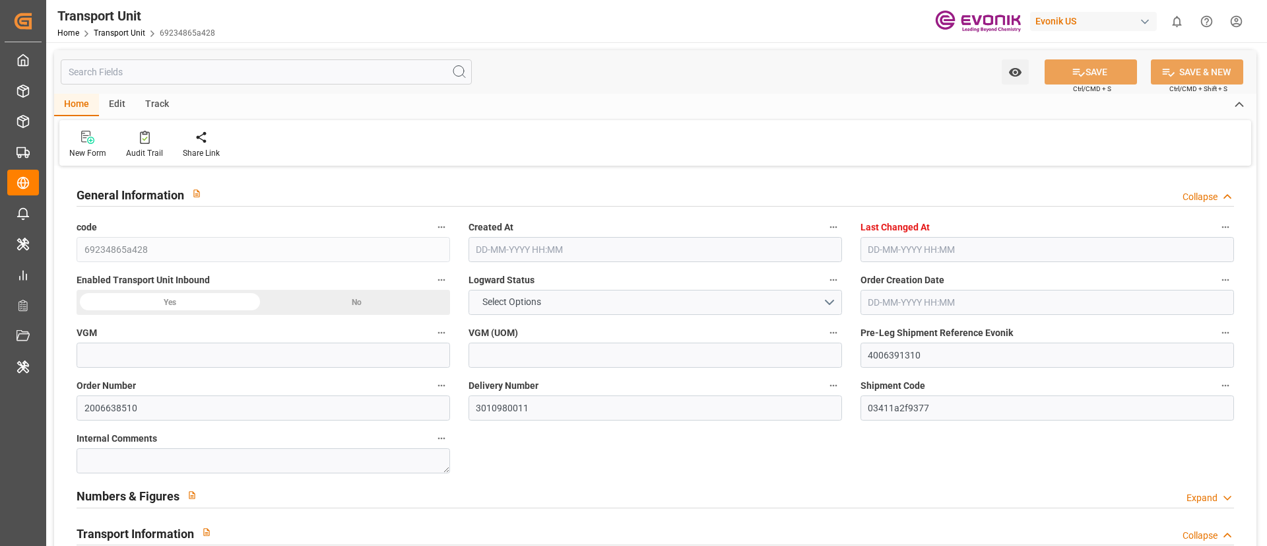
type input "B071"
type input "Maersk Agency U S A Inc"
type input "0090029568"
type input "JACKSONVILLE"
type input "RIO DE JANEIRO"
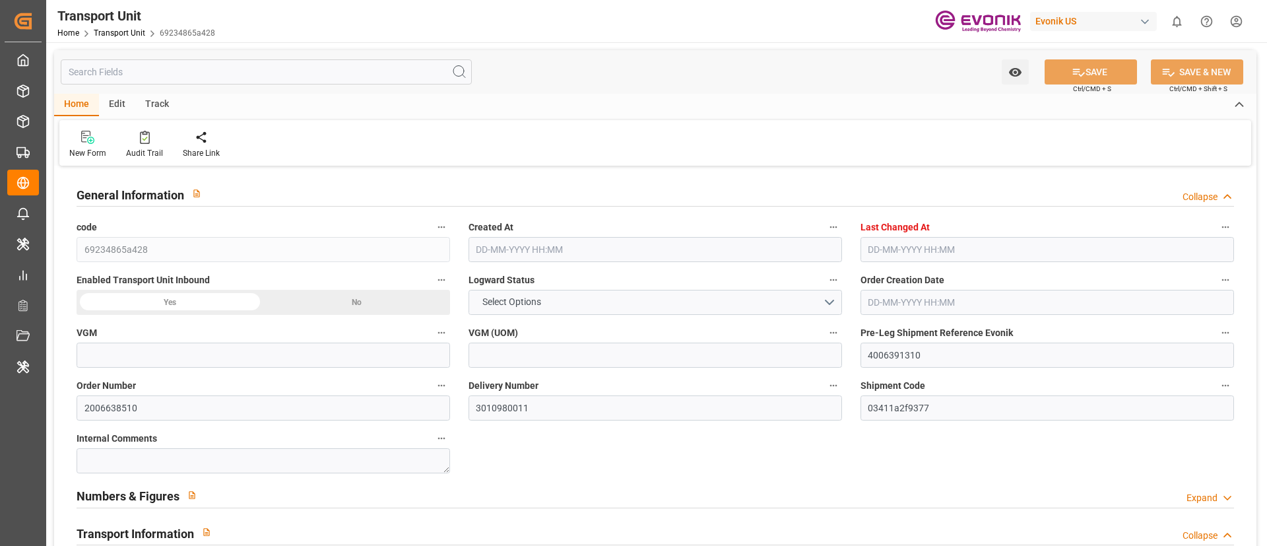
type input "JACKSONVILLE"
type input "US"
type input "TRUCK"
type input "VESSEL"
type input "MAERSK MONTE LINZOR"
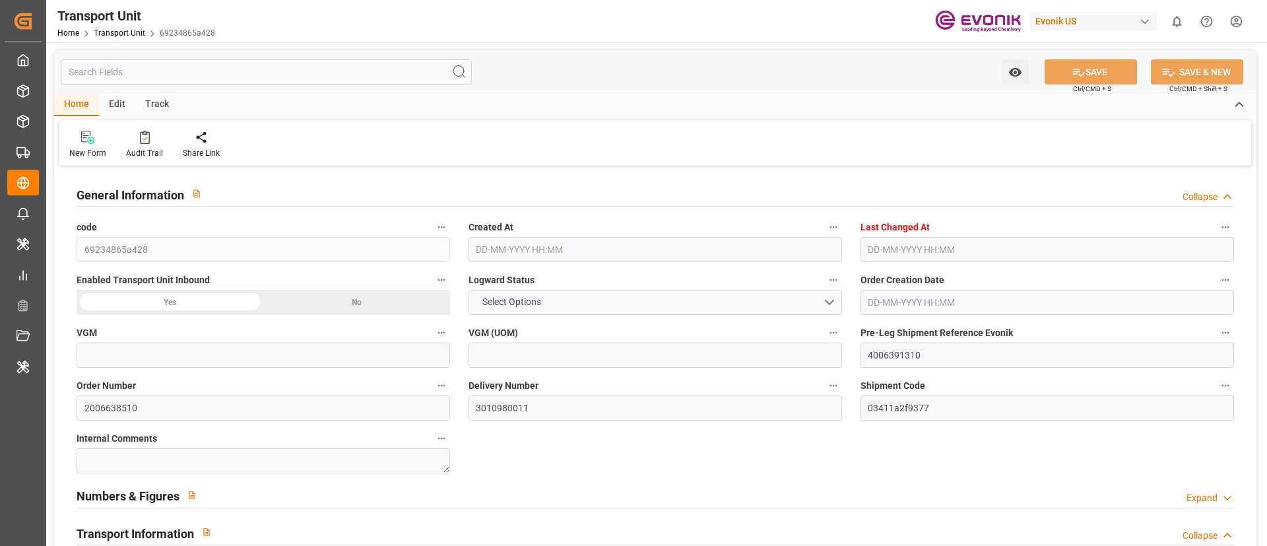
type input "TRUCK"
type input "23192.6"
type input "Maersk"
type input "Maersk Line AS"
type input "USJAX"
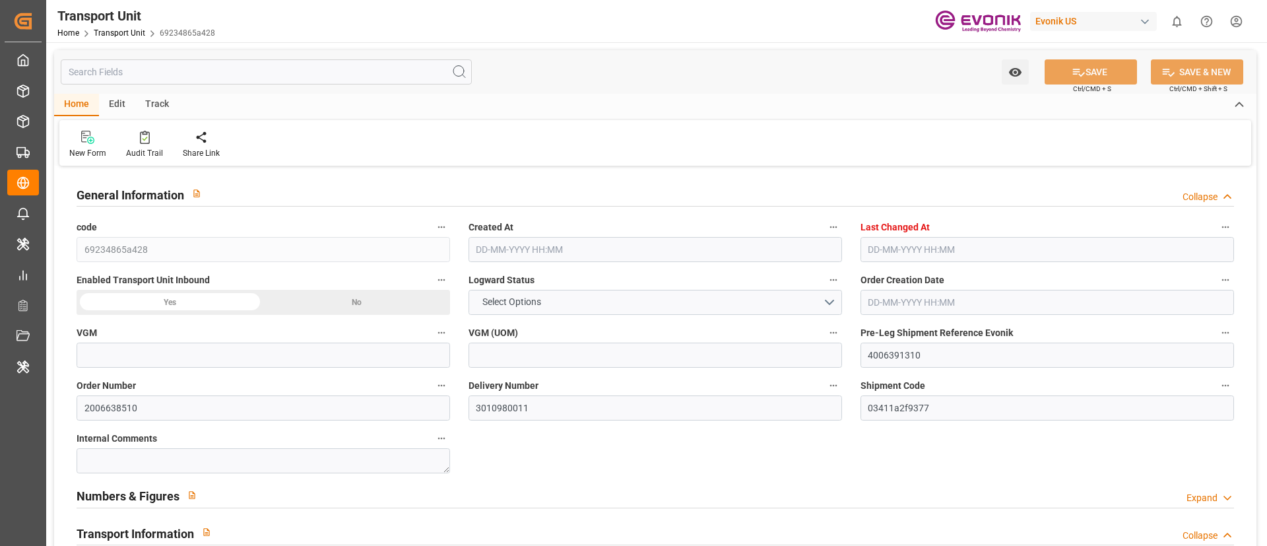
type input "BRRIO"
type input "9283186"
type input "9283239"
type input "USJAX"
type input "BRRIO"
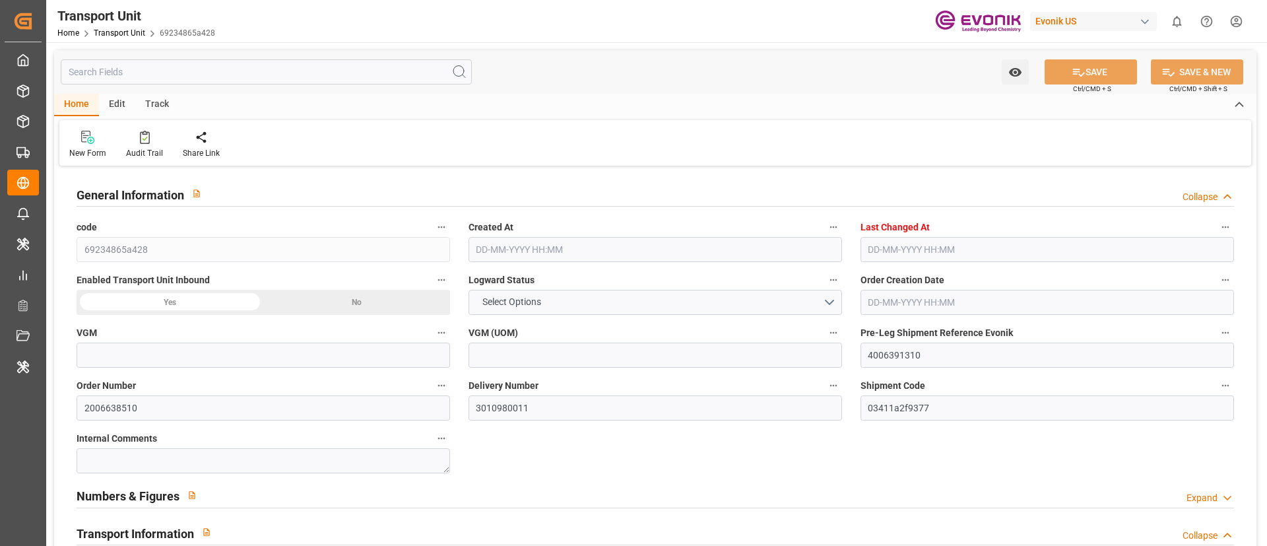
type input "9283186"
type input "35788.409"
type input "04-10-2024 19:21"
type input "22-08-2025 06:39"
type input "29-12-2024"
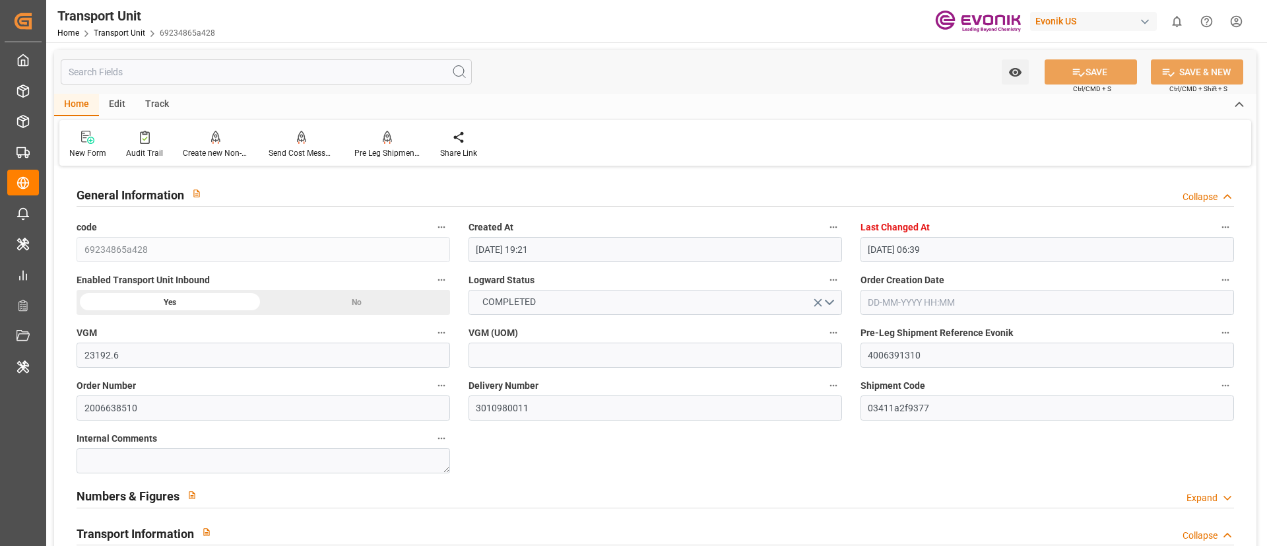
type input "04-12-2024 13:18"
type input "27-11-2024 14:44"
type input "29-11-2024"
type input "04-12-2024 13:46"
type input "18-12-2024 00:00"
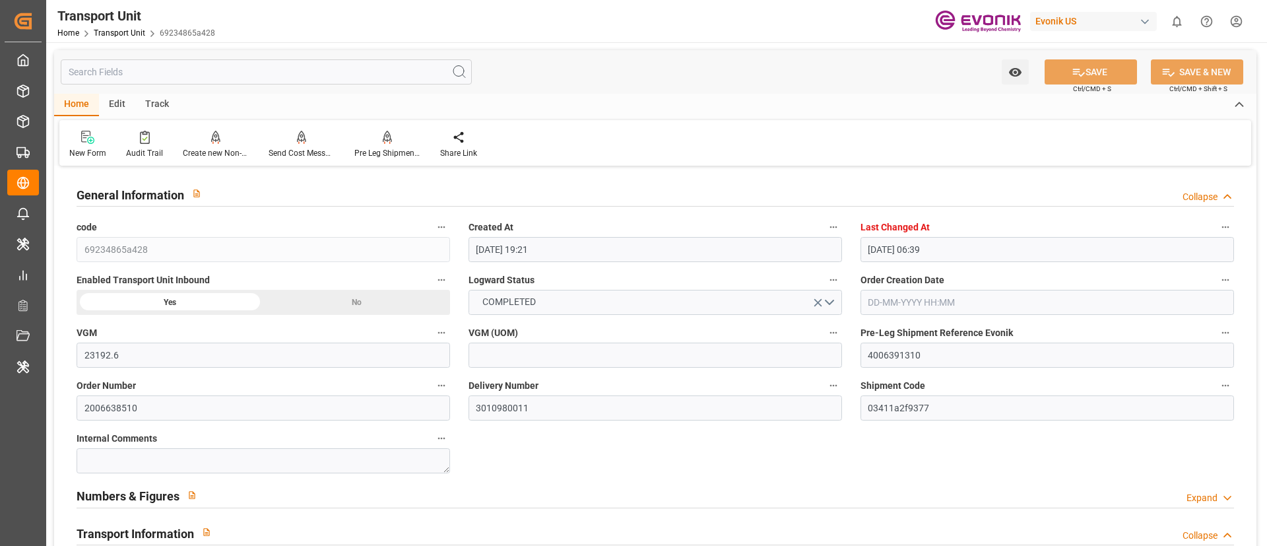
type input "01-11-2024 15:15"
type input "18-12-2024 20:47"
type input "13-01-2025 00:00"
type input "27-11-2024 15:30"
type input "13-01-2025 00:30"
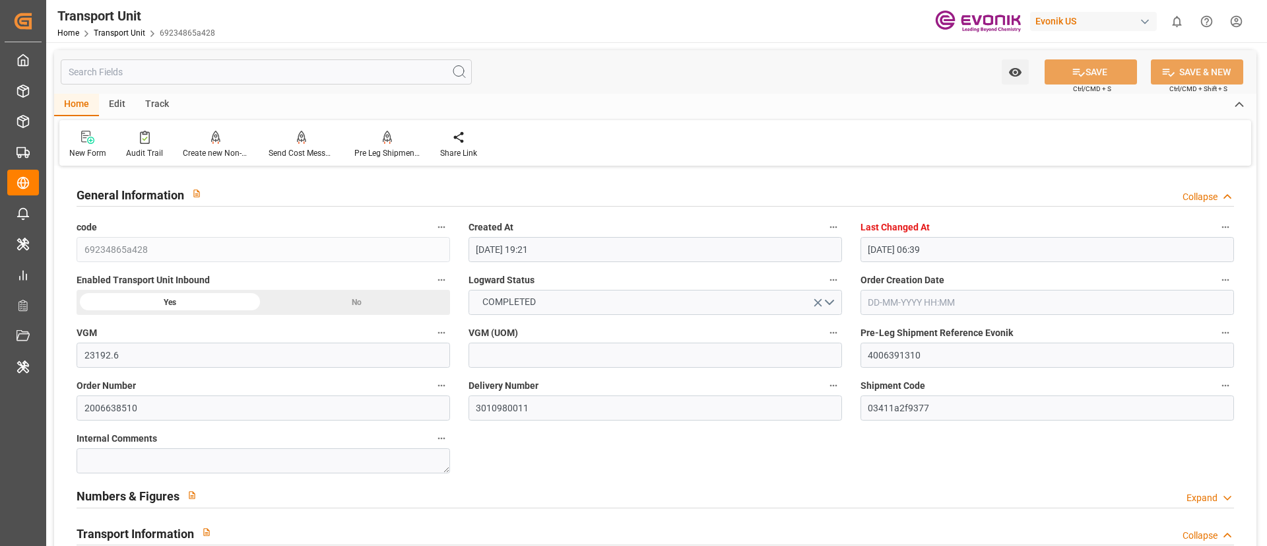
type input "17-01-2025 05:30"
type input "17-01-2025 15:38"
type input "21-01-2025 13:16"
type input "28-11-2024 00:00"
type input "18-12-2024"
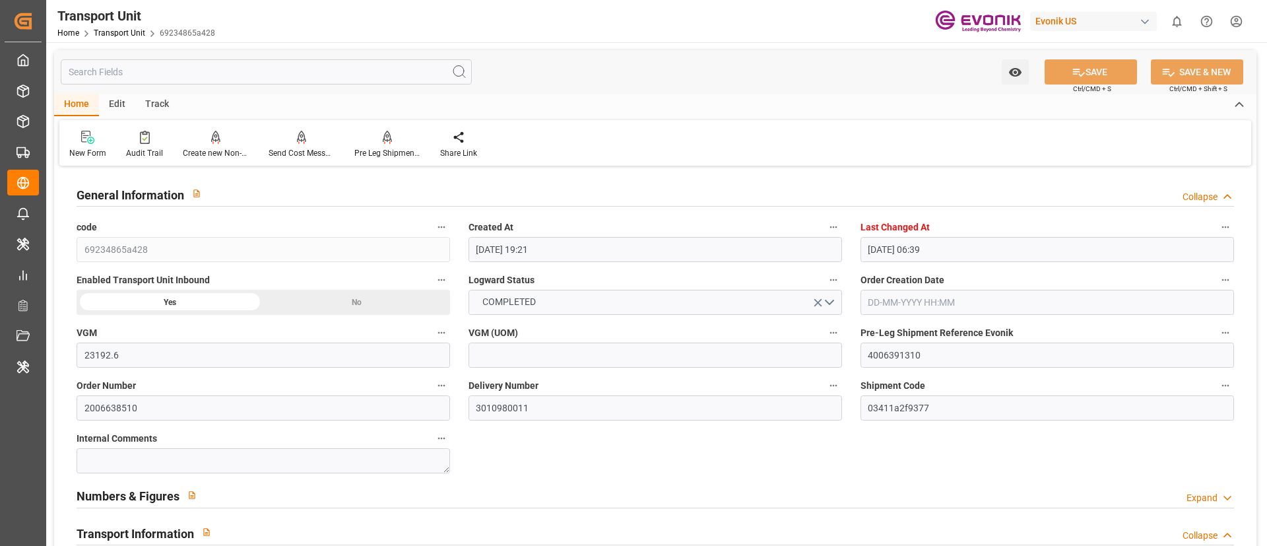
type input "29-11-2024 00:57"
type input "18-12-2024 18:47"
type input "18-12-2024 21:19"
type input "13-01-2025 00:20"
type input "13-01-2025 02:30"
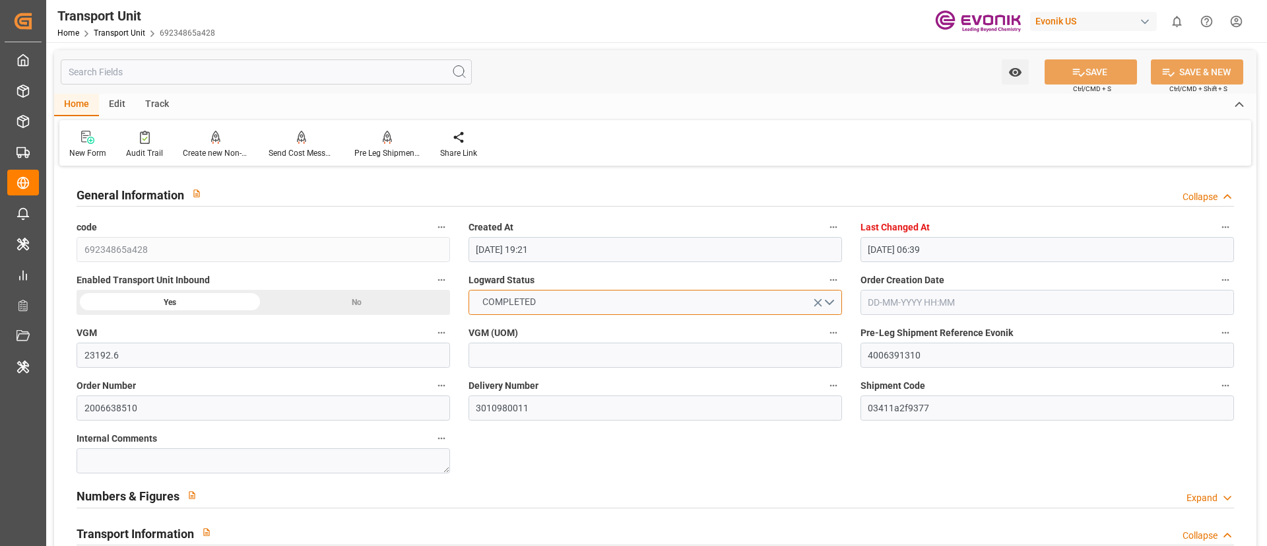
click at [569, 303] on button "COMPLETED" at bounding box center [656, 302] width 374 height 25
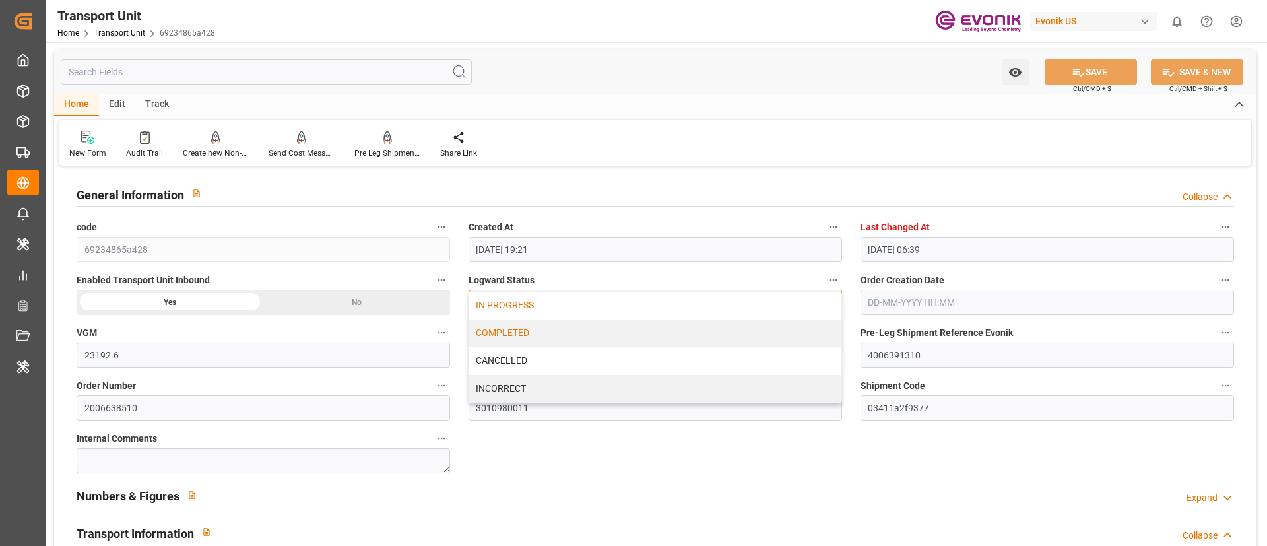
click at [521, 297] on div "IN PROGRESS" at bounding box center [655, 306] width 372 height 28
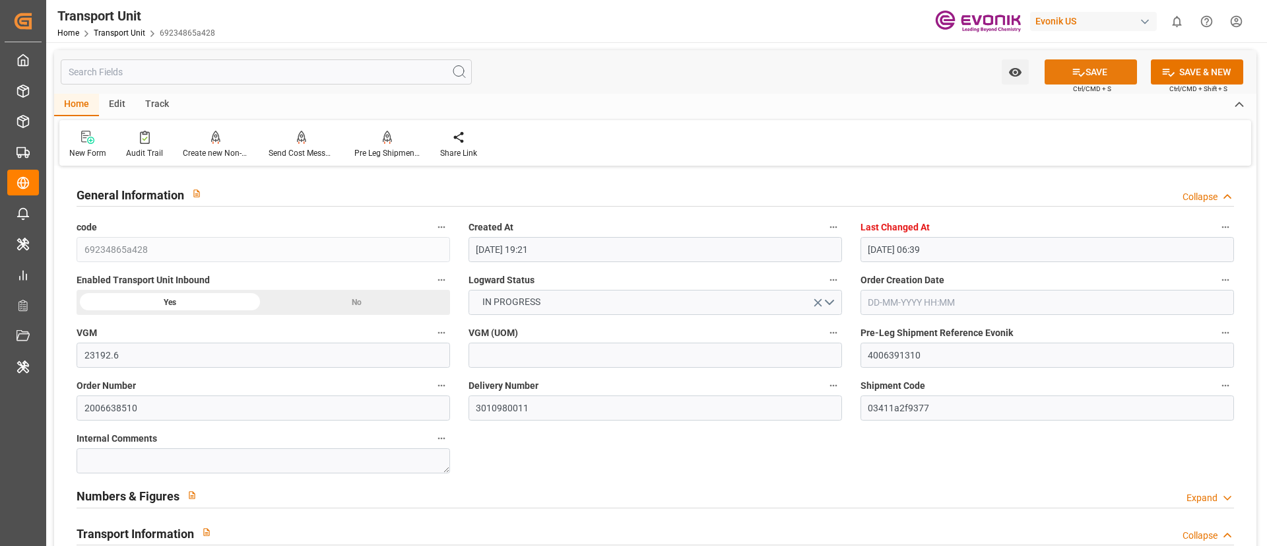
click at [1075, 65] on icon at bounding box center [1079, 72] width 14 height 14
